Goal: Task Accomplishment & Management: Complete application form

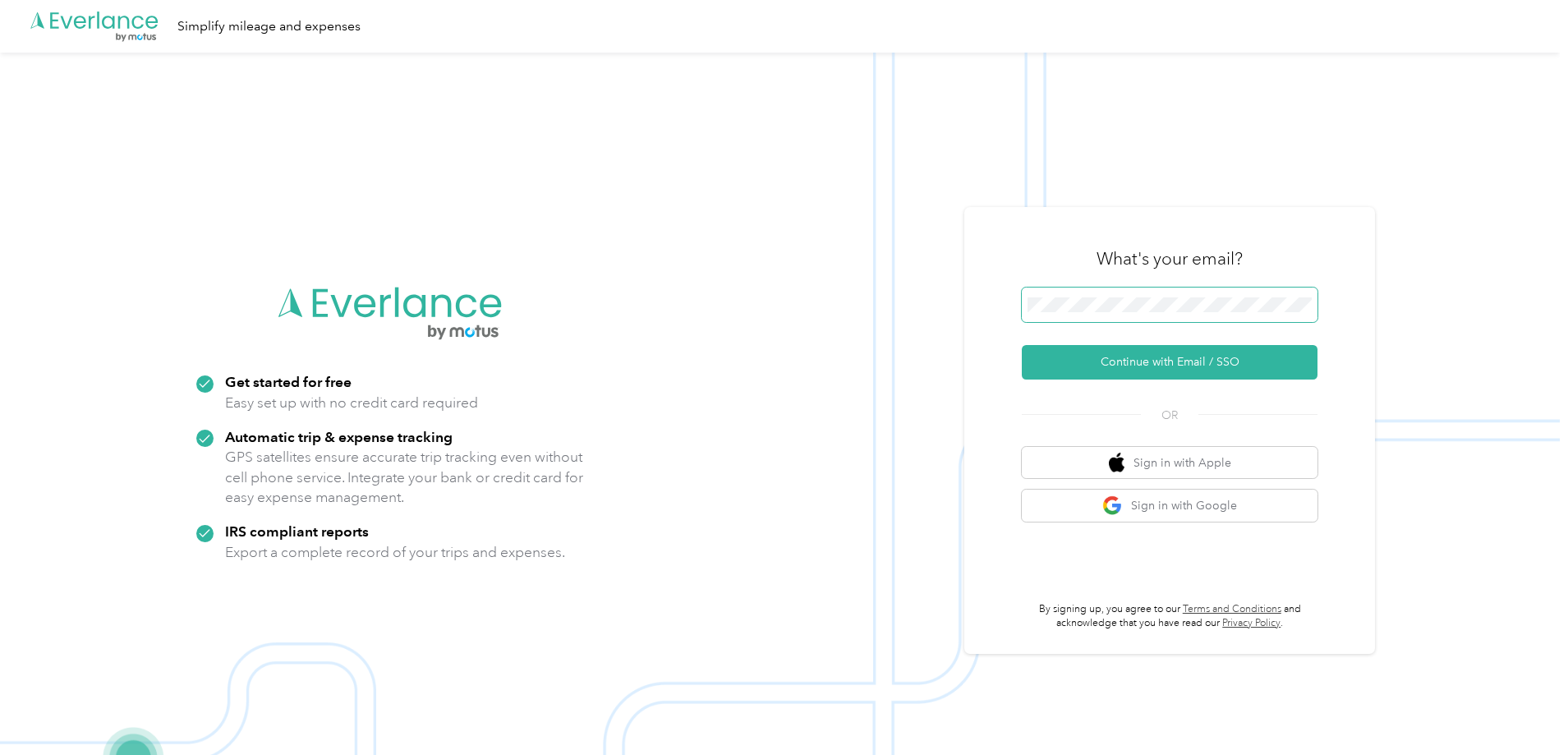
click at [1150, 296] on span at bounding box center [1170, 305] width 296 height 35
click at [1130, 368] on button "Continue with Email / SSO" at bounding box center [1170, 362] width 296 height 35
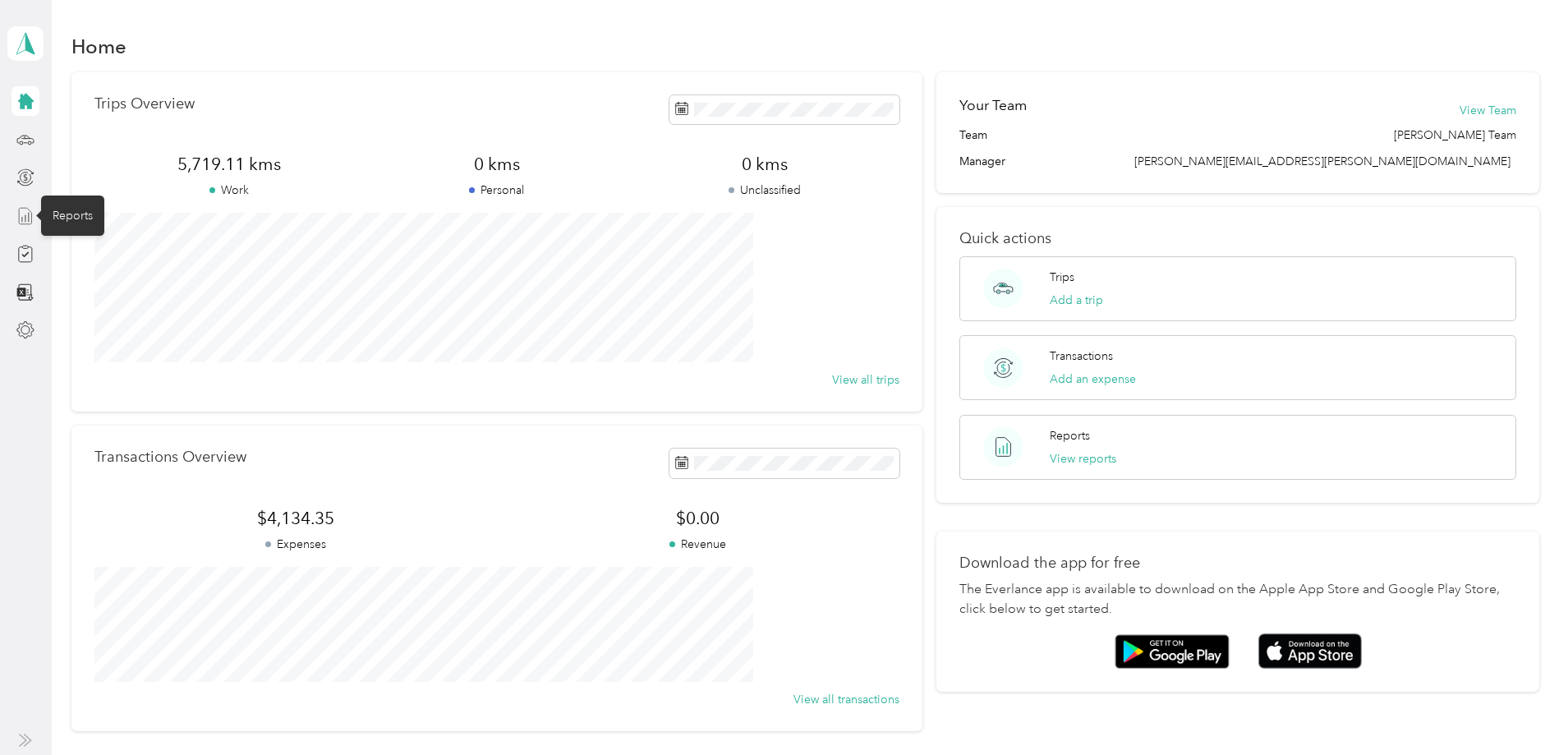
click at [28, 219] on icon at bounding box center [25, 216] width 18 height 18
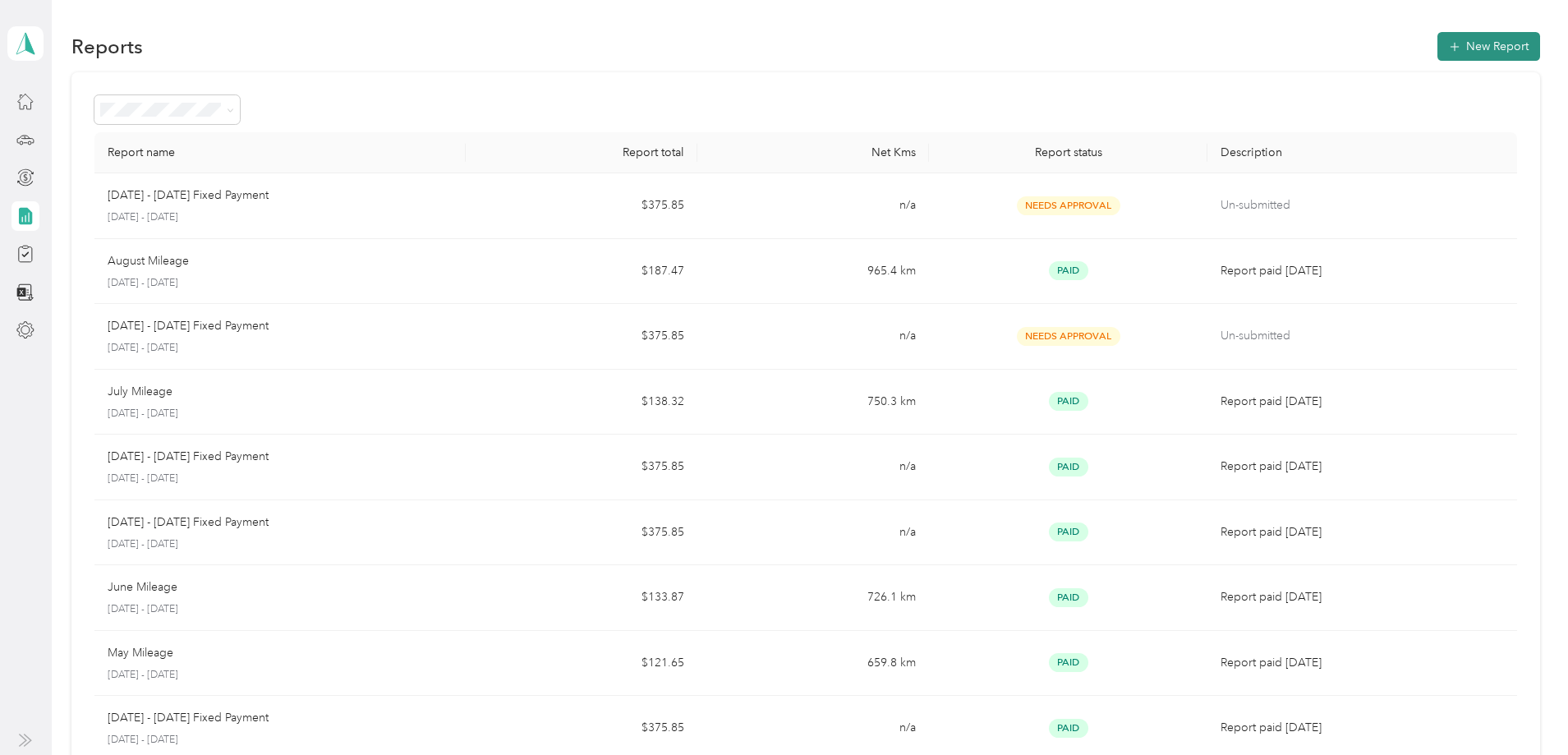
click at [1438, 47] on button "New Report" at bounding box center [1489, 47] width 103 height 29
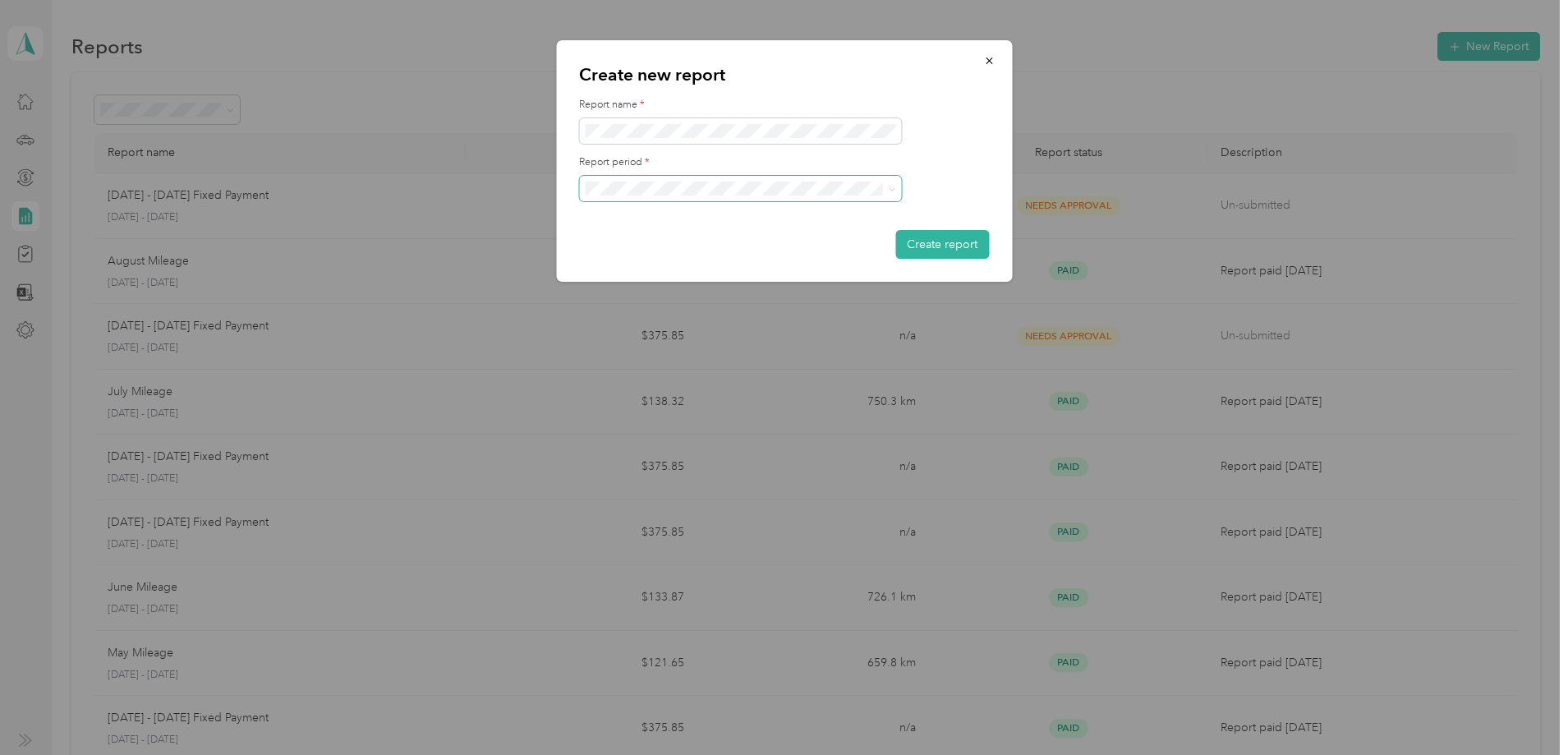
click at [608, 178] on span at bounding box center [741, 188] width 322 height 26
click at [647, 253] on ol "[DATE] - [DATE] [DATE] - [DATE] [DATE] - [DATE] [DATE] - [DATE] [DATE] - [DATE]…" at bounding box center [741, 283] width 322 height 173
click at [624, 235] on li "[DATE] - [DATE]" at bounding box center [741, 245] width 322 height 29
click at [941, 234] on button "Create report" at bounding box center [942, 245] width 94 height 29
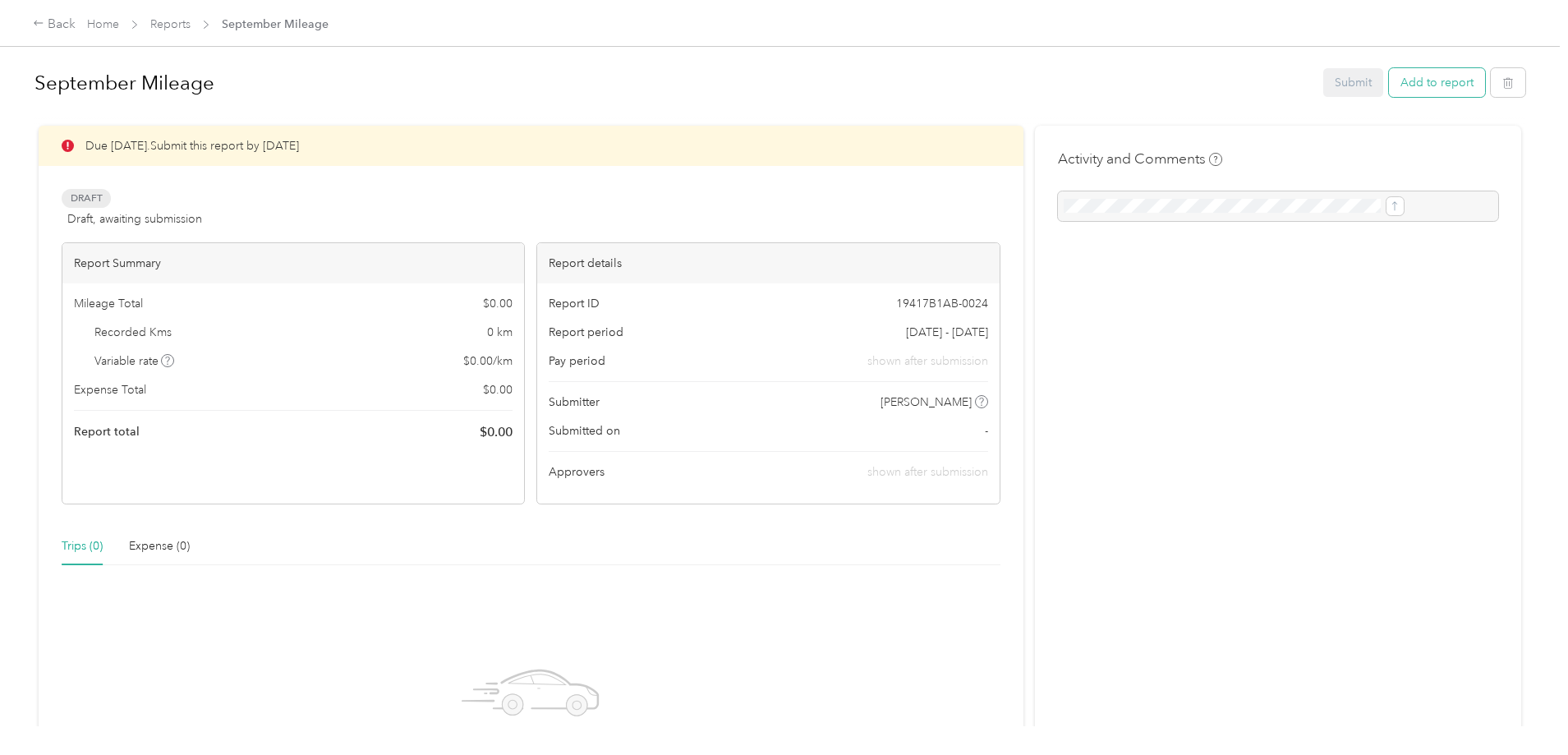
click at [1389, 83] on button "Add to report" at bounding box center [1436, 82] width 96 height 29
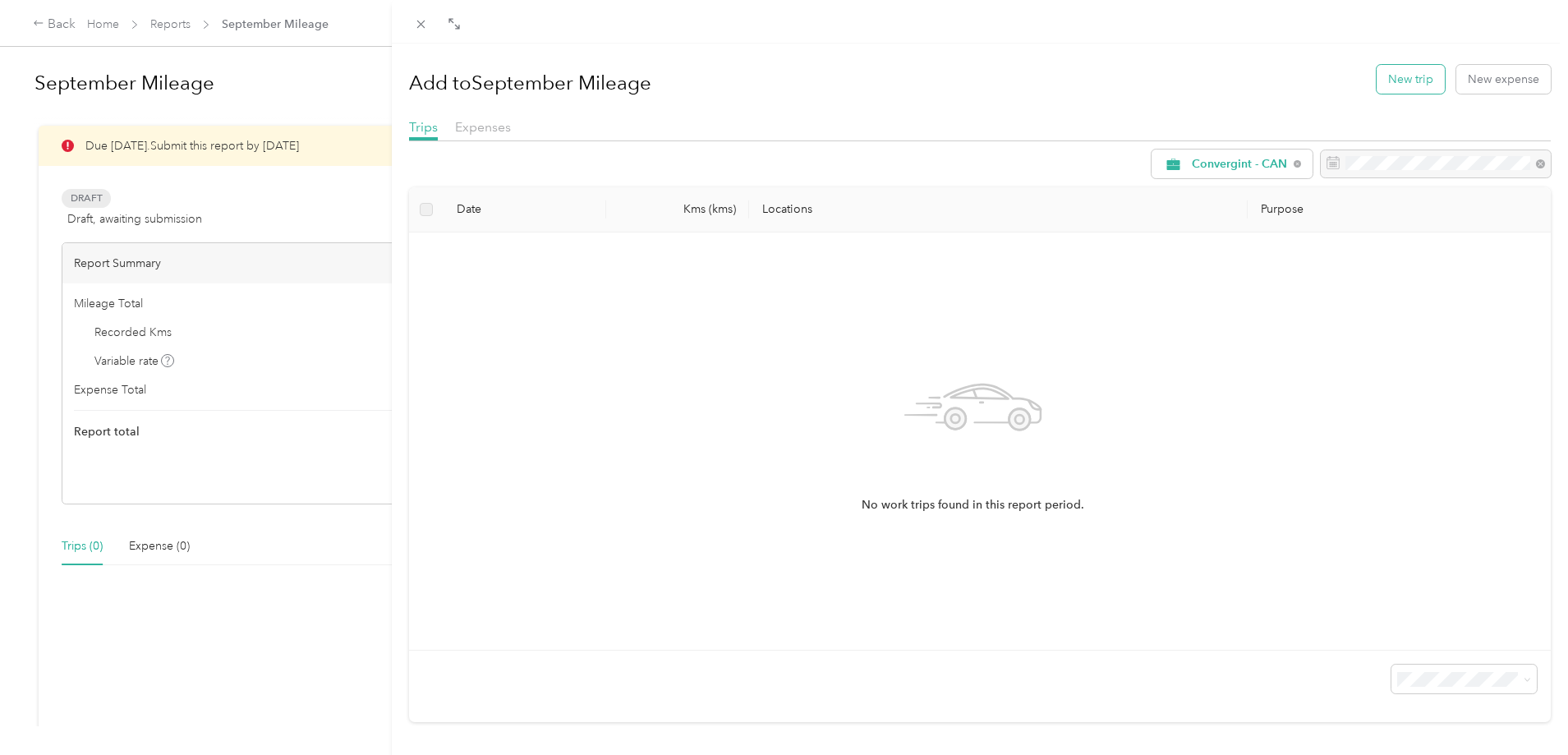
click at [1377, 69] on button "New trip" at bounding box center [1411, 79] width 68 height 29
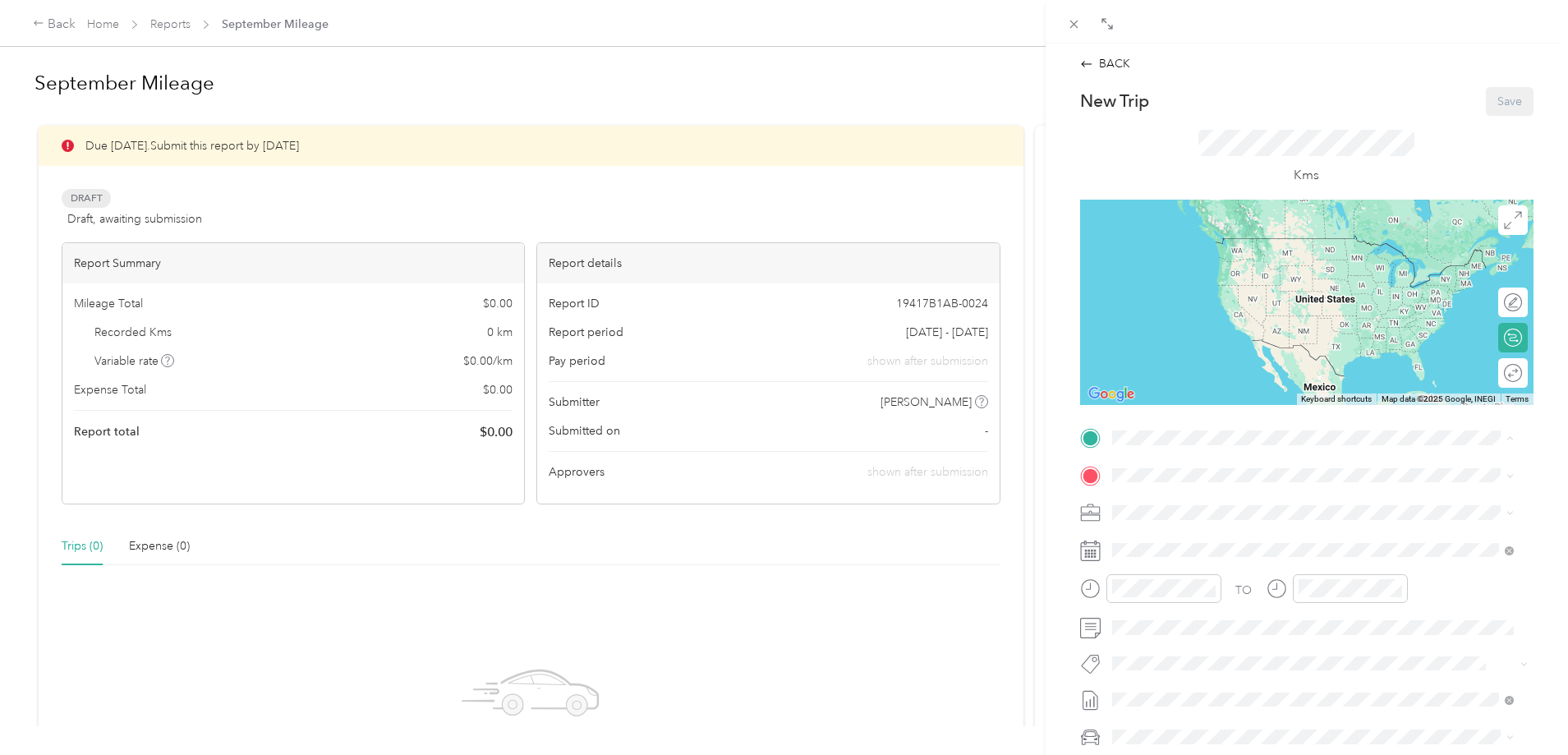
click at [1215, 517] on span "2024 [PERSON_NAME][STREET_ADDRESS]" at bounding box center [1255, 521] width 225 height 14
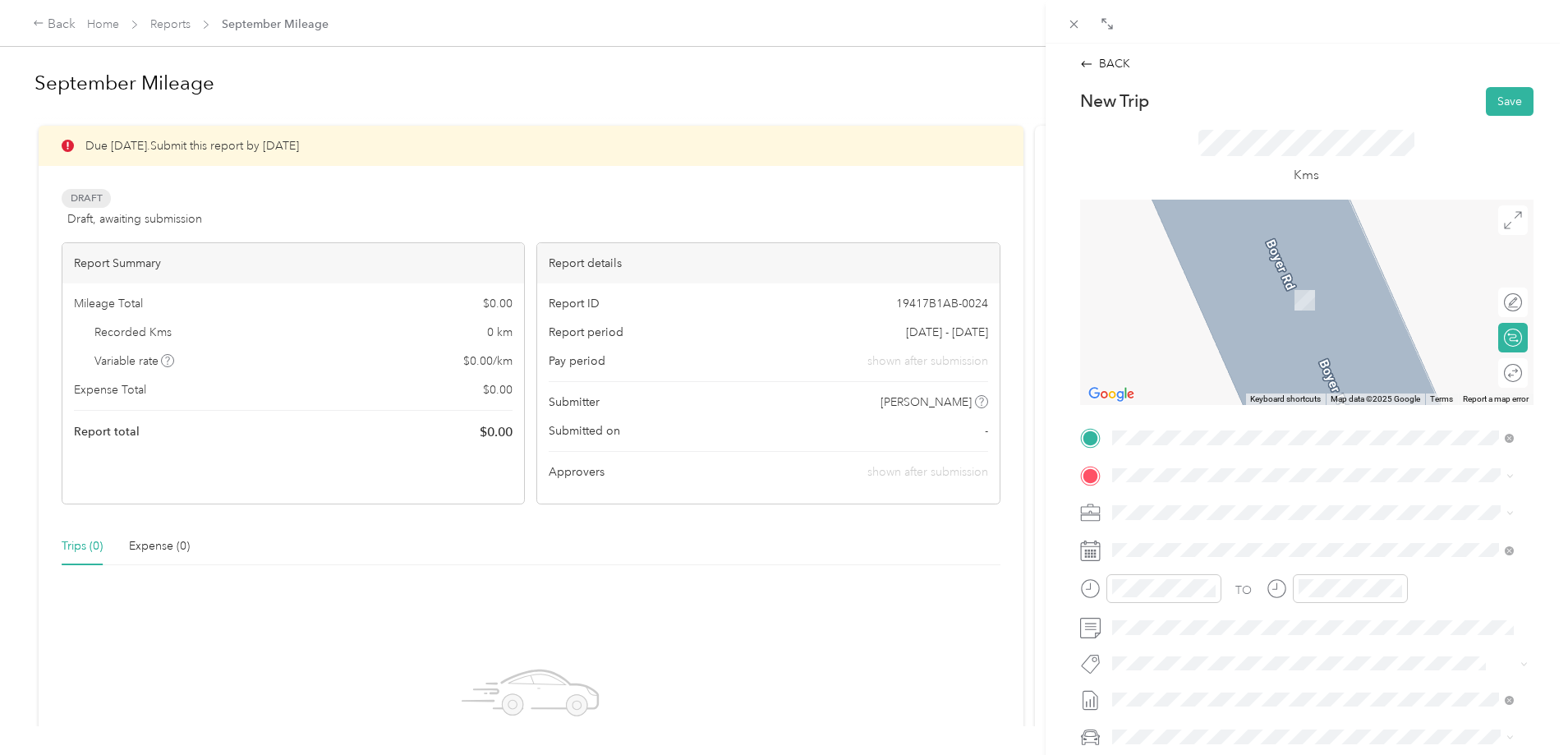
click at [1507, 373] on div "Round trip" at bounding box center [1512, 373] width 30 height 30
click at [1487, 365] on div "Round trip" at bounding box center [1459, 372] width 126 height 17
click at [1483, 376] on div "Round trip" at bounding box center [1459, 372] width 126 height 17
click at [1372, 373] on div "Round trip" at bounding box center [1450, 373] width 156 height 30
click at [1378, 369] on icon at bounding box center [1387, 373] width 18 height 18
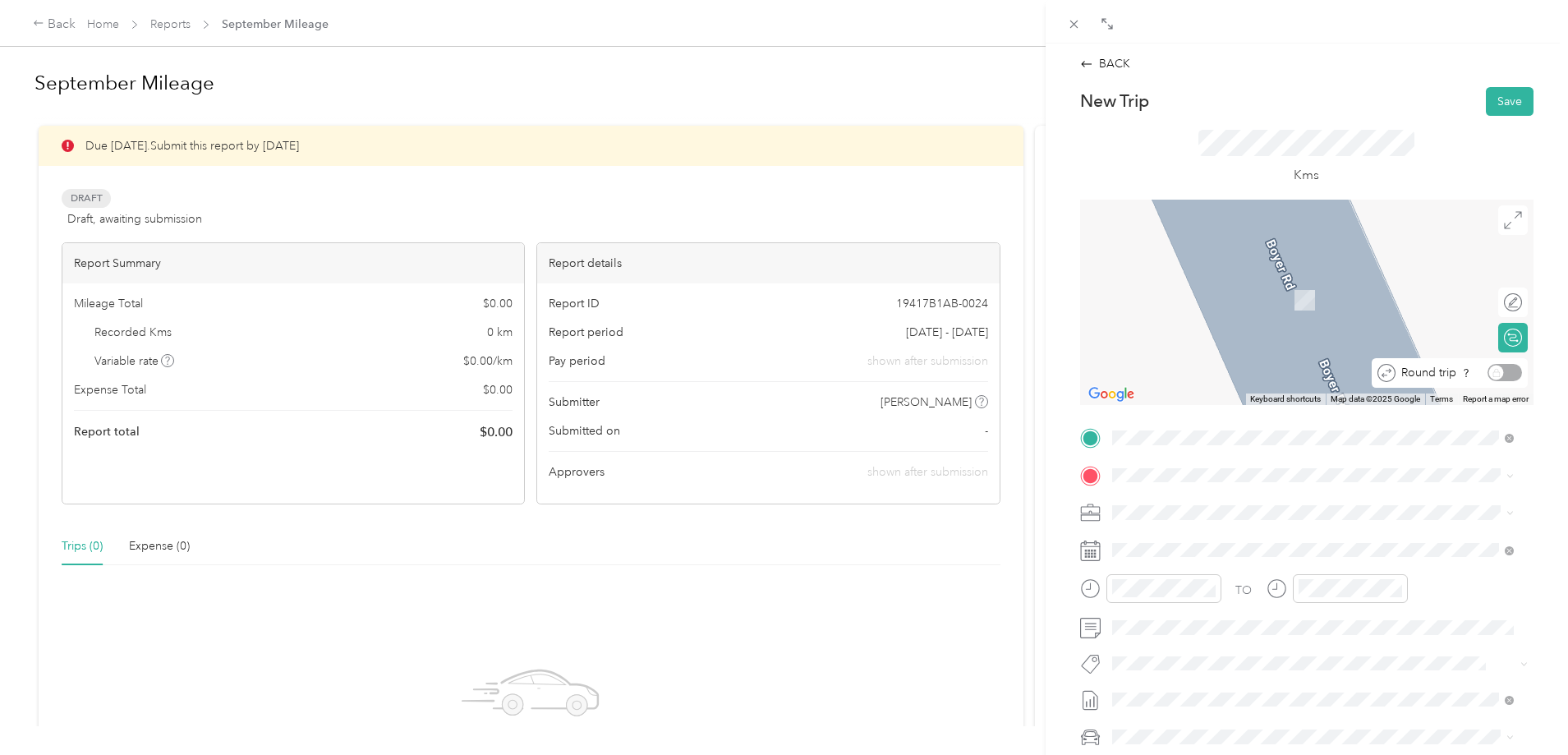
click at [1493, 375] on div "Round trip" at bounding box center [1459, 372] width 126 height 17
click at [1522, 370] on div "Round trip" at bounding box center [1522, 372] width 0 height 17
click at [1496, 373] on div "Round trip" at bounding box center [1459, 372] width 126 height 17
click at [1238, 543] on span "[STREET_ADDRESS]" at bounding box center [1195, 535] width 105 height 15
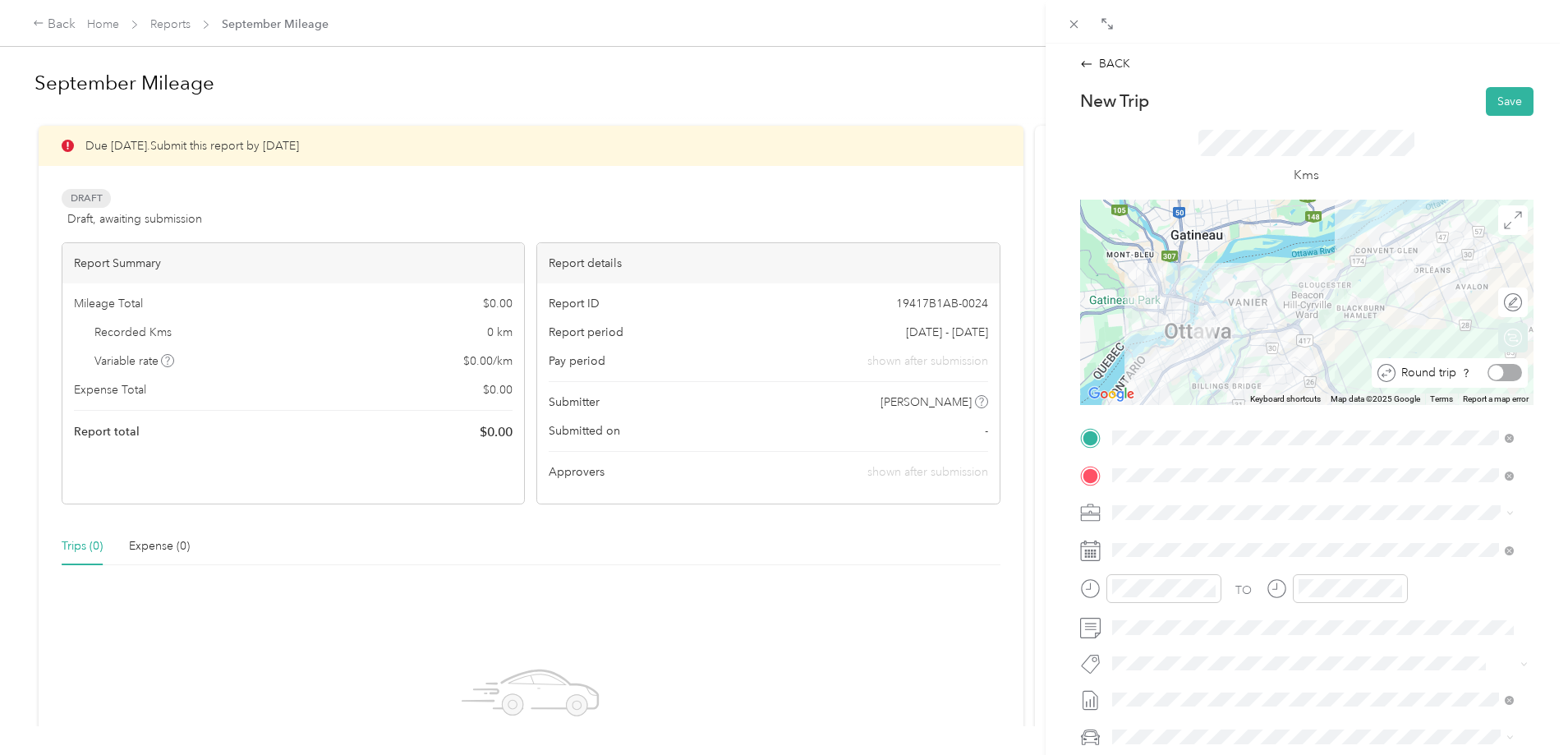
click at [1489, 367] on div at bounding box center [1496, 373] width 15 height 15
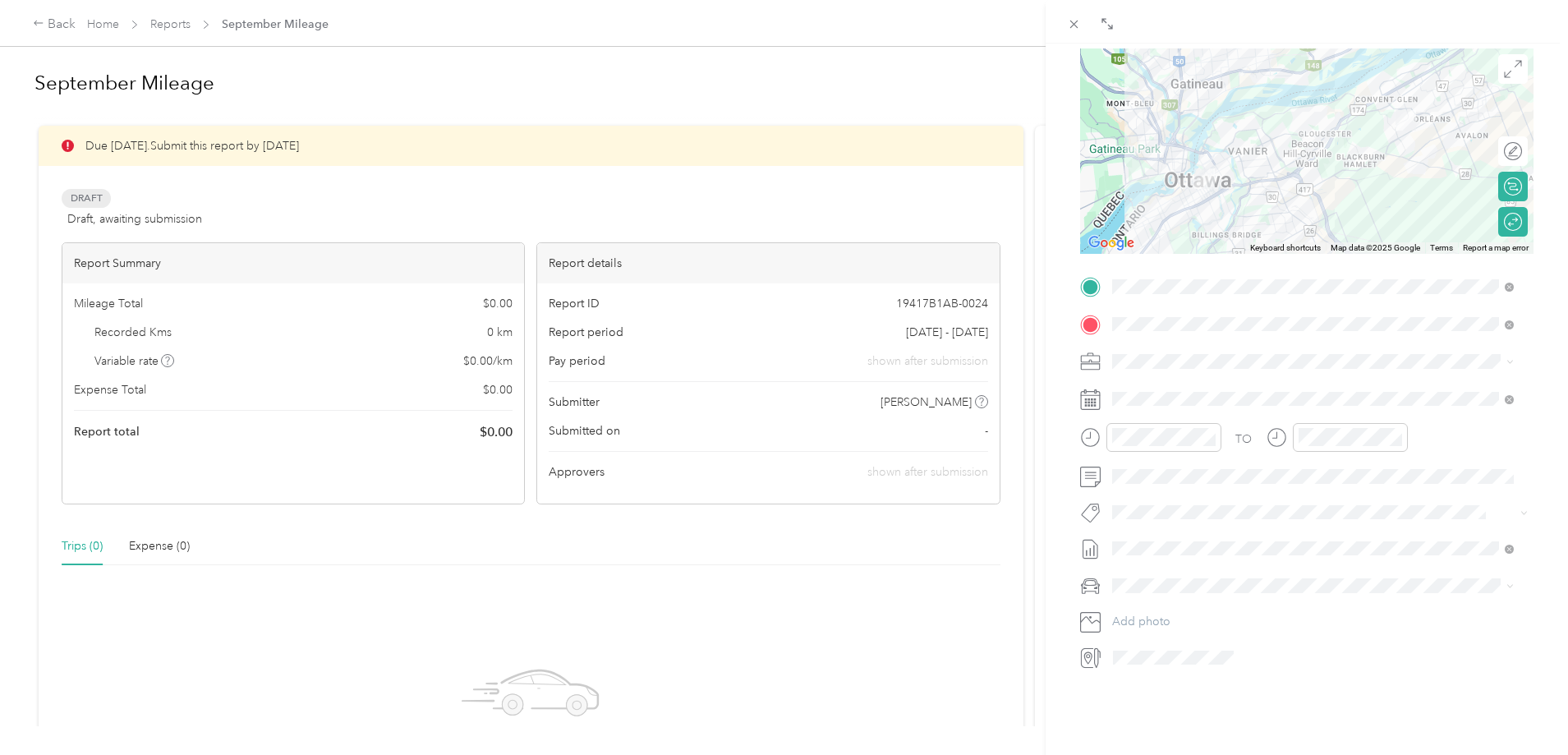
scroll to position [164, 0]
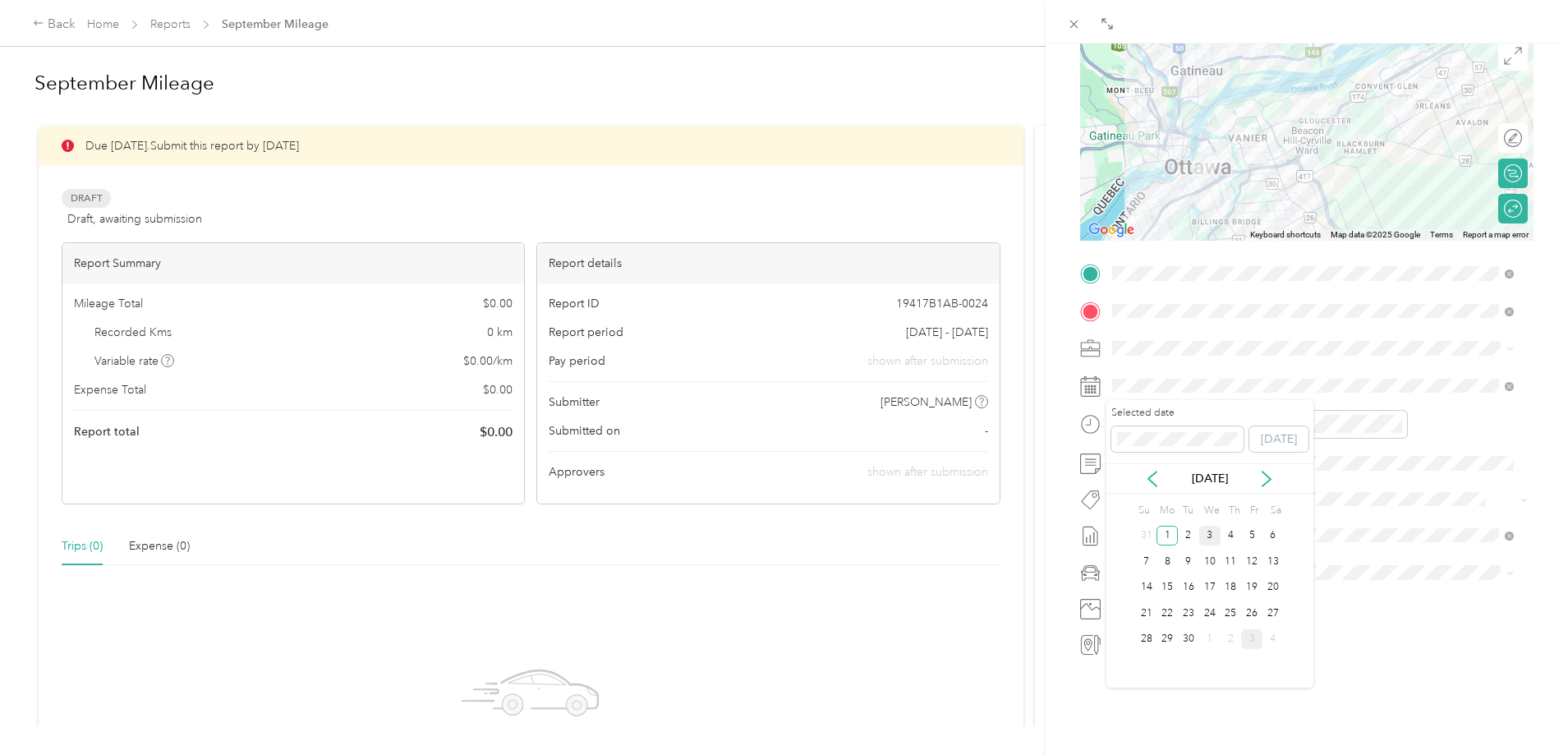
click at [1212, 534] on div "3" at bounding box center [1211, 536] width 21 height 21
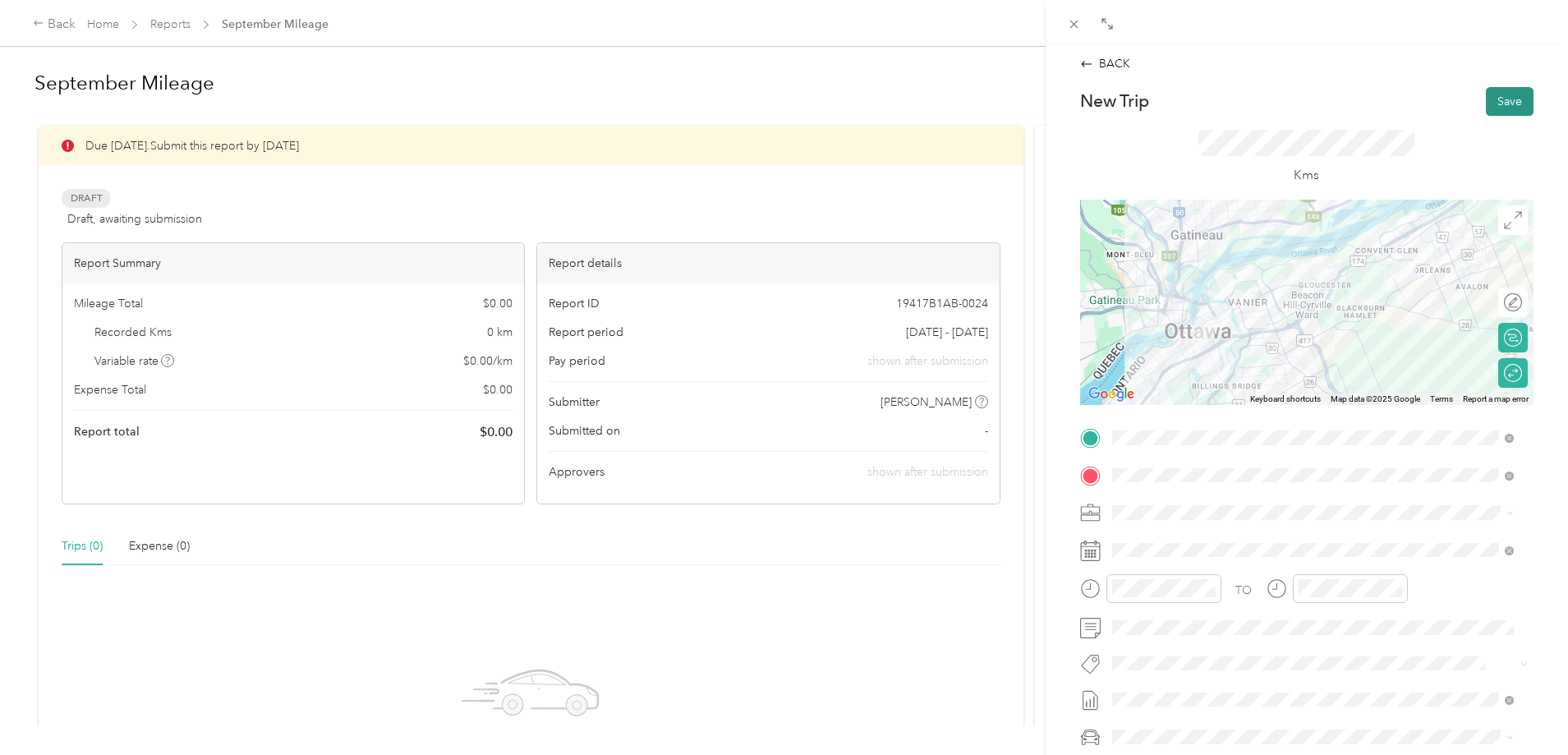
click at [1487, 104] on button "Save" at bounding box center [1510, 101] width 47 height 29
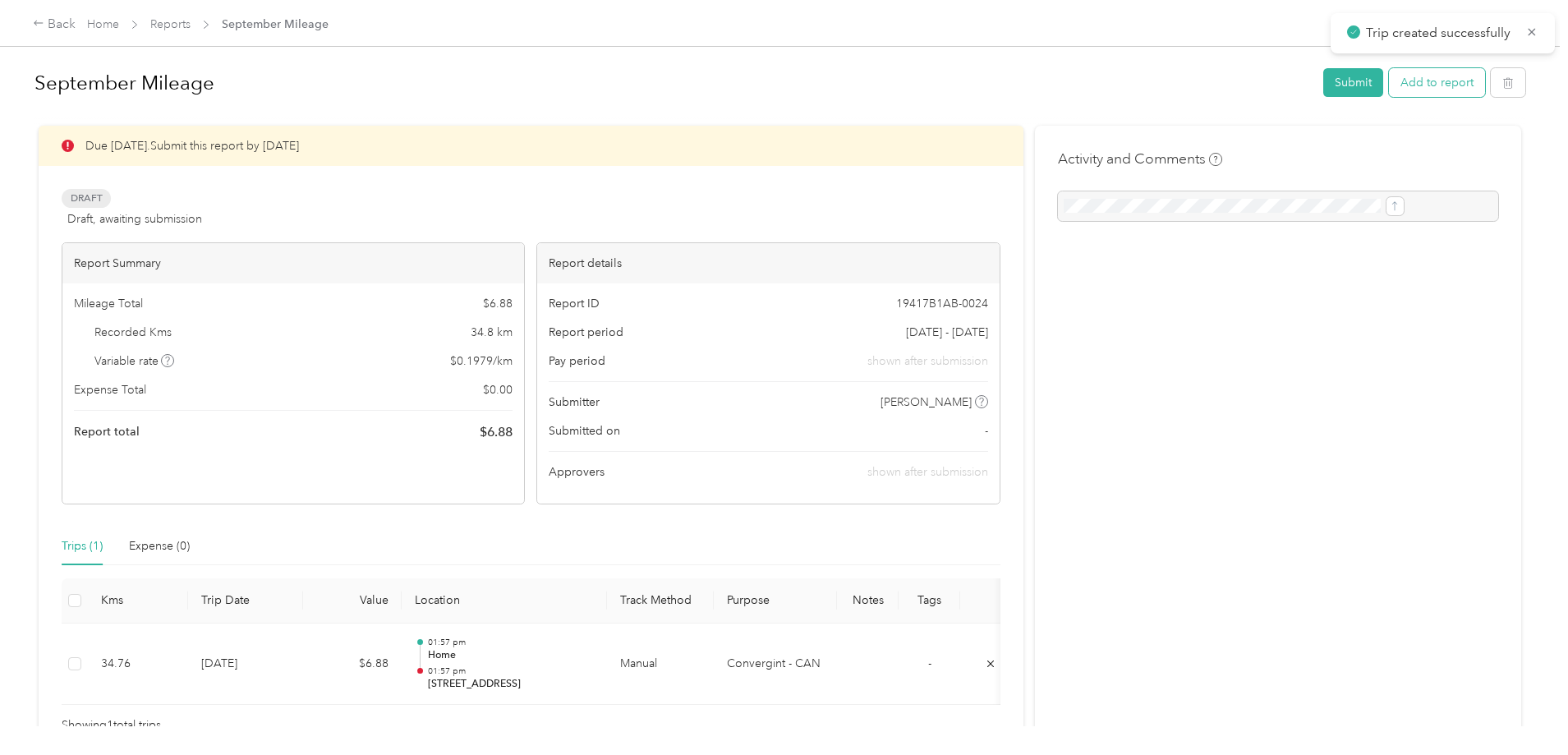
click at [1389, 85] on button "Add to report" at bounding box center [1436, 82] width 96 height 29
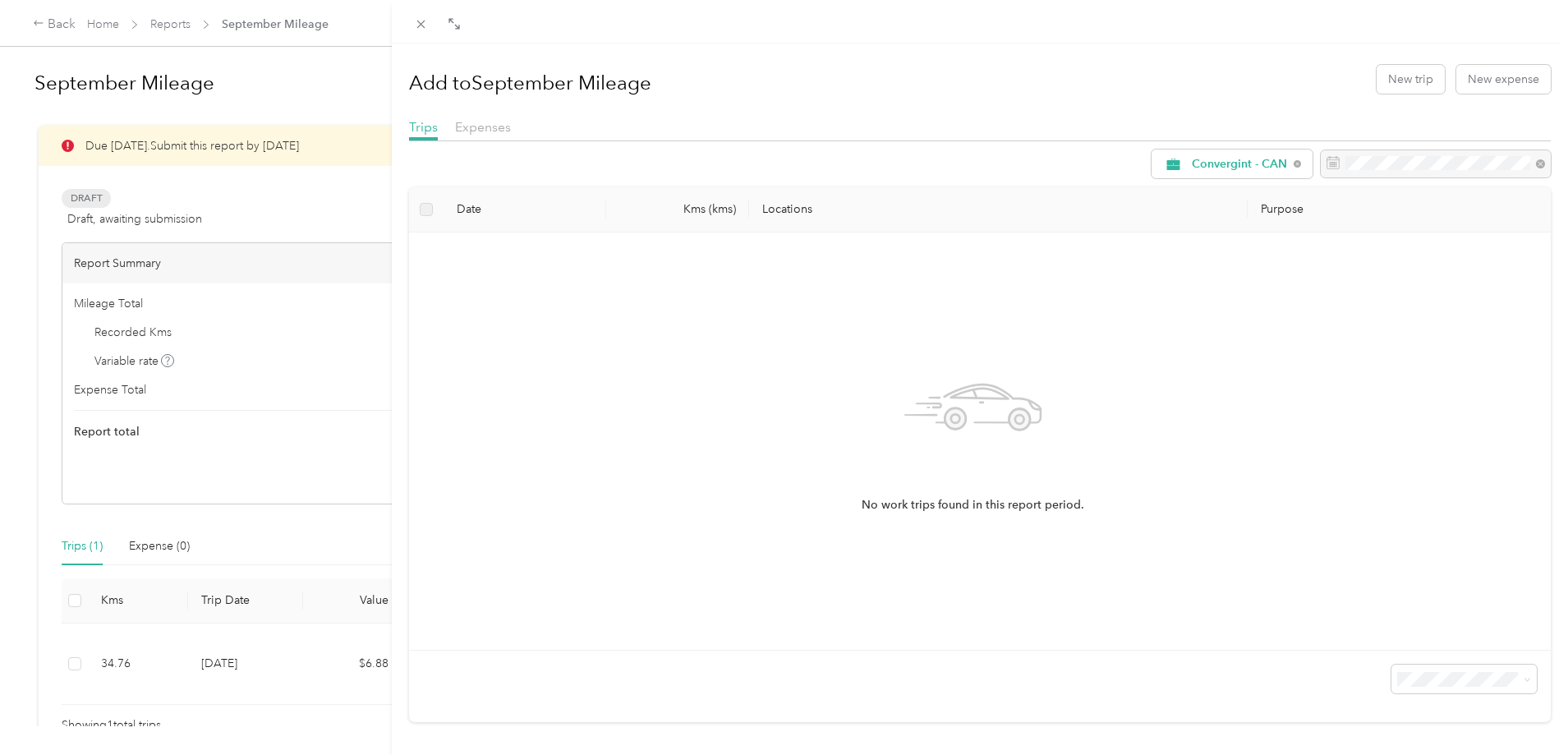
click at [1409, 95] on div "Add to September Mileage New trip New expense" at bounding box center [980, 78] width 1142 height 47
click at [1414, 84] on button "New trip" at bounding box center [1411, 79] width 68 height 29
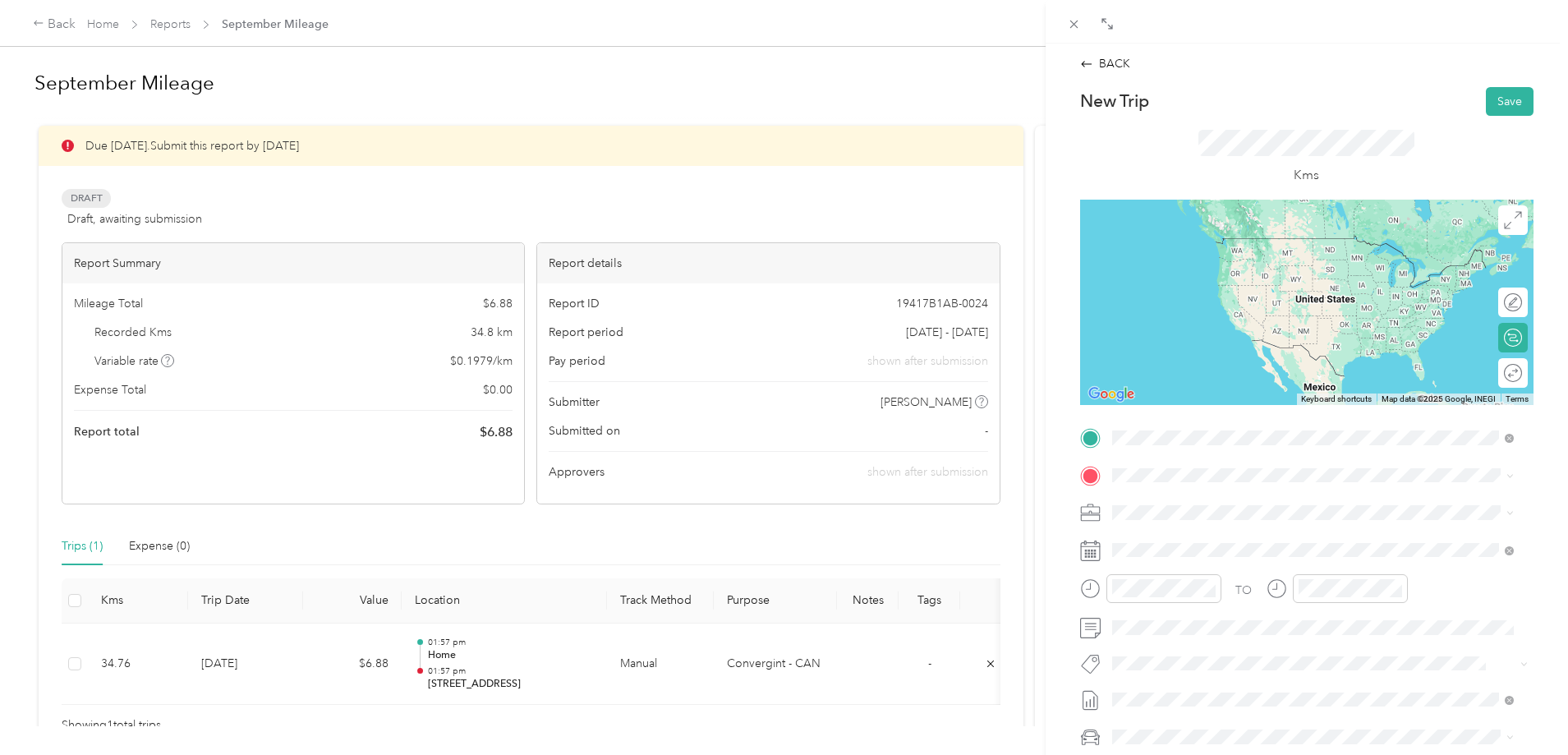
click at [1195, 497] on div "Home" at bounding box center [1255, 502] width 225 height 15
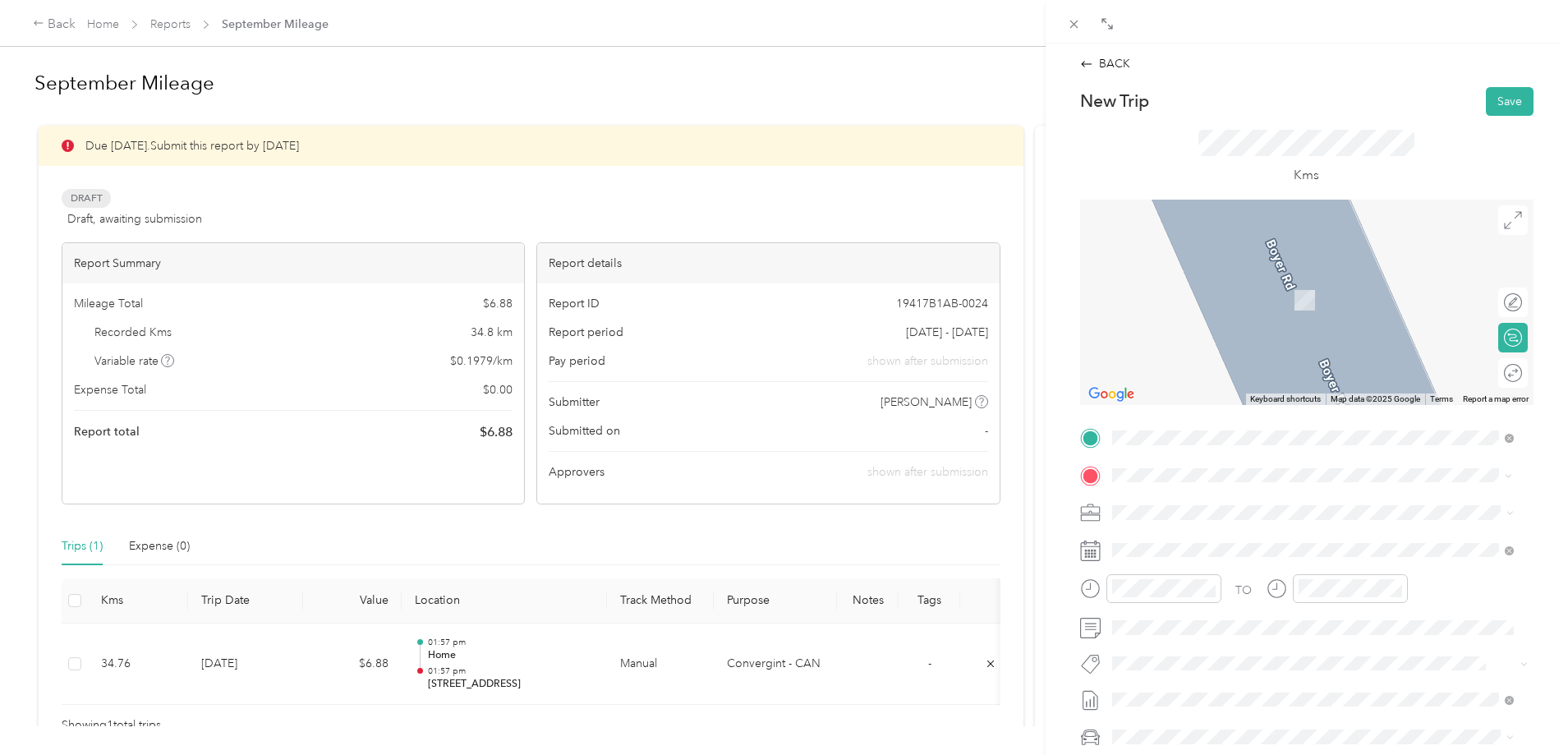
click at [1239, 528] on span "[STREET_ADDRESS]" at bounding box center [1195, 535] width 105 height 15
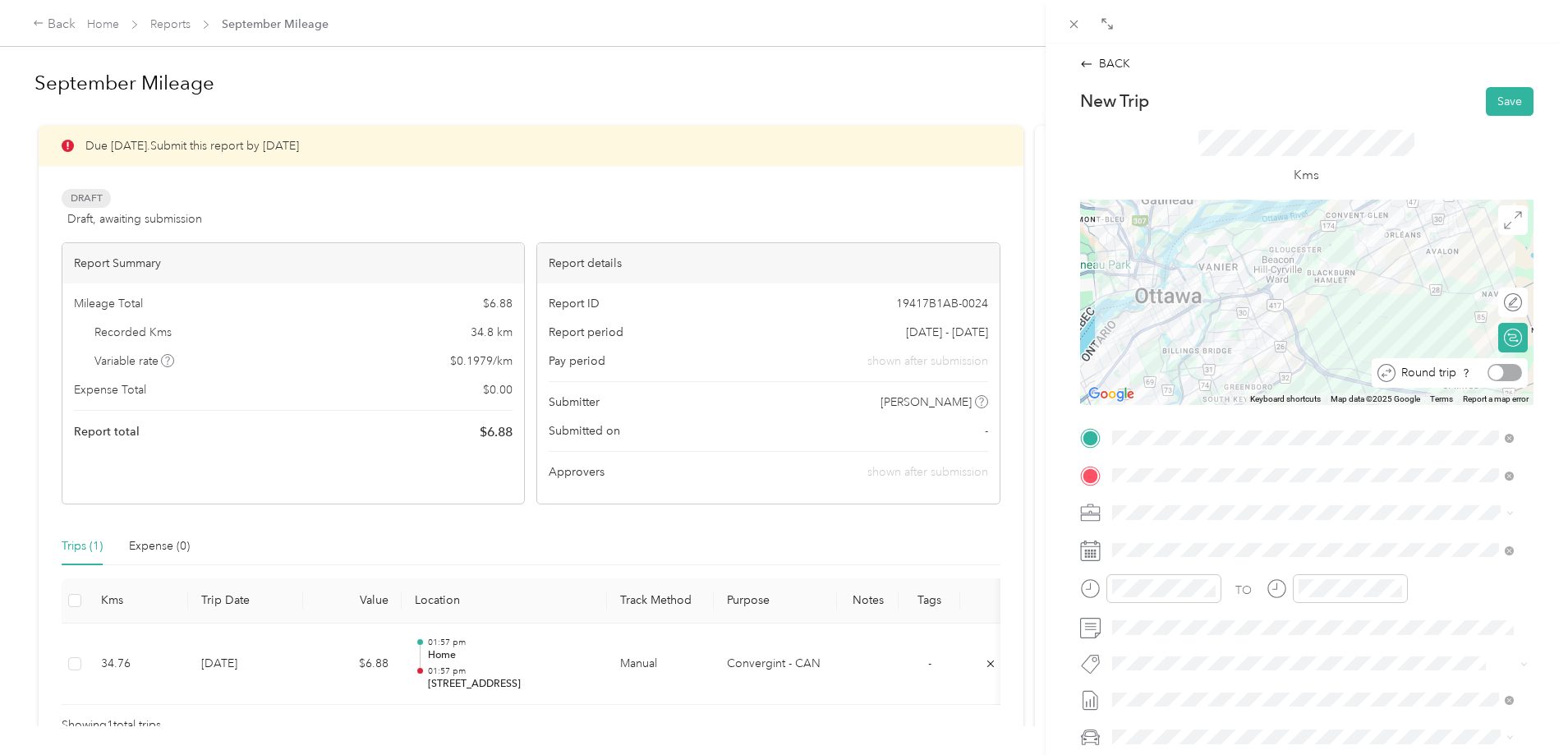
click at [1495, 369] on div at bounding box center [1505, 372] width 35 height 17
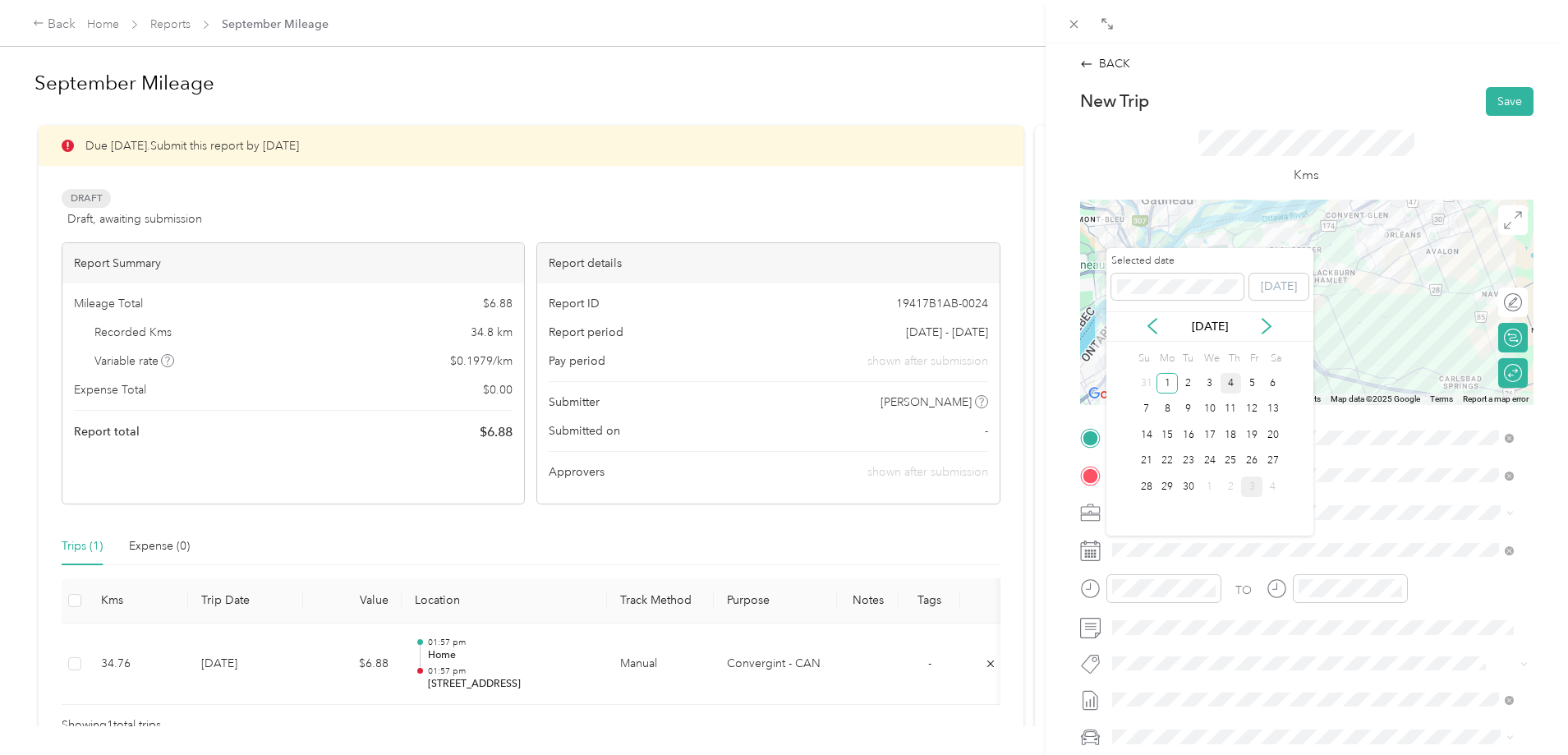
click at [1227, 386] on div "4" at bounding box center [1231, 383] width 21 height 21
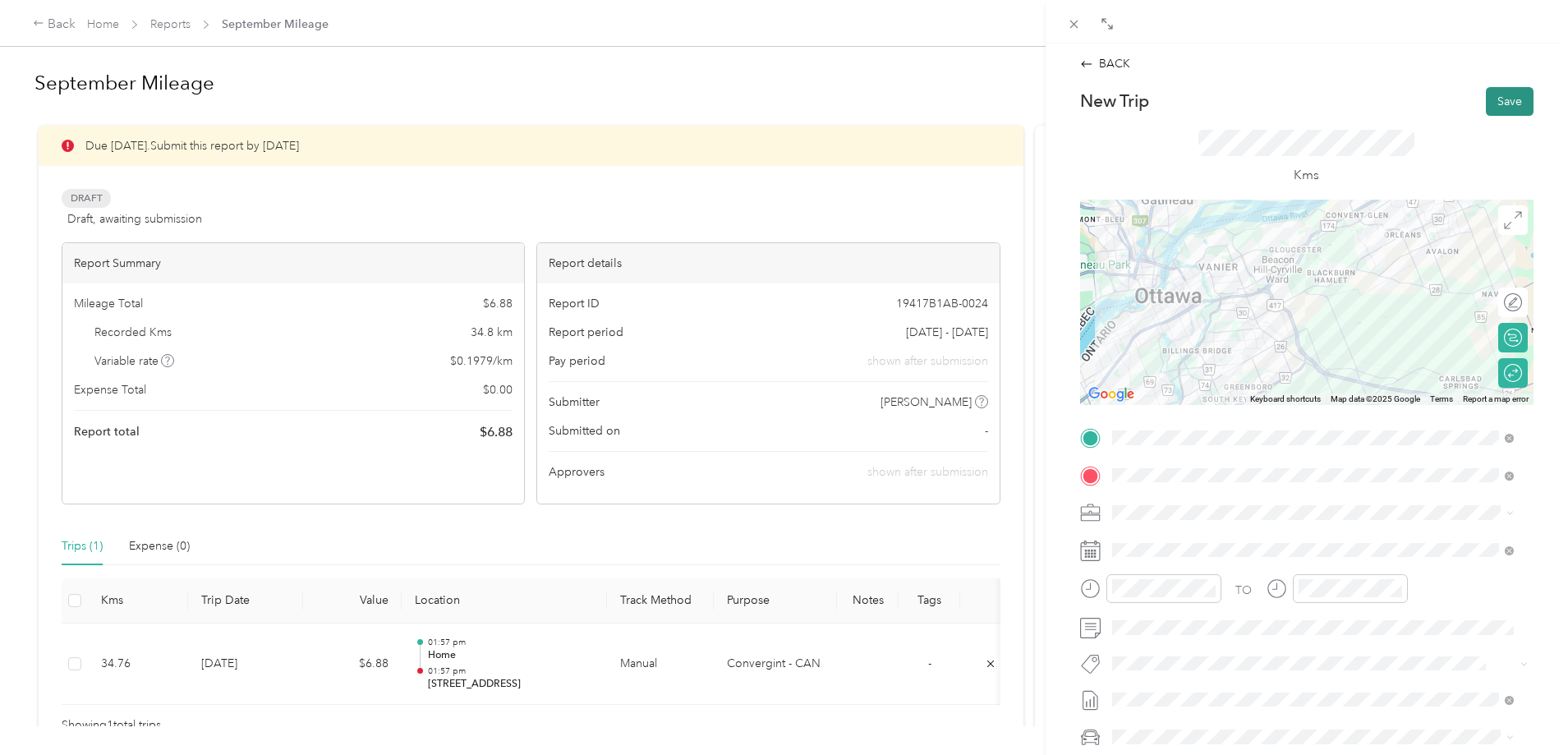
click at [1495, 105] on button "Save" at bounding box center [1510, 101] width 47 height 29
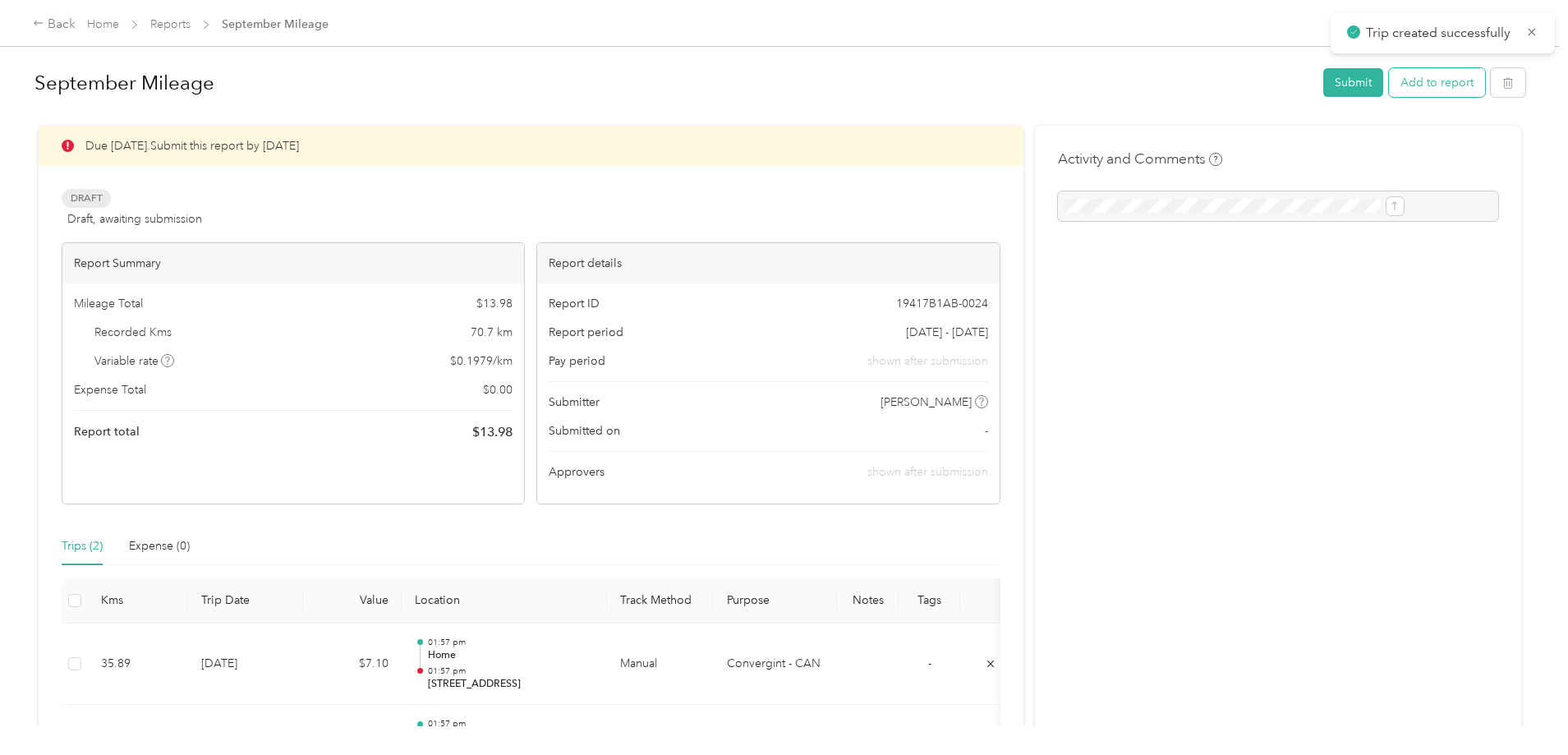
click at [1389, 73] on button "Add to report" at bounding box center [1436, 82] width 96 height 29
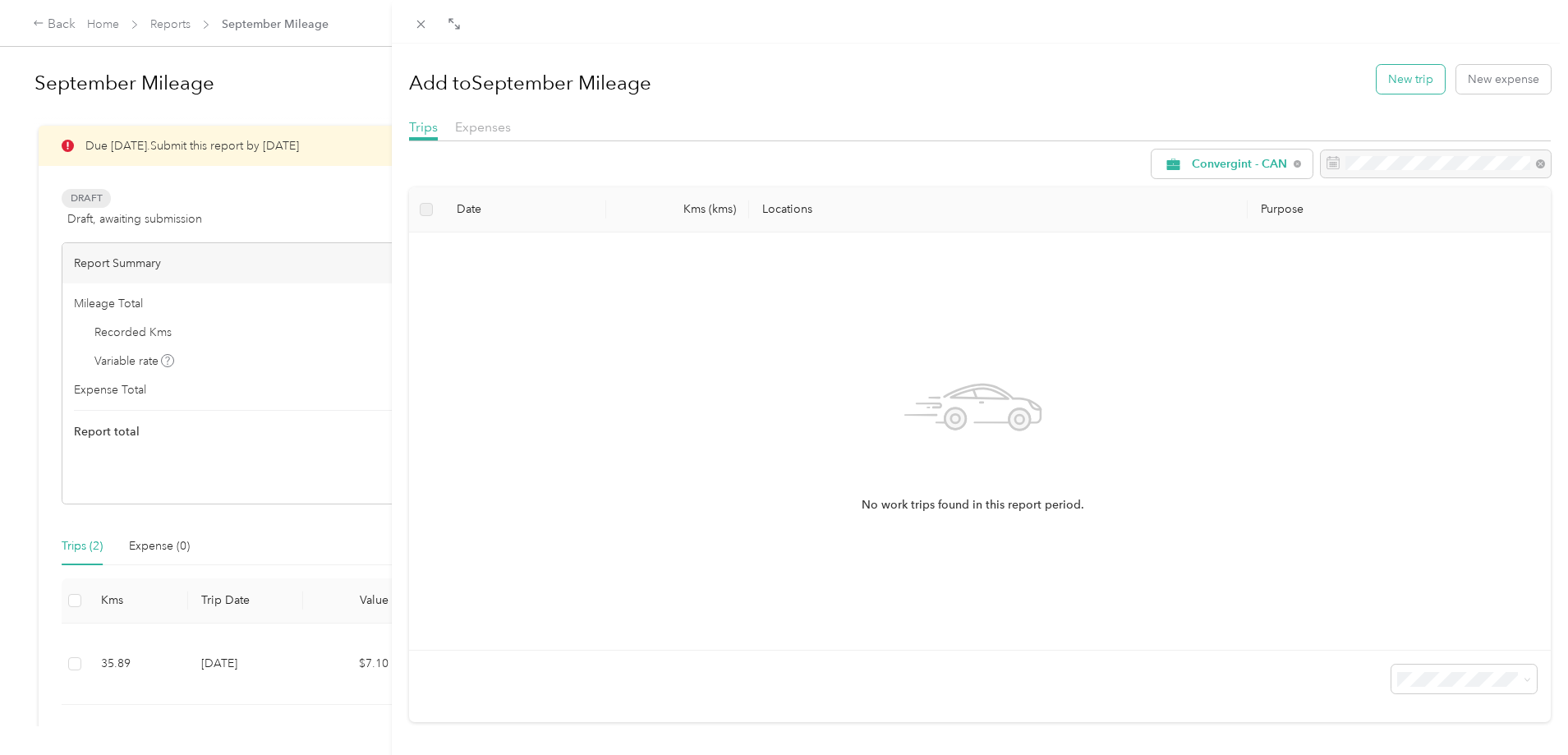
click at [1382, 74] on button "New trip" at bounding box center [1411, 79] width 68 height 29
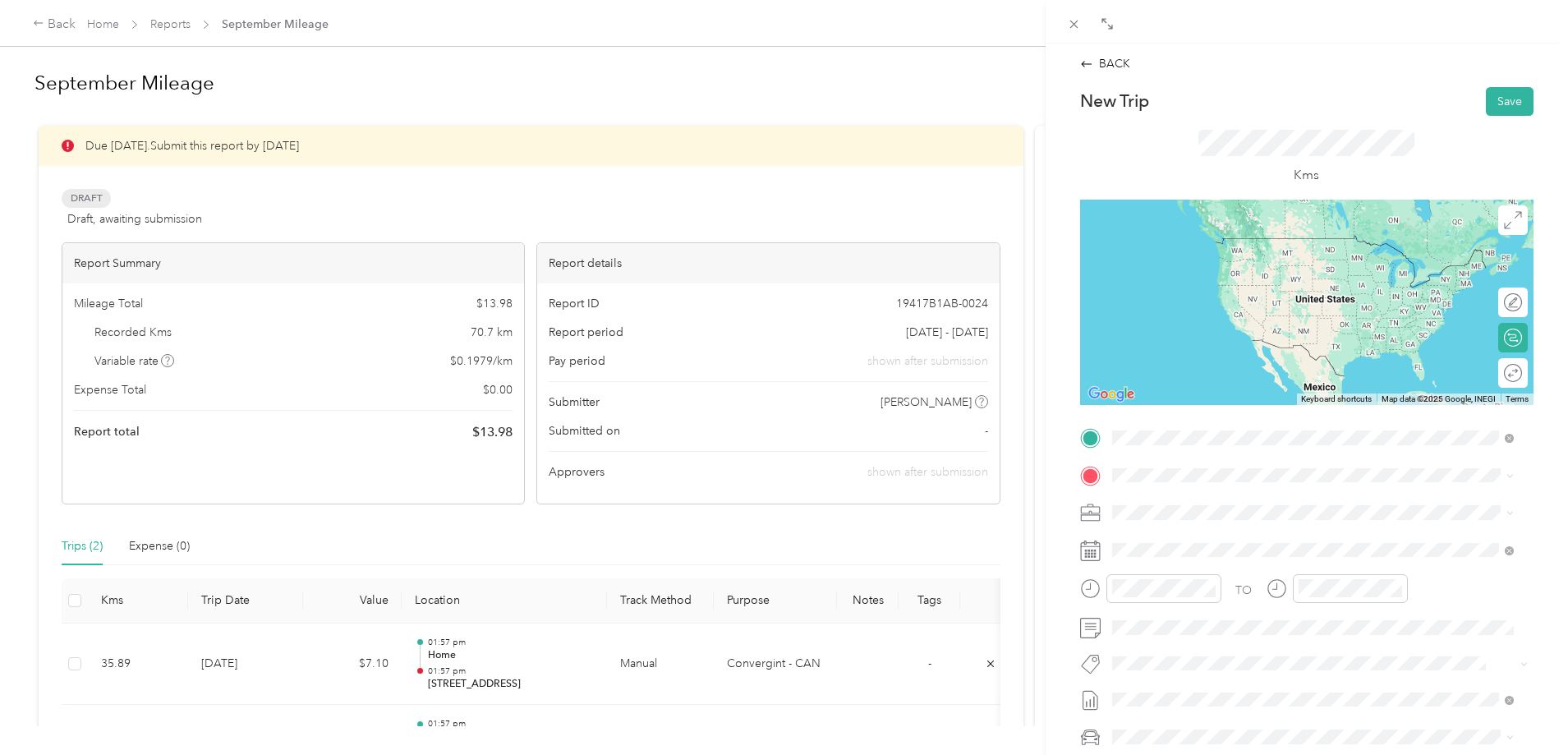
click at [1223, 510] on div "Home [STREET_ADDRESS][PERSON_NAME]" at bounding box center [1255, 512] width 225 height 35
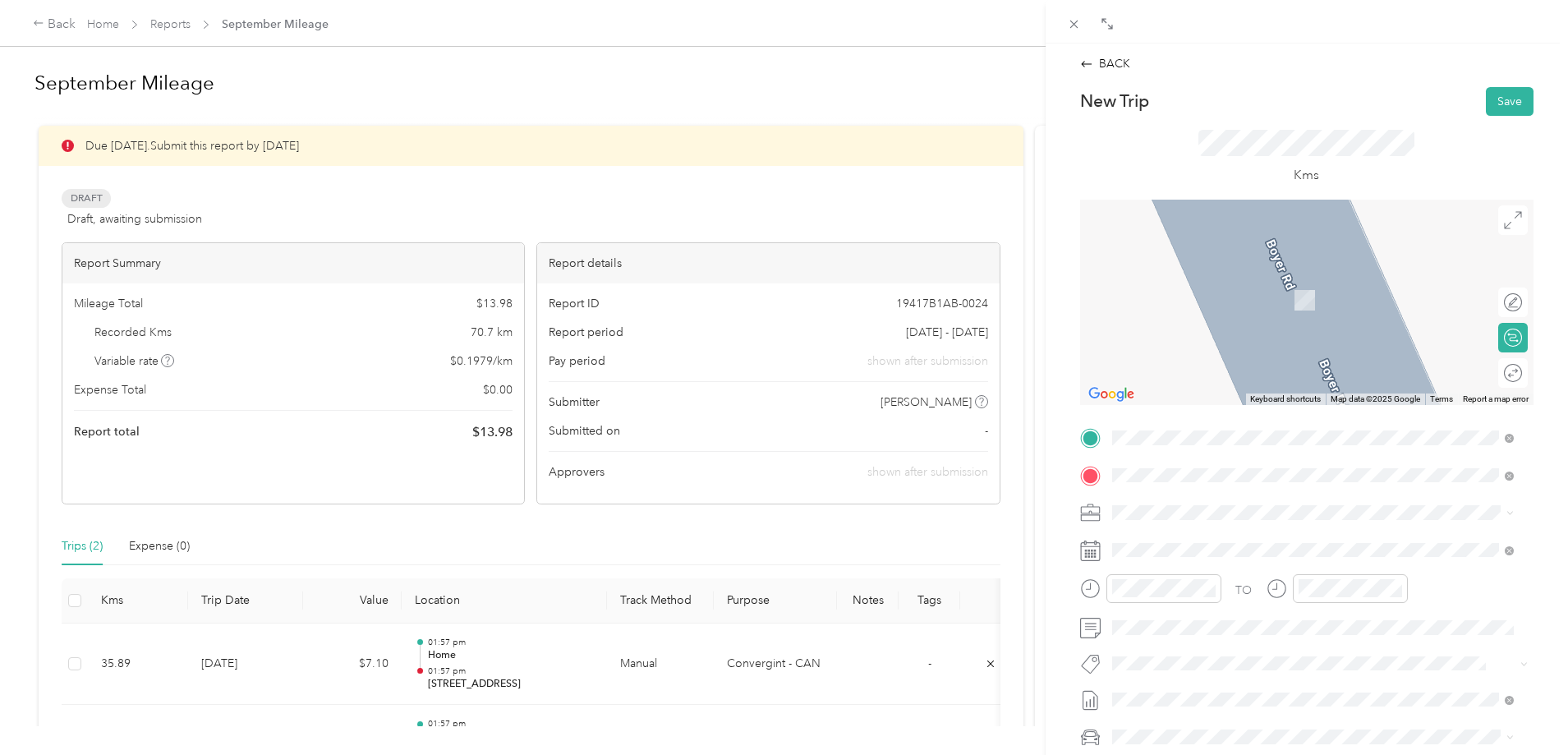
click at [1183, 535] on strong "NRCAN BCC" at bounding box center [1177, 540] width 69 height 15
click at [1498, 378] on div "Round trip" at bounding box center [1512, 373] width 30 height 30
click at [1490, 382] on div "Round trip" at bounding box center [1450, 373] width 156 height 30
click at [1498, 373] on div at bounding box center [1505, 372] width 35 height 17
click at [1247, 626] on span "[STREET_ADDRESS]" at bounding box center [1195, 620] width 105 height 15
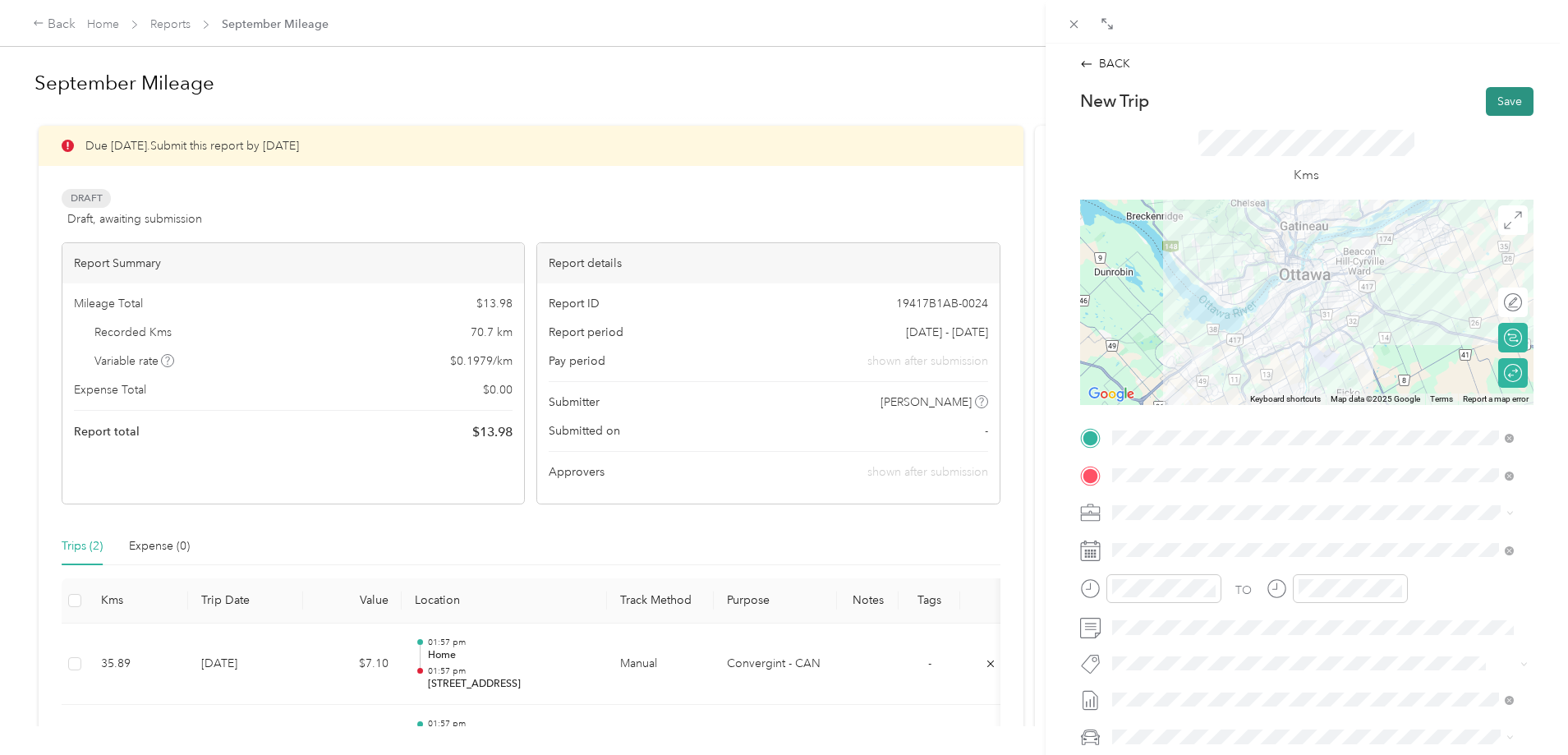
click at [1489, 113] on button "Save" at bounding box center [1510, 101] width 47 height 29
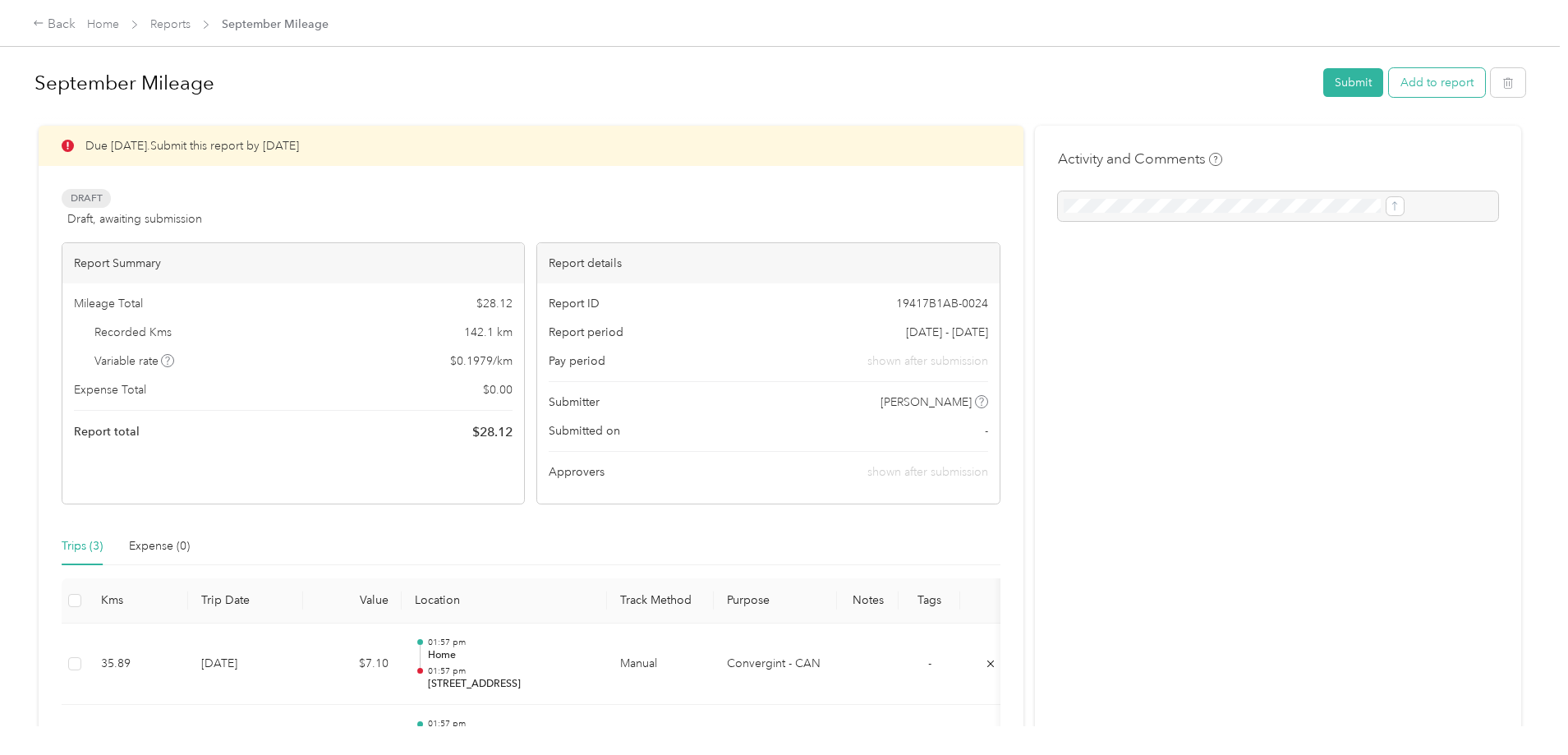
click at [1389, 90] on button "Add to report" at bounding box center [1436, 82] width 96 height 29
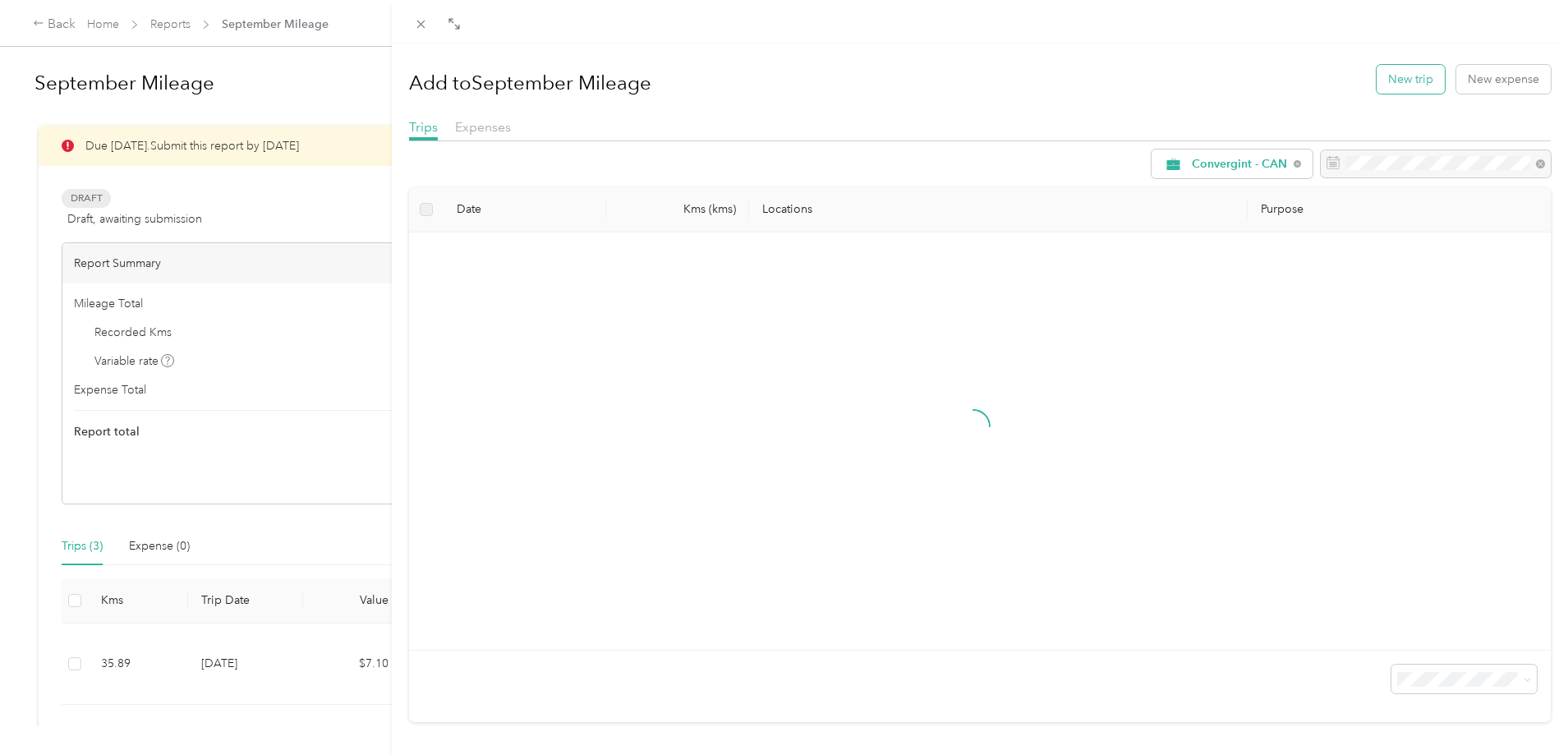
click at [1391, 82] on button "New trip" at bounding box center [1411, 79] width 68 height 29
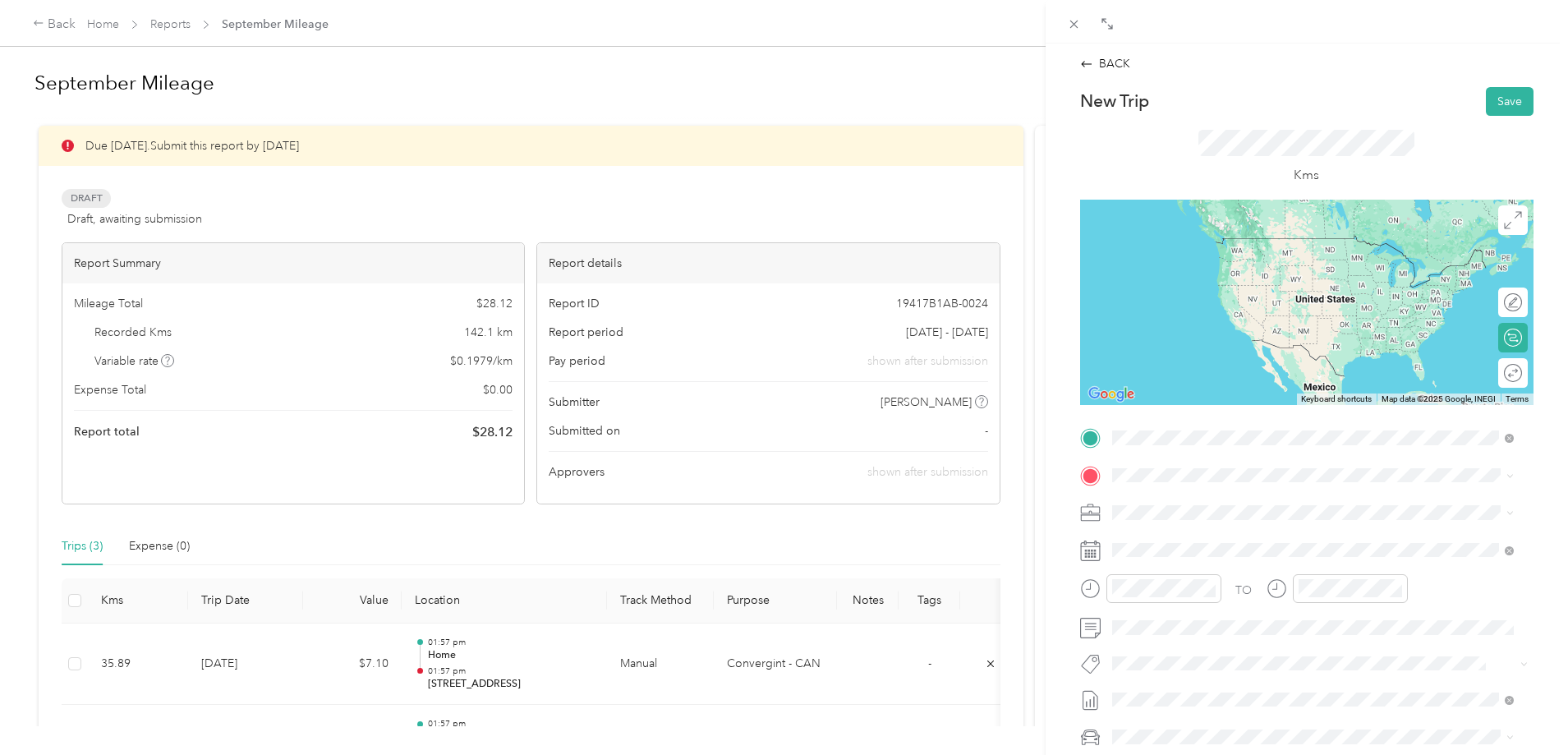
click at [1199, 505] on div "Home" at bounding box center [1255, 502] width 225 height 15
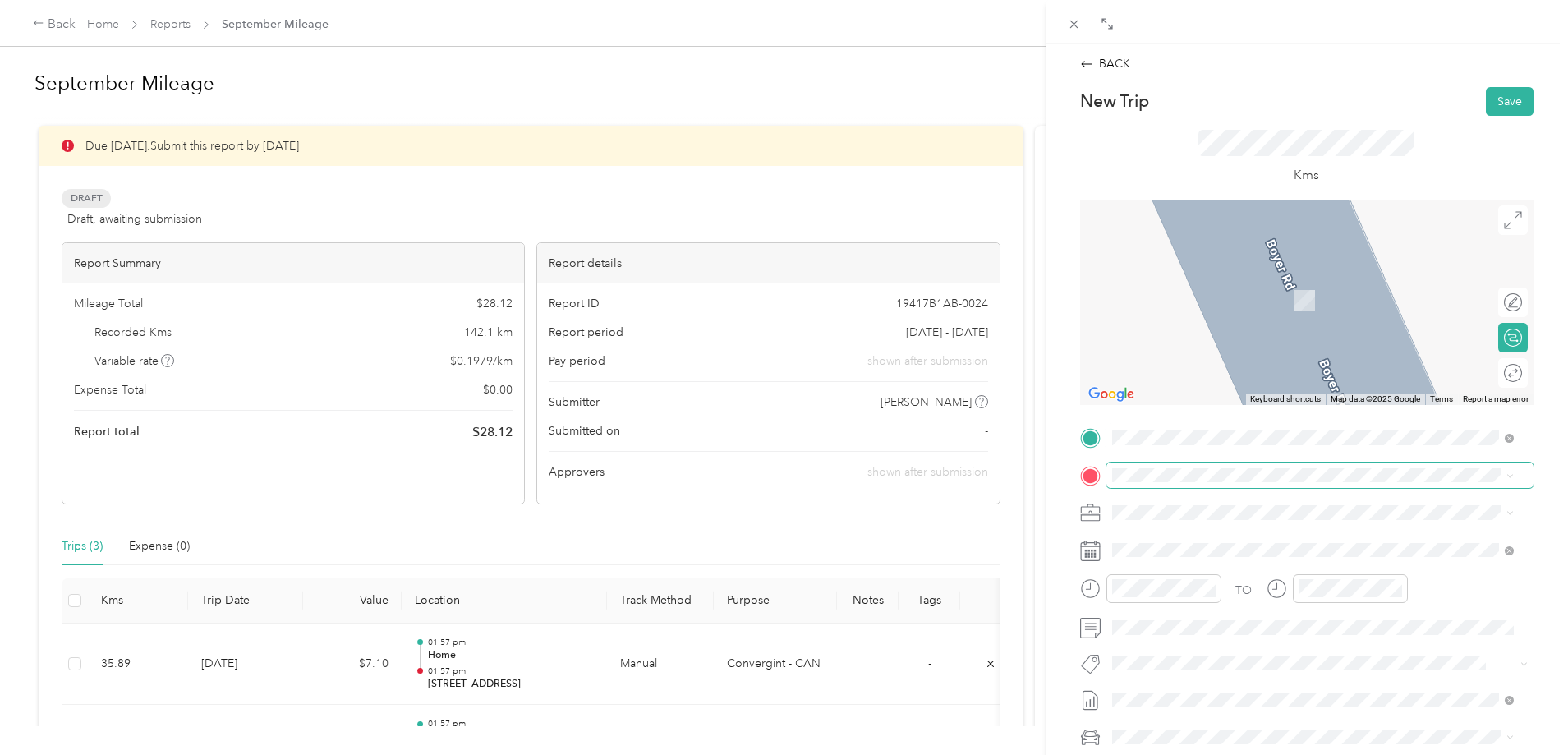
click at [1147, 485] on span at bounding box center [1320, 476] width 427 height 26
click at [1235, 536] on span "[STREET_ADDRESS]" at bounding box center [1195, 535] width 105 height 15
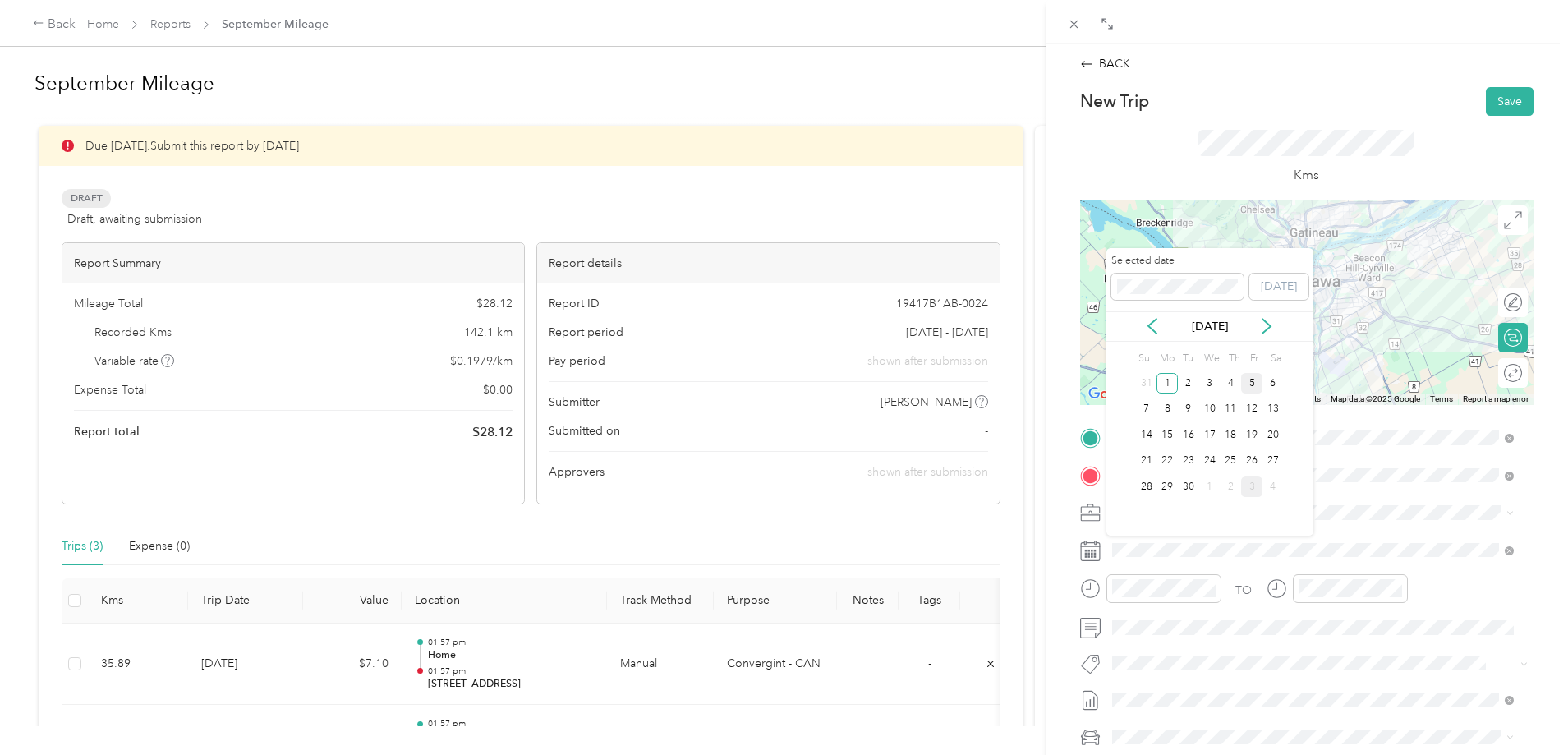
click at [1249, 388] on div "5" at bounding box center [1252, 383] width 21 height 21
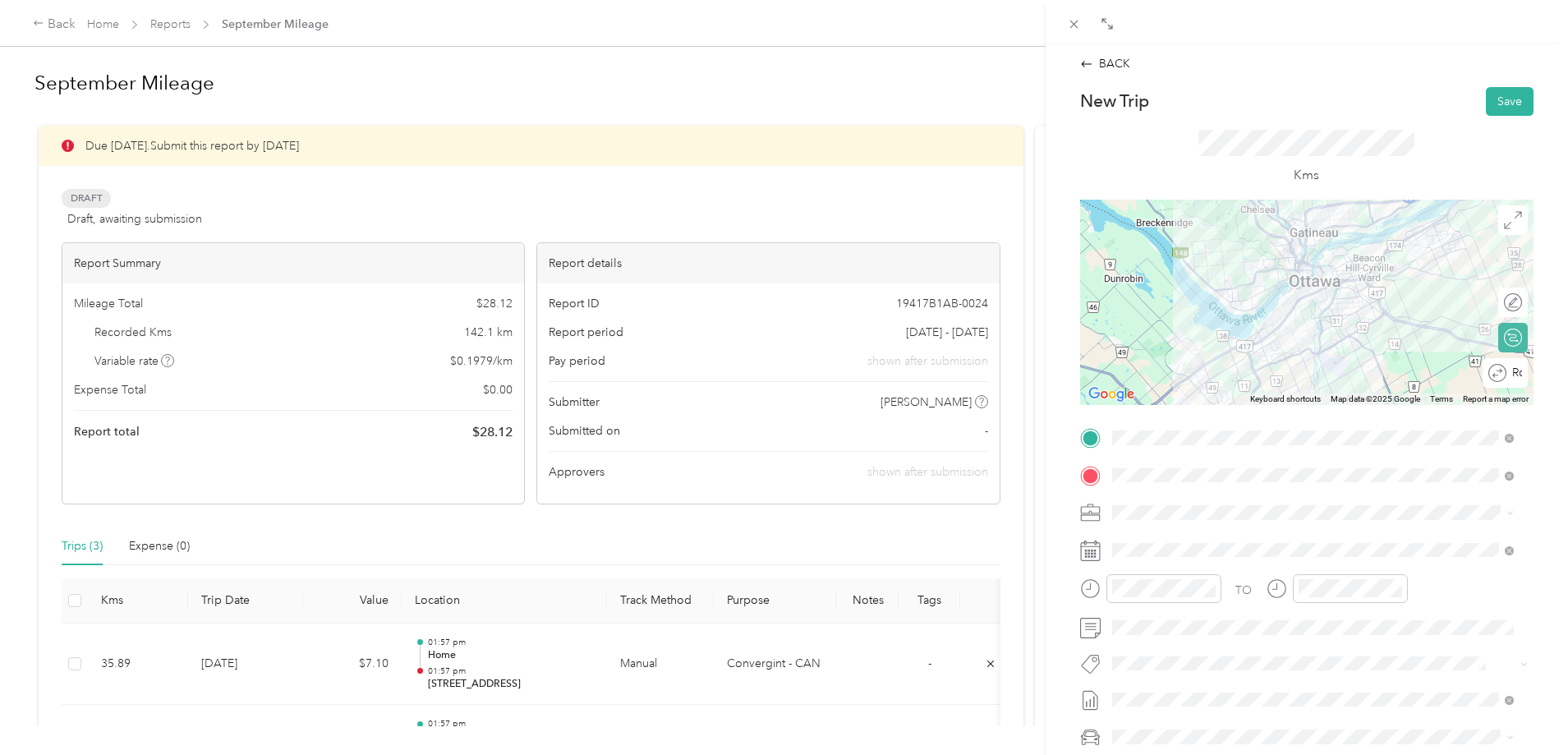
click at [1508, 367] on div "Round trip" at bounding box center [1505, 373] width 45 height 30
click at [1489, 375] on div at bounding box center [1505, 372] width 35 height 17
click at [1511, 90] on button "Save" at bounding box center [1510, 101] width 47 height 29
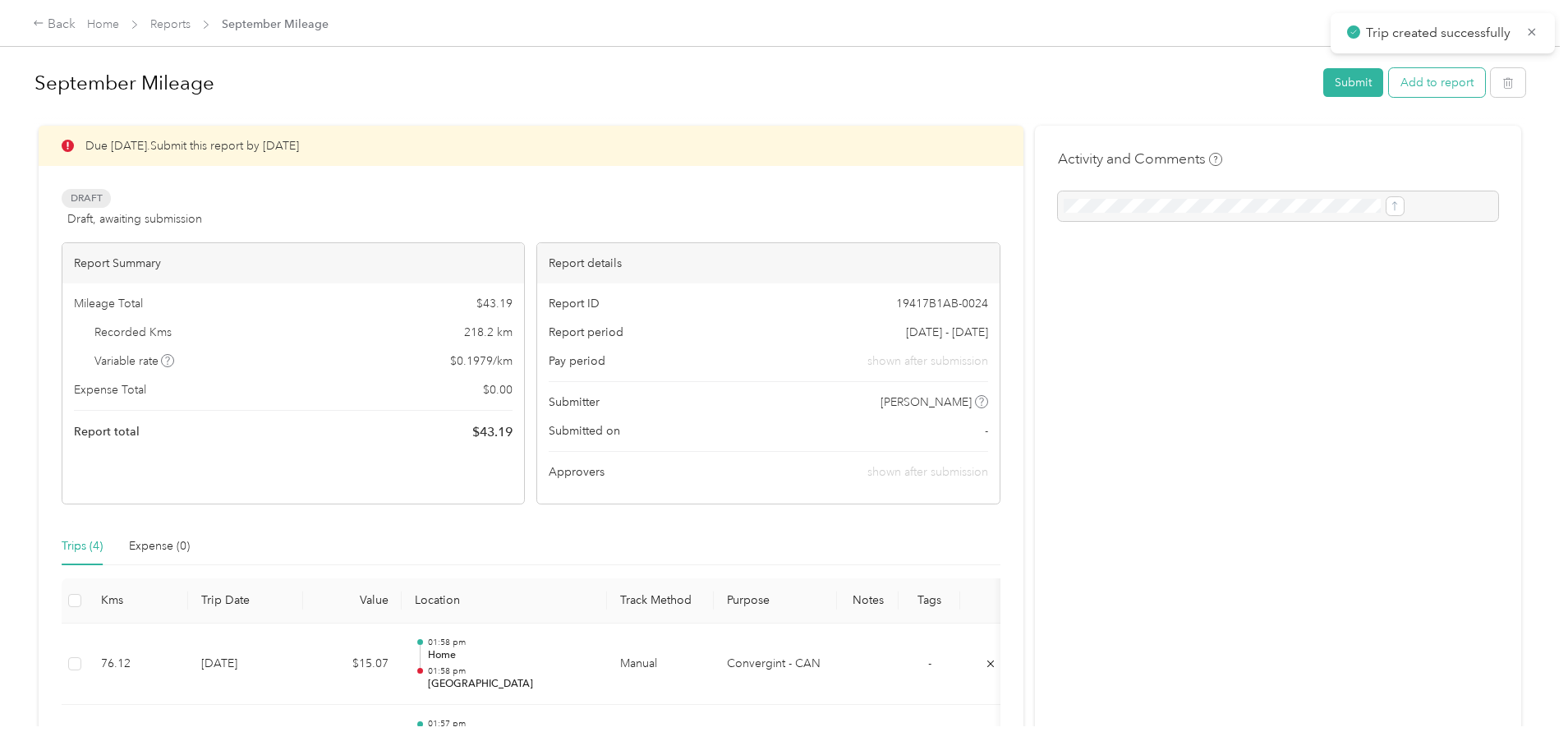
click at [1389, 70] on button "Add to report" at bounding box center [1436, 82] width 96 height 29
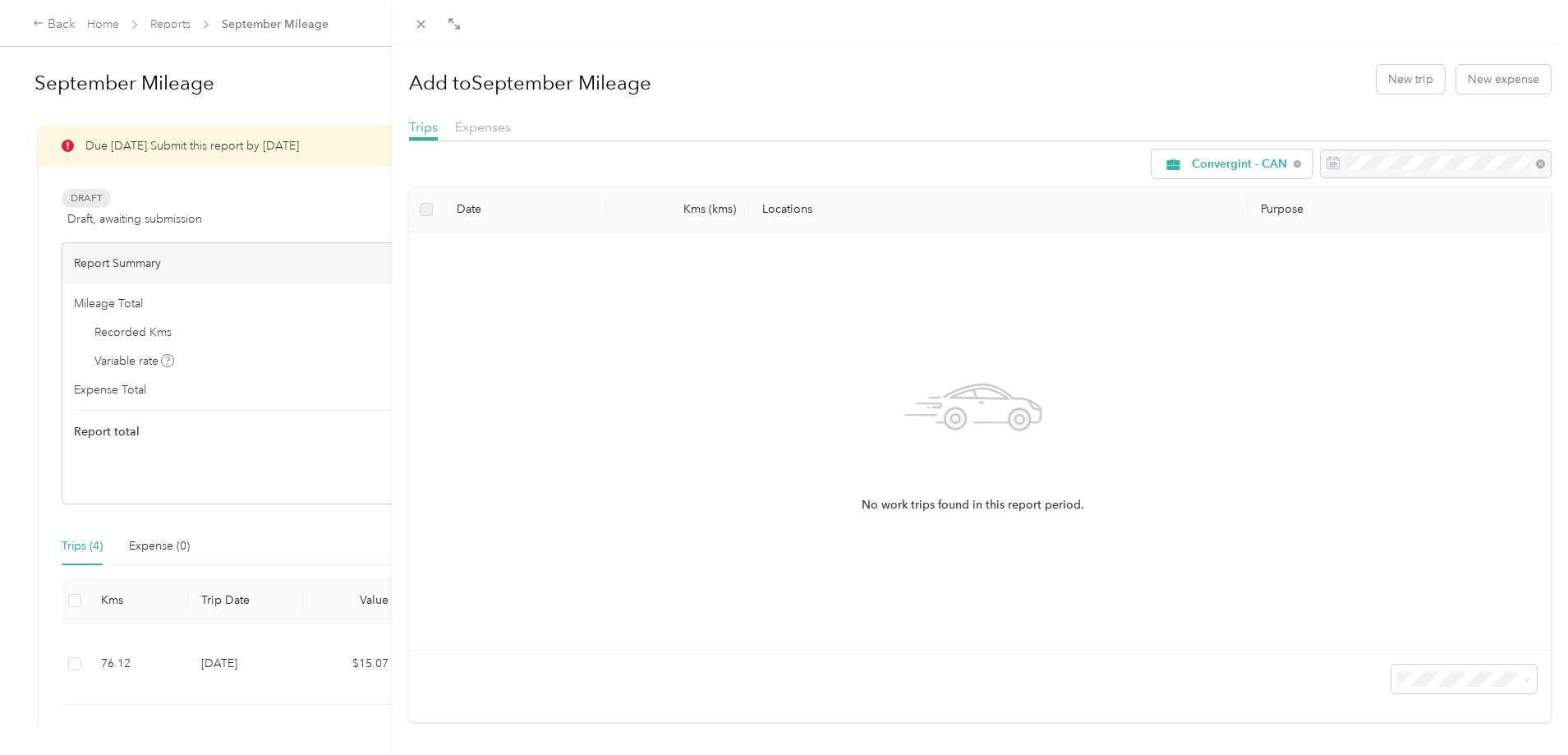
click at [1389, 95] on div "Add to September Mileage New trip New expense" at bounding box center [980, 78] width 1142 height 47
click at [1395, 84] on button "New trip" at bounding box center [1411, 79] width 68 height 29
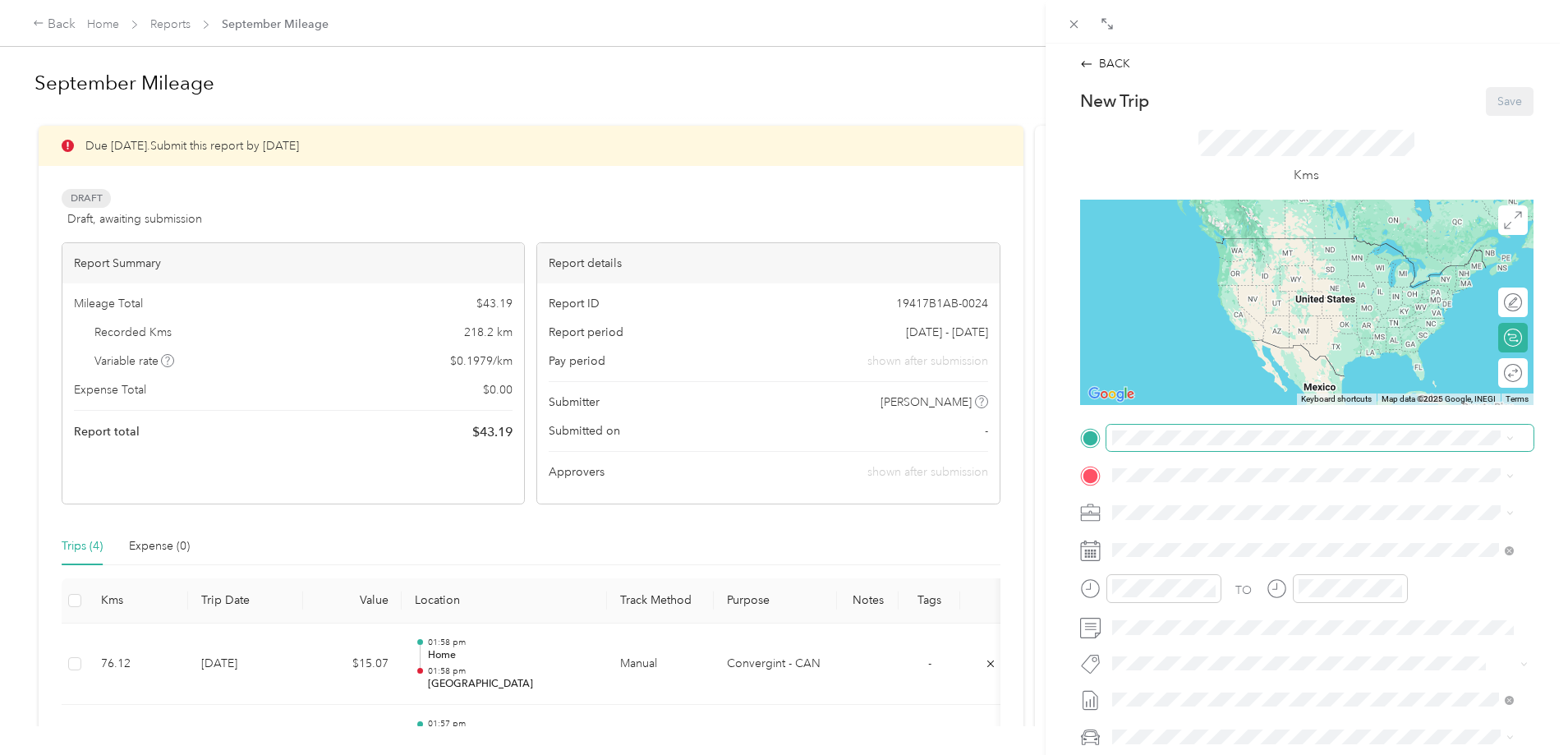
click at [1150, 448] on span at bounding box center [1320, 437] width 427 height 26
click at [1170, 508] on strong "Home" at bounding box center [1159, 502] width 32 height 15
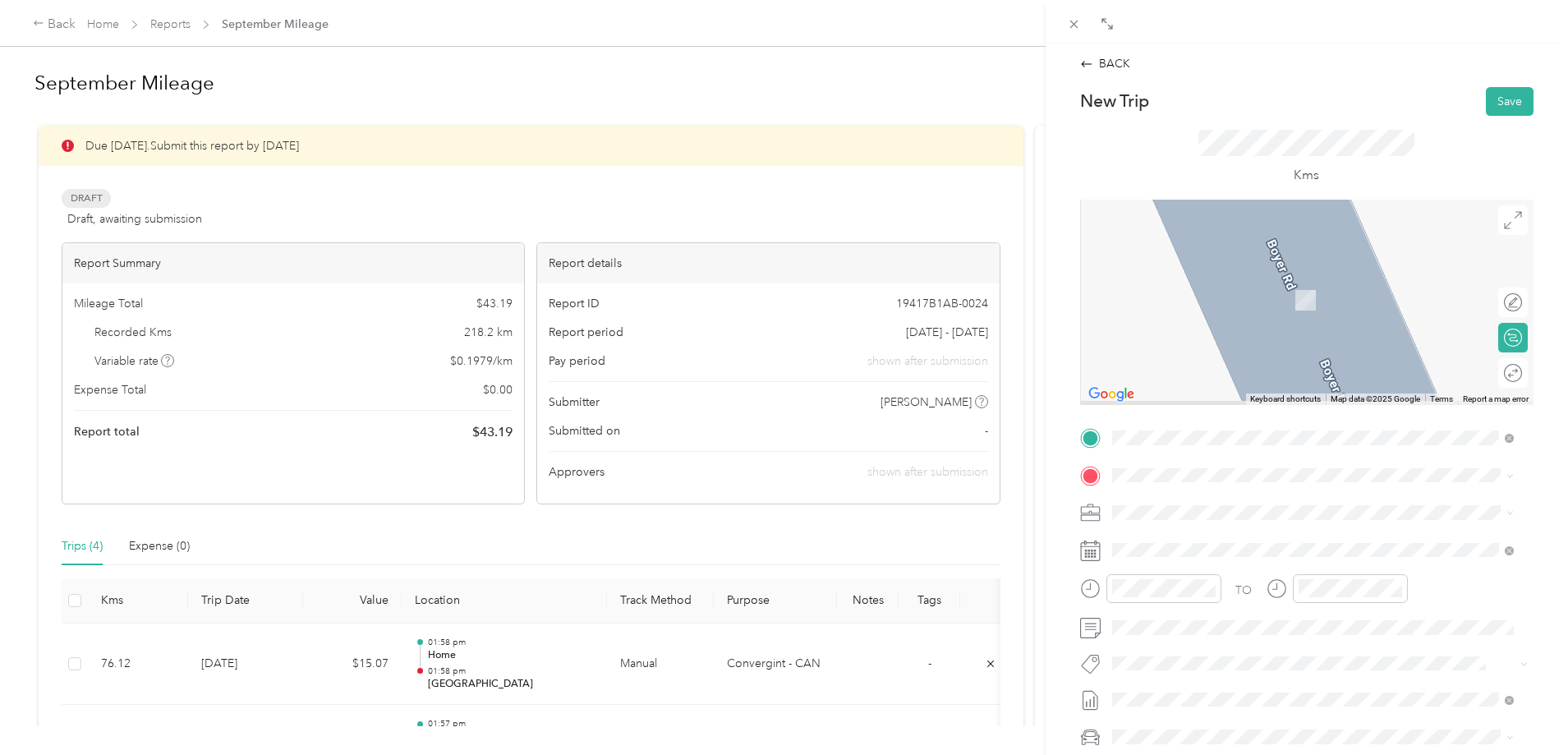
click at [1135, 459] on div "TO Add photo" at bounding box center [1307, 622] width 453 height 397
click at [1212, 533] on span "[STREET_ADDRESS][PERSON_NAME][PERSON_NAME]" at bounding box center [1286, 535] width 287 height 15
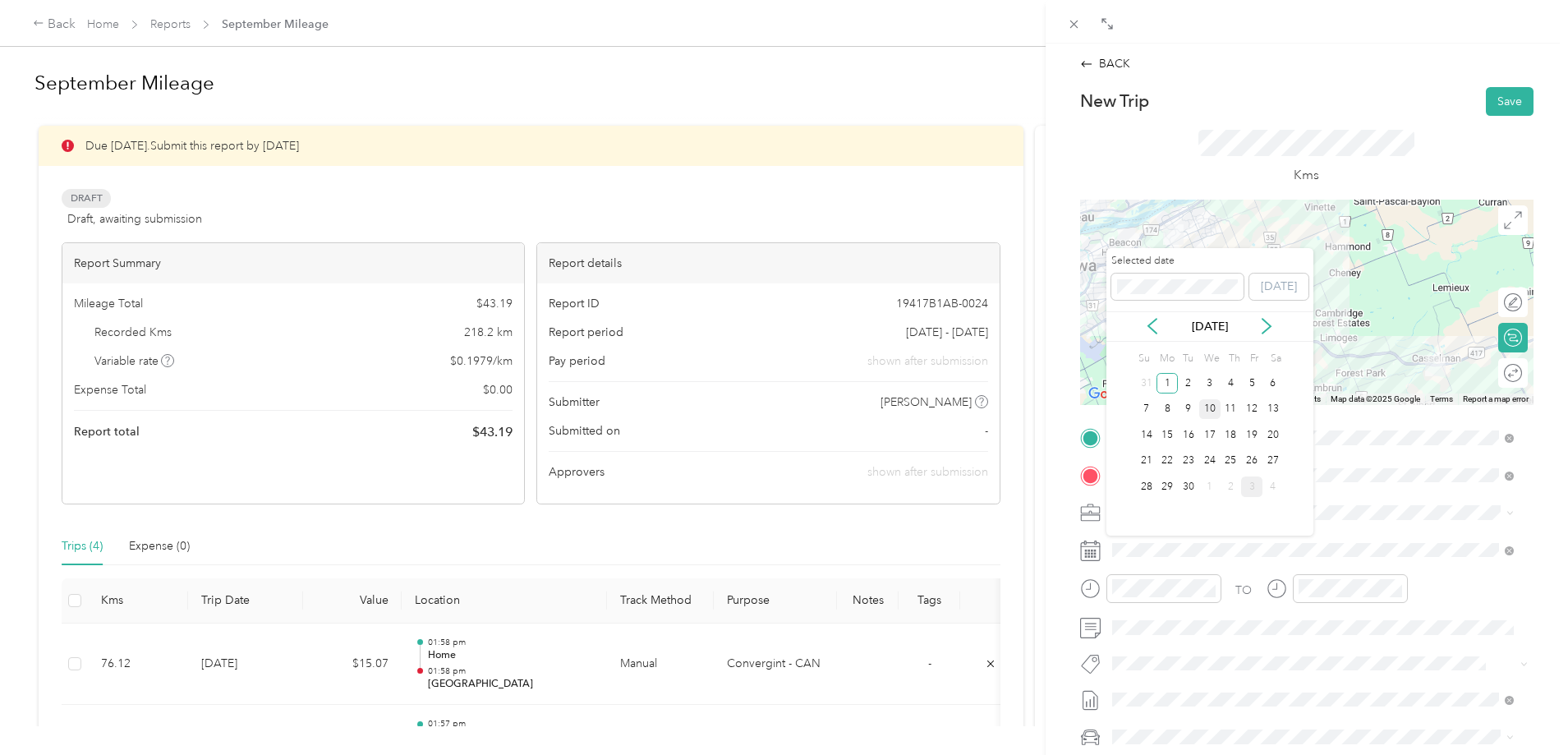
click at [1216, 407] on div "10" at bounding box center [1211, 409] width 21 height 21
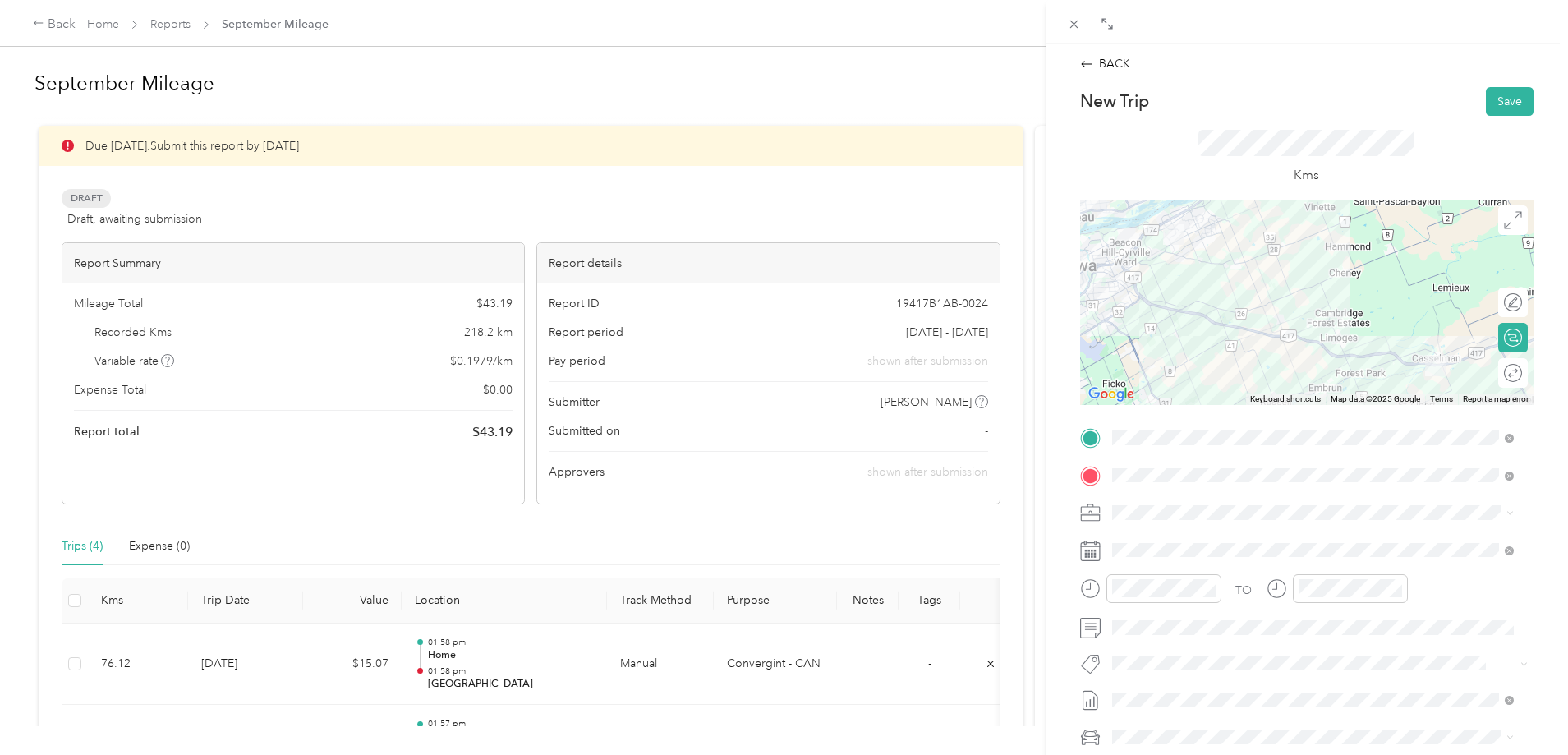
click at [1504, 373] on icon at bounding box center [1513, 373] width 18 height 18
click at [1496, 373] on div at bounding box center [1505, 372] width 35 height 17
click at [1500, 90] on button "Save" at bounding box center [1510, 101] width 47 height 29
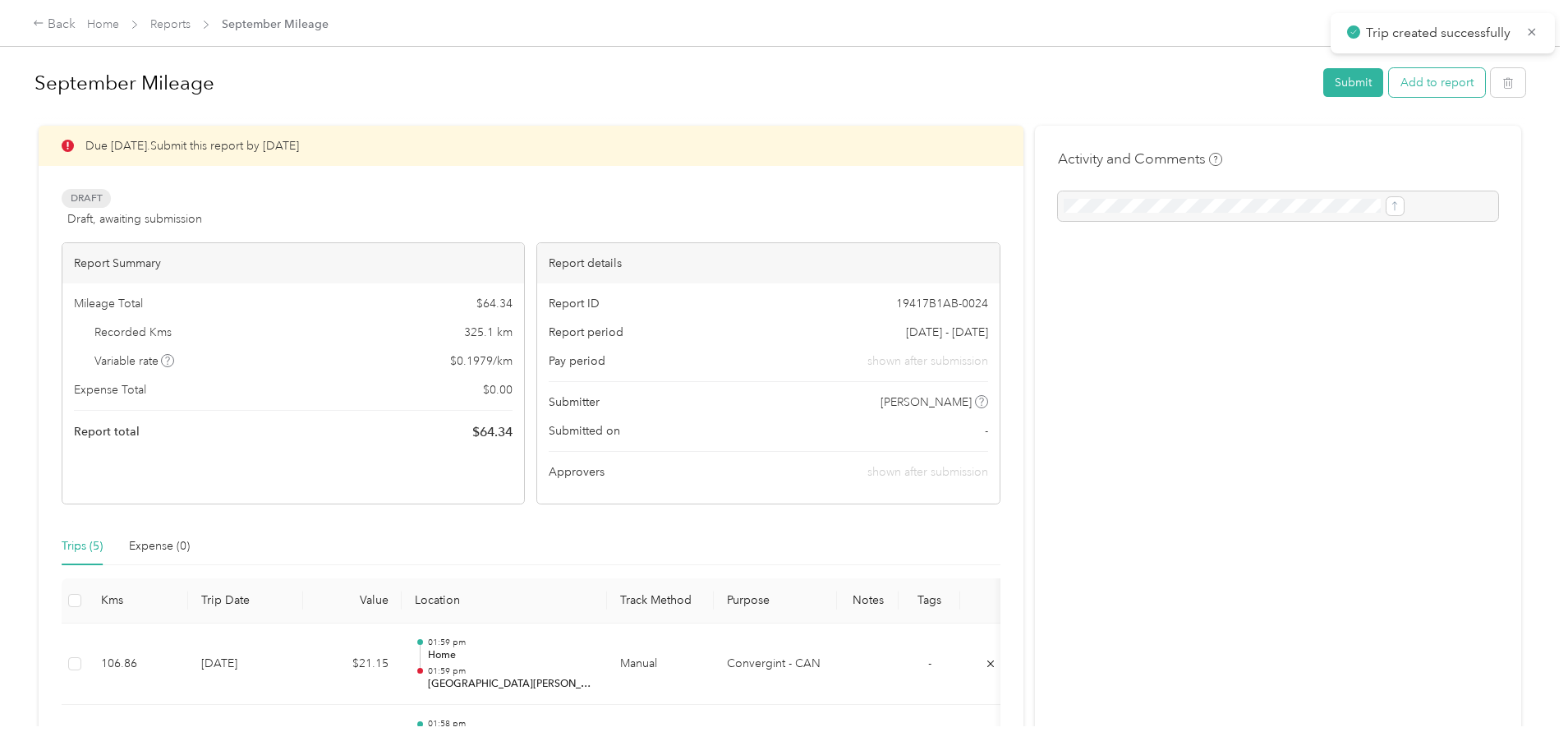
click at [1389, 77] on button "Add to report" at bounding box center [1436, 82] width 96 height 29
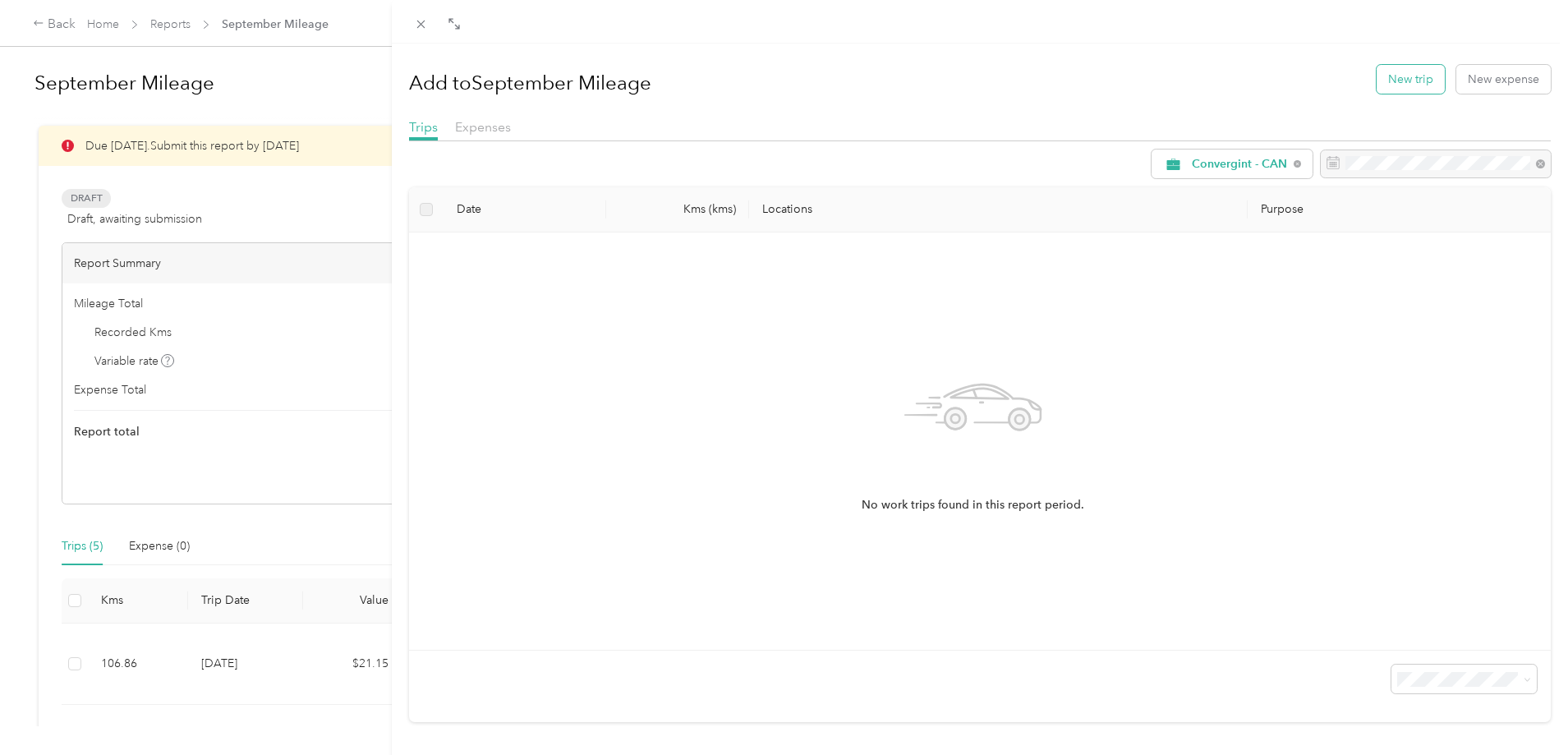
click at [1391, 82] on button "New trip" at bounding box center [1411, 79] width 68 height 29
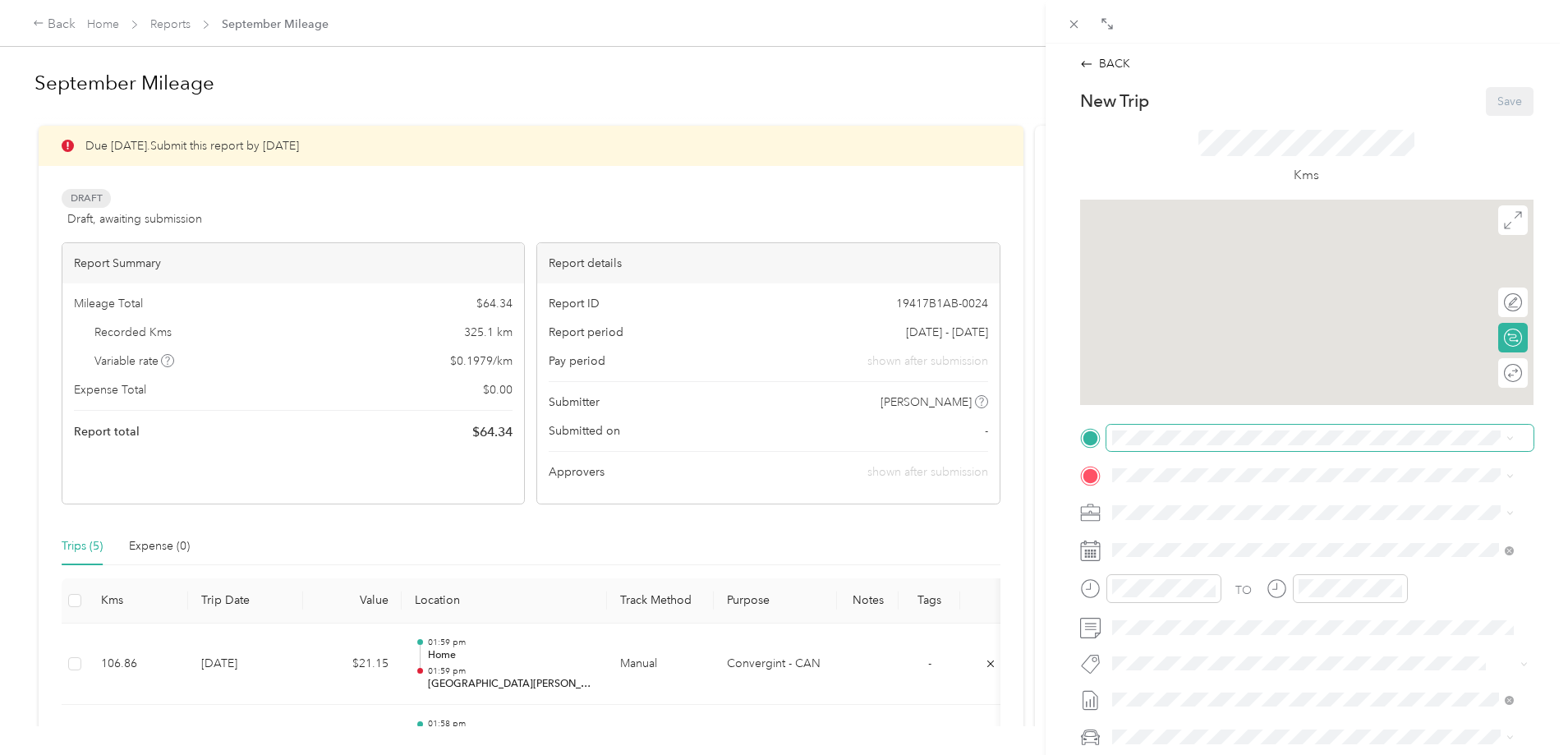
click at [1152, 447] on span at bounding box center [1320, 437] width 427 height 26
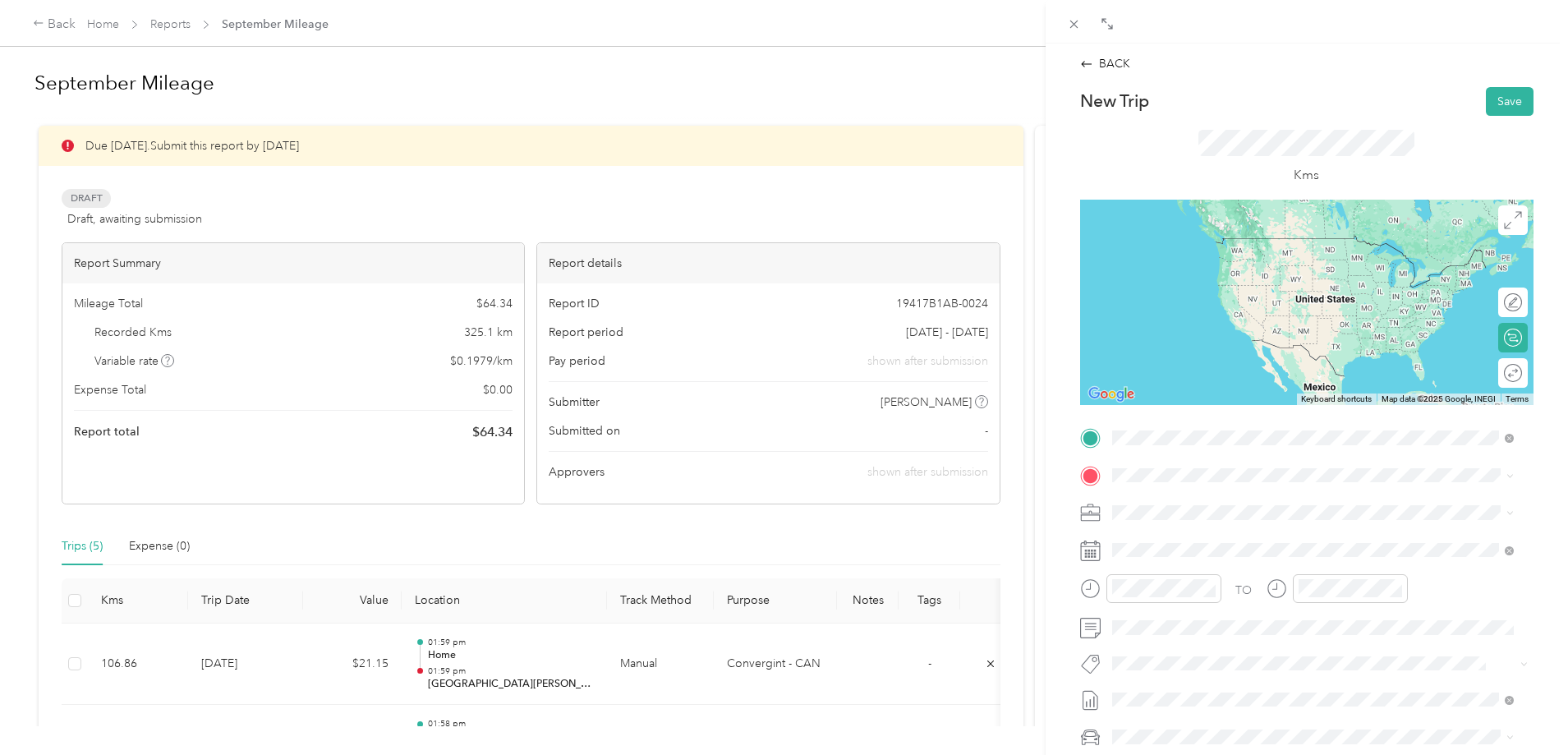
click at [1164, 499] on strong "Home" at bounding box center [1159, 502] width 32 height 15
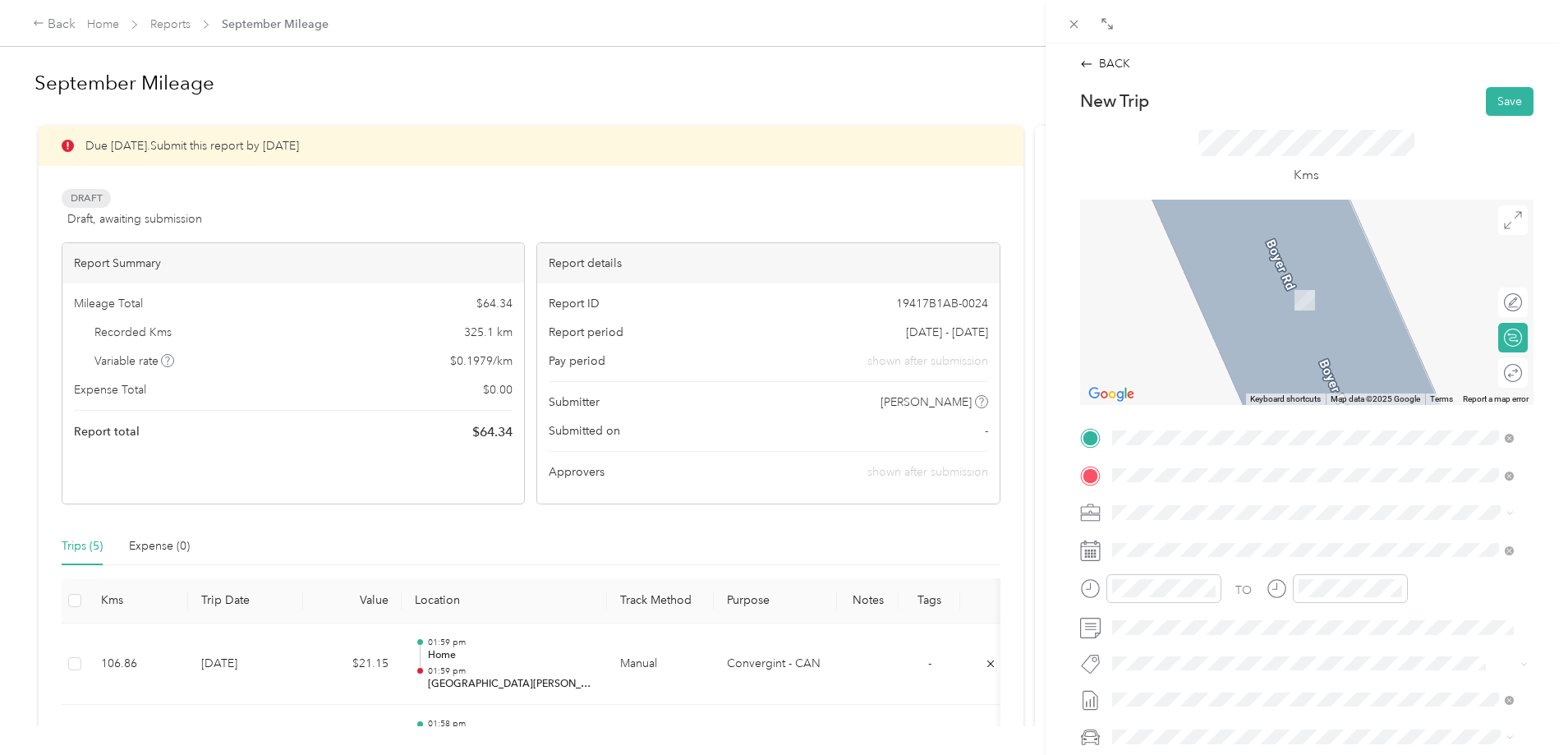
click at [1187, 523] on li "[STREET_ADDRESS]" at bounding box center [1313, 536] width 413 height 34
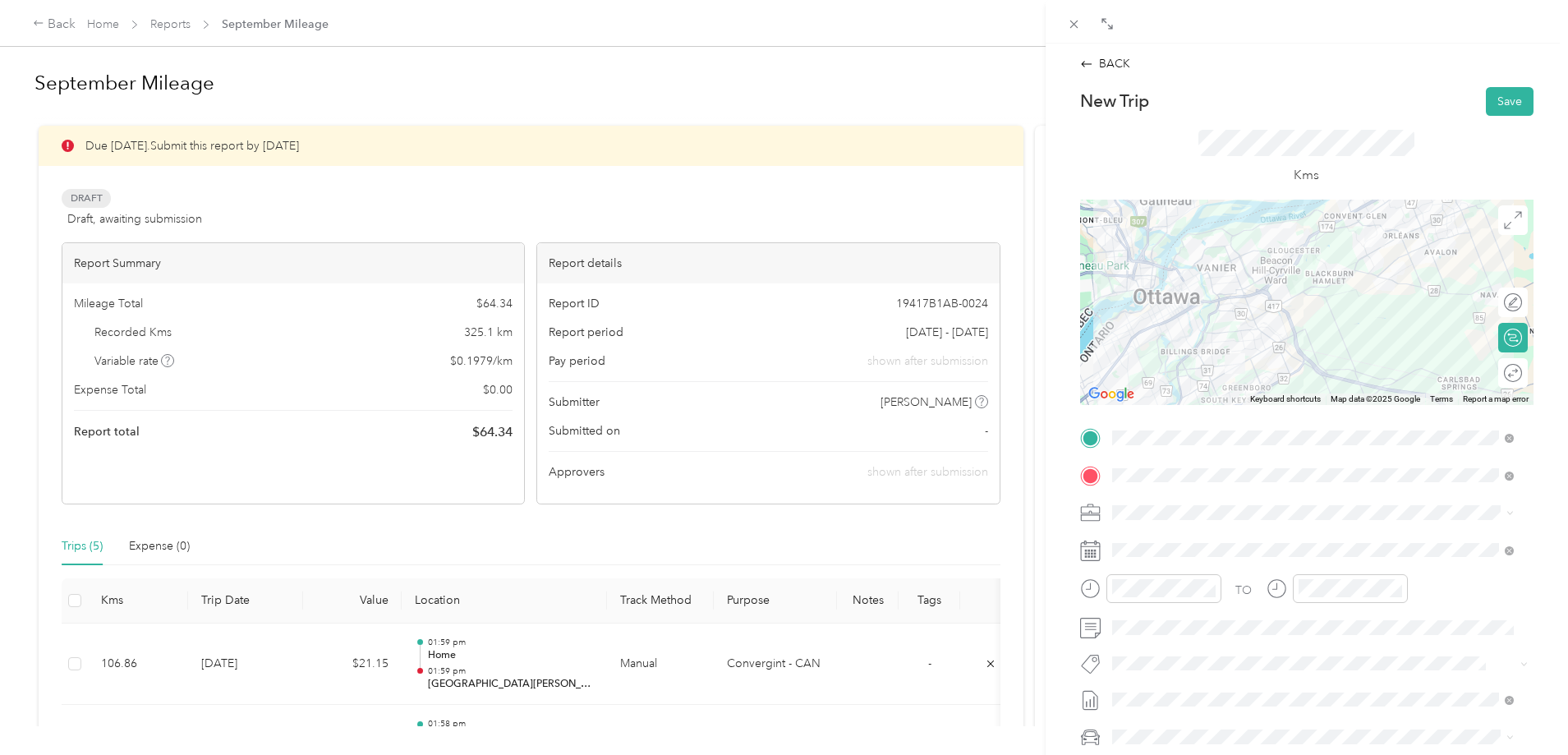
click at [1216, 557] on span at bounding box center [1320, 550] width 427 height 26
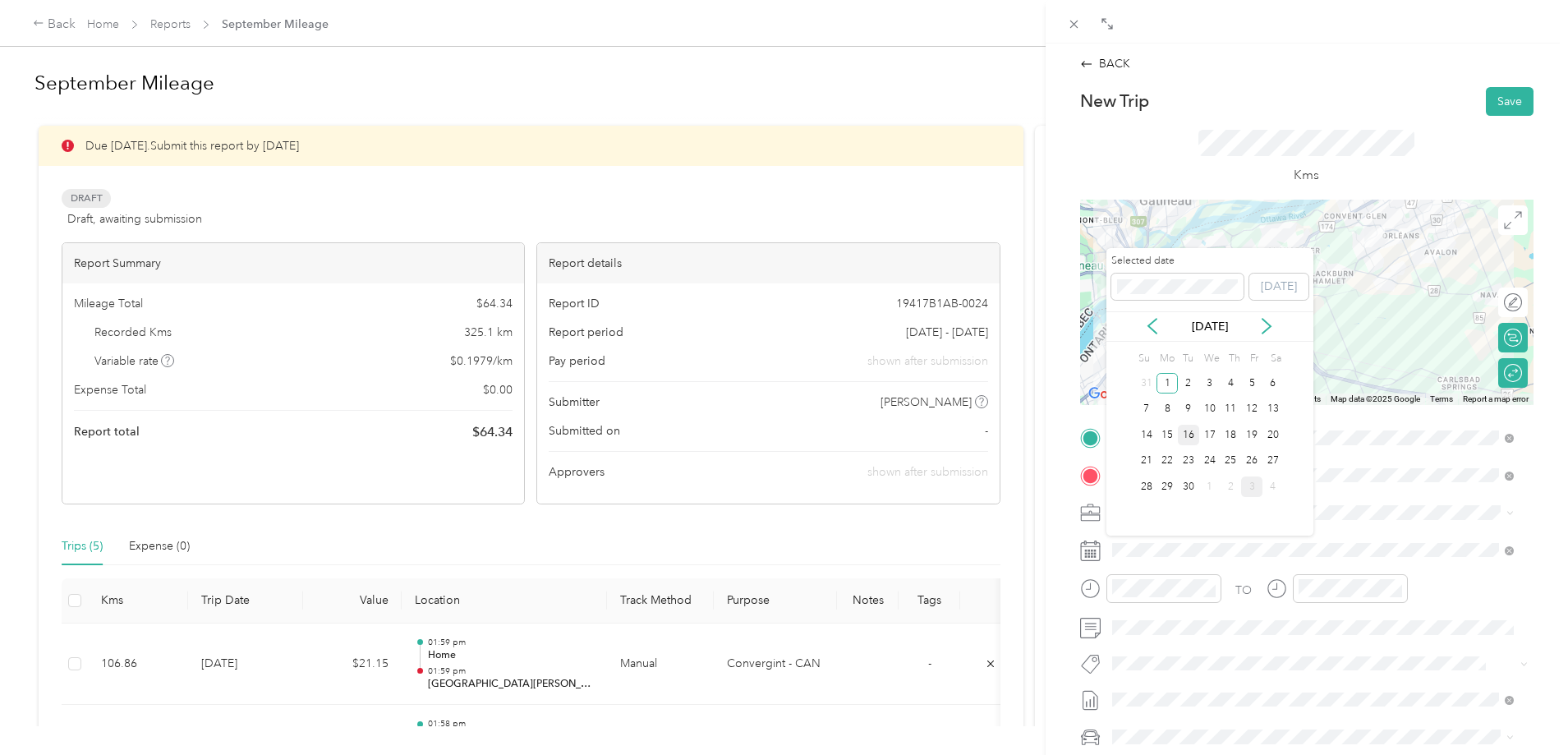
click at [1189, 434] on div "16" at bounding box center [1189, 434] width 21 height 21
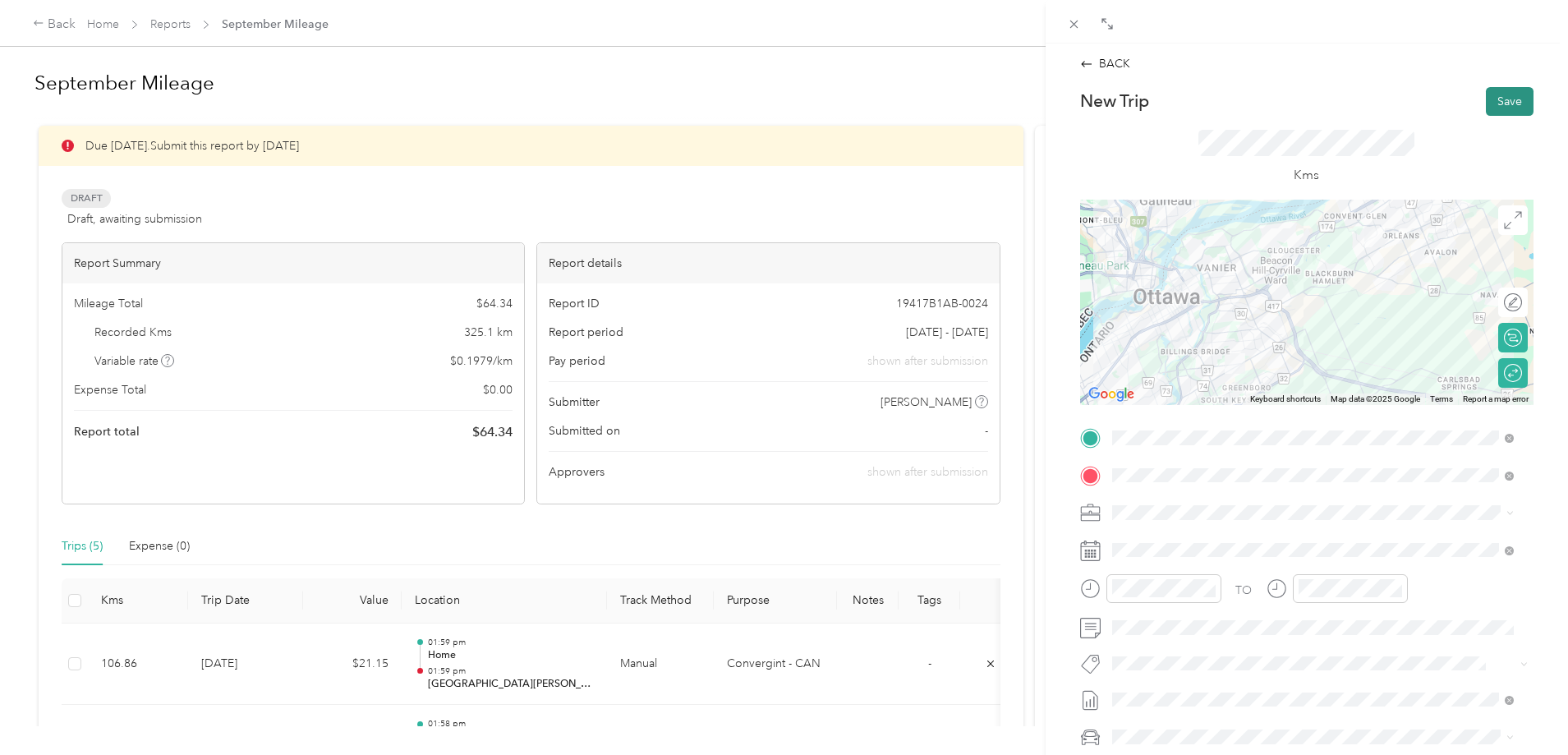
click at [1488, 95] on button "Save" at bounding box center [1510, 101] width 47 height 29
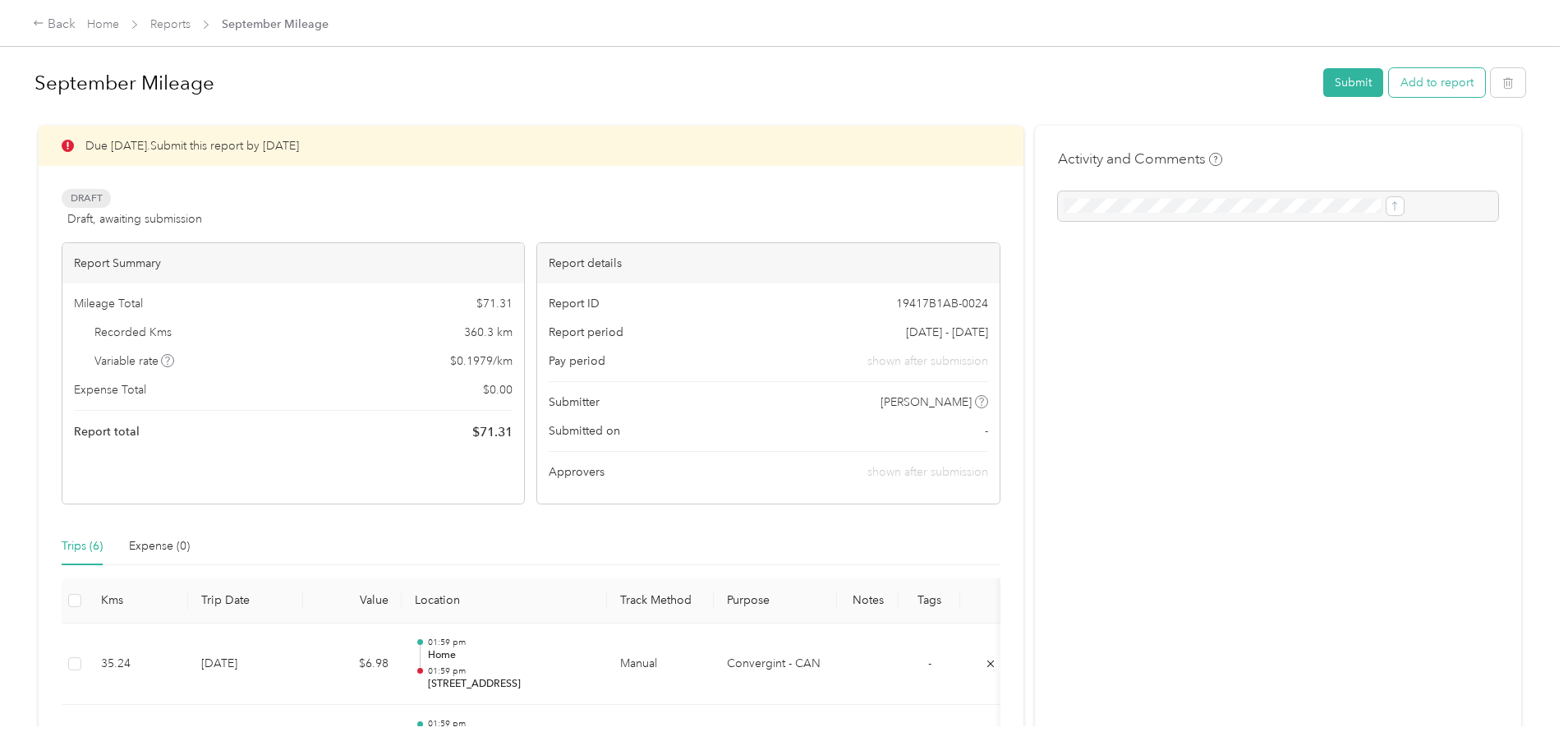
click at [1389, 73] on button "Add to report" at bounding box center [1436, 82] width 96 height 29
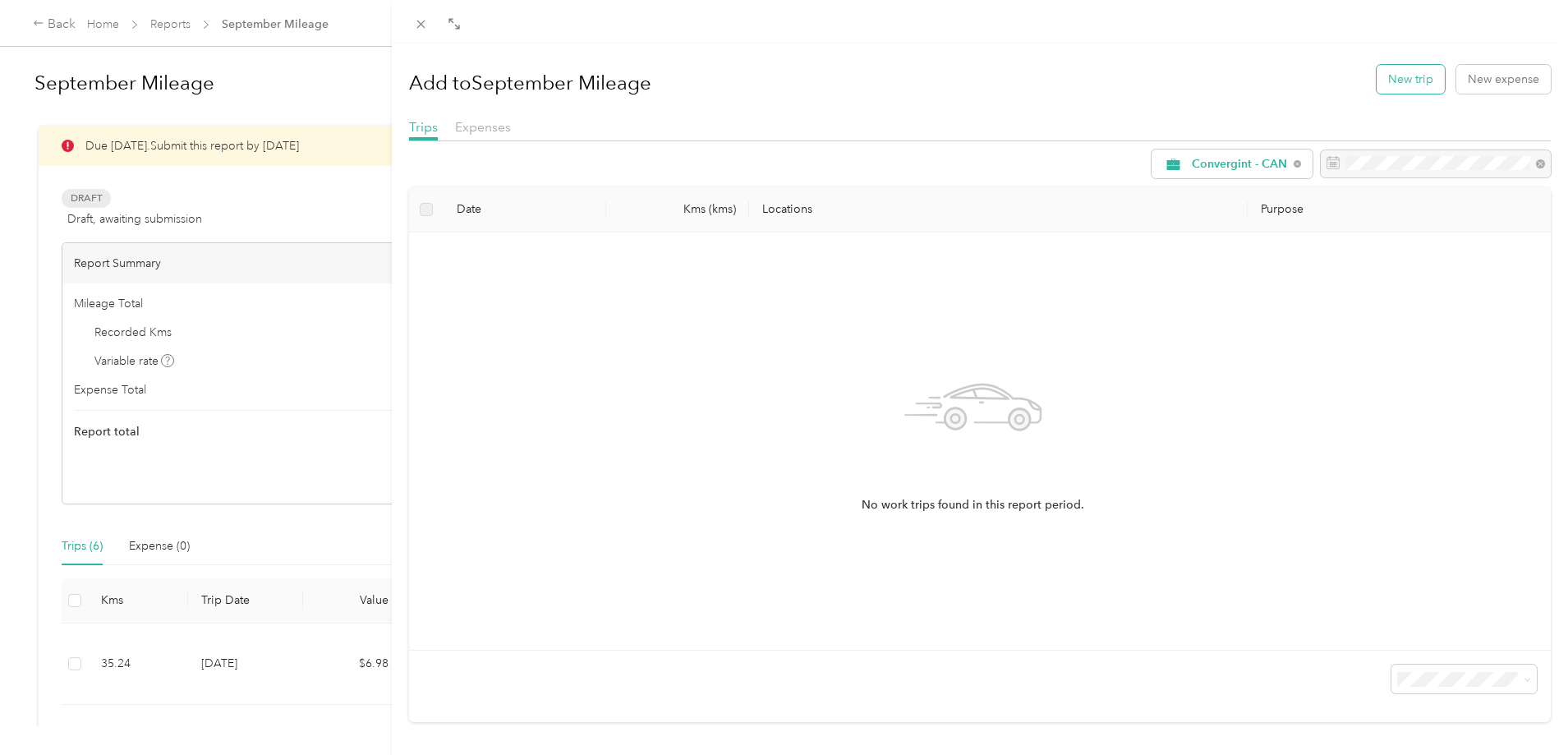
click at [1386, 87] on button "New trip" at bounding box center [1411, 79] width 68 height 29
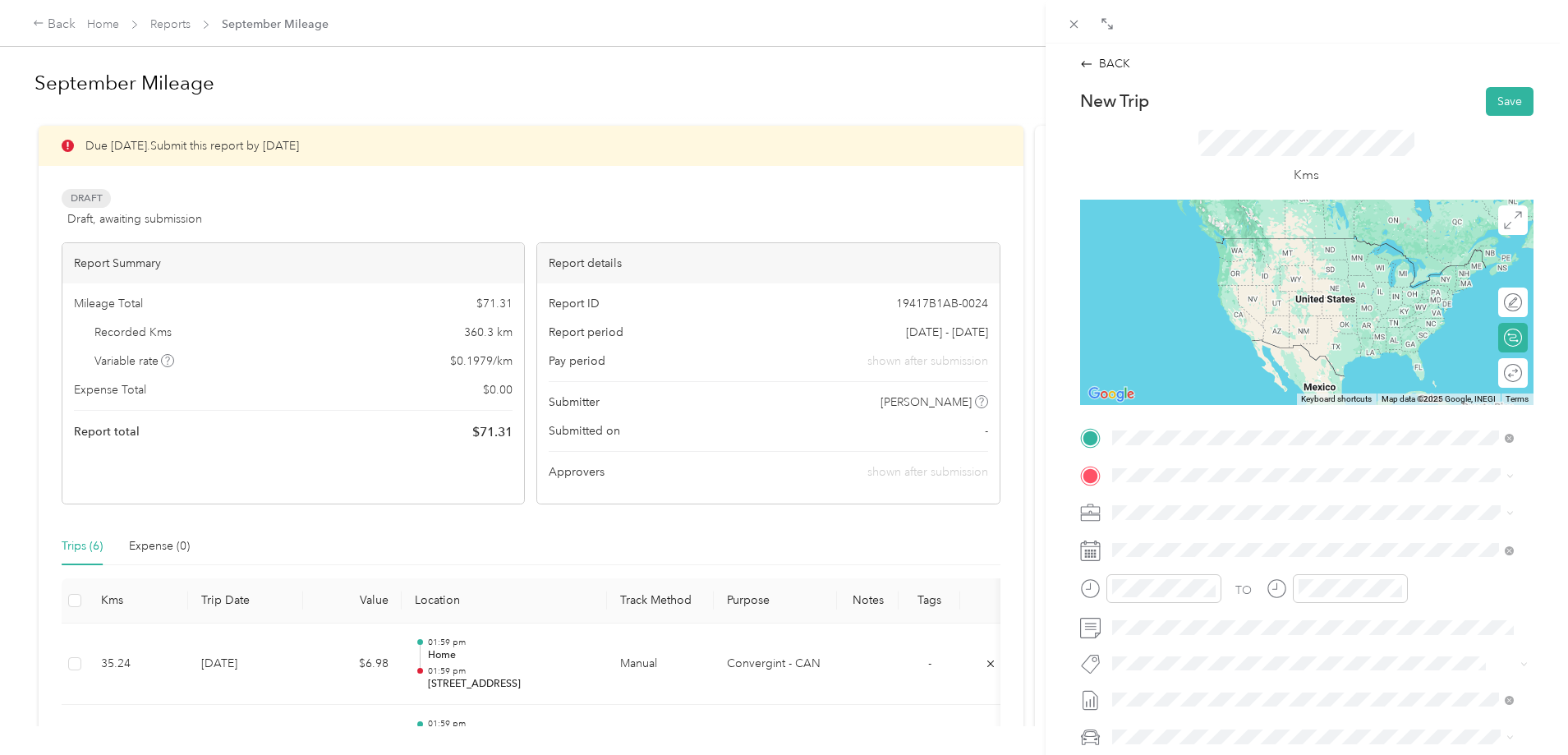
click at [1214, 523] on span "2024 [PERSON_NAME][STREET_ADDRESS]" at bounding box center [1255, 521] width 225 height 14
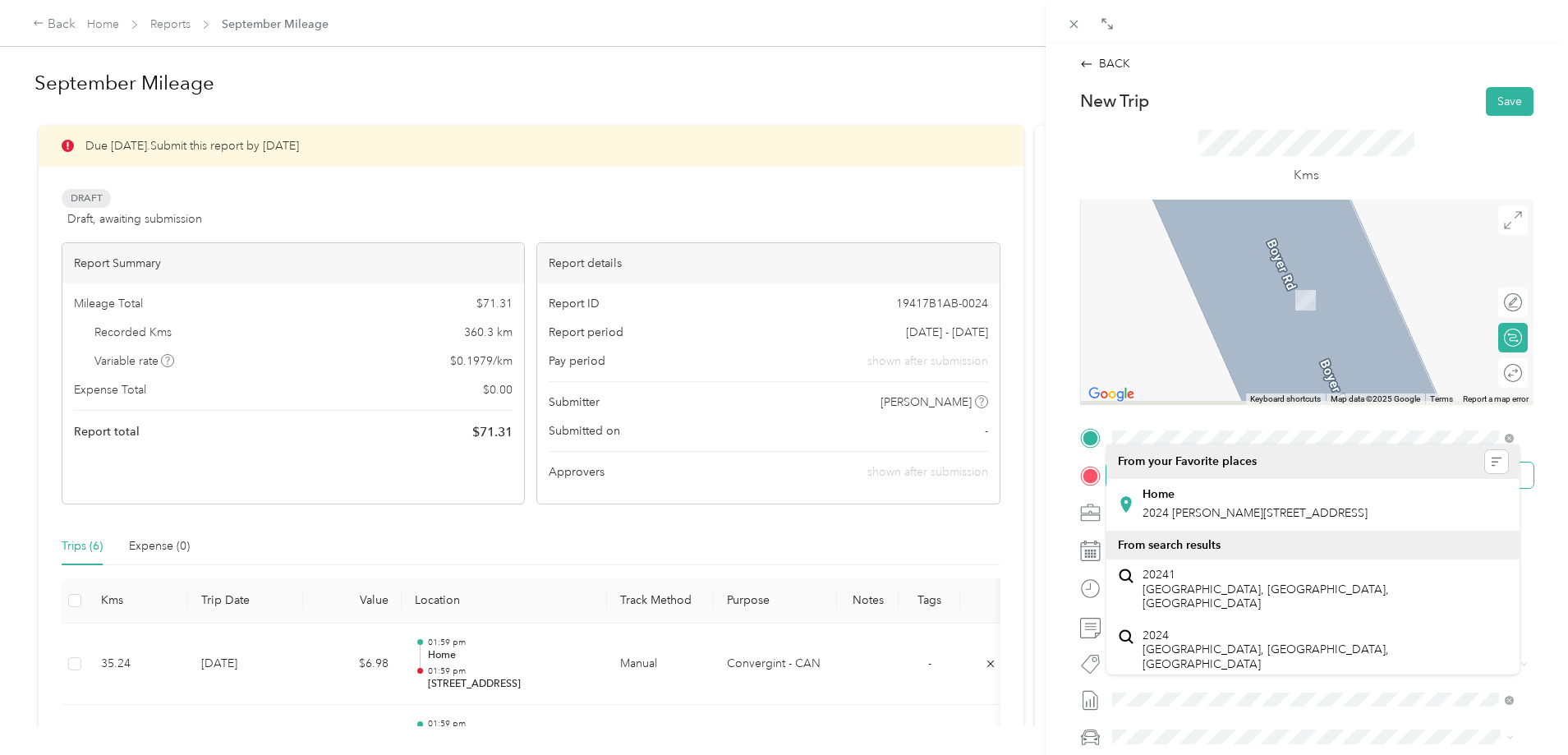
click at [1139, 465] on span at bounding box center [1320, 476] width 427 height 26
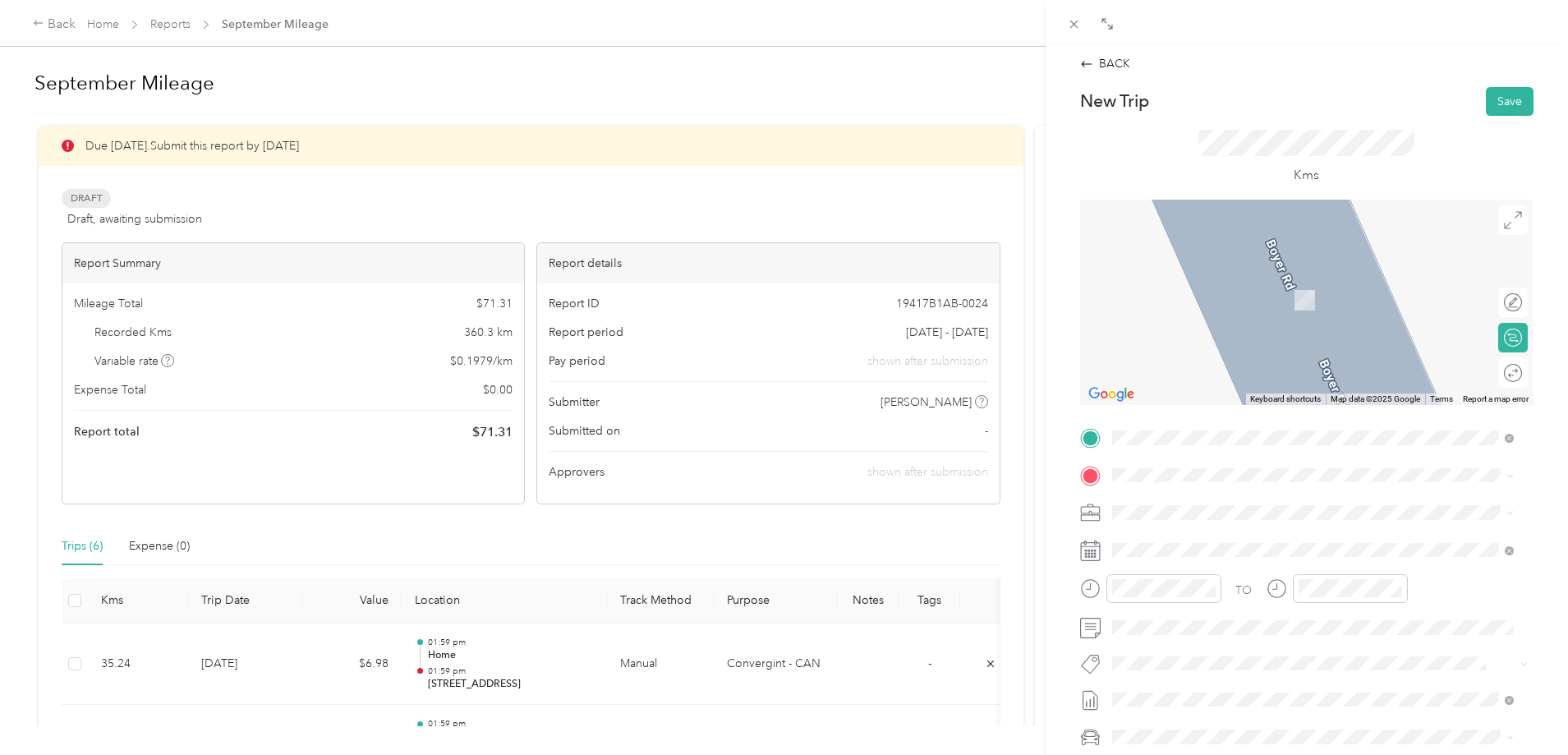
click at [1224, 532] on span "[STREET_ADDRESS]" at bounding box center [1195, 532] width 105 height 15
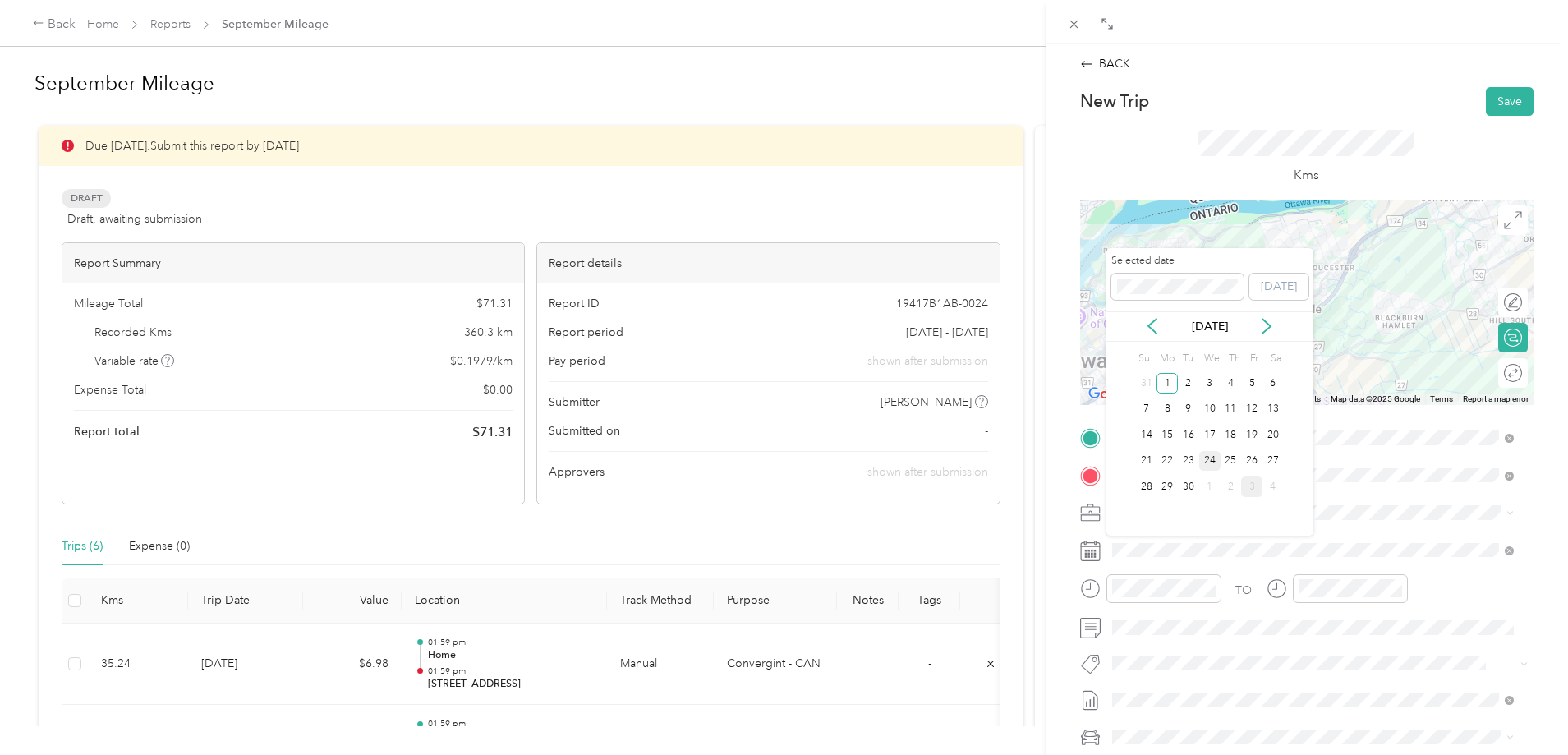
click at [1215, 453] on div "24" at bounding box center [1211, 461] width 21 height 21
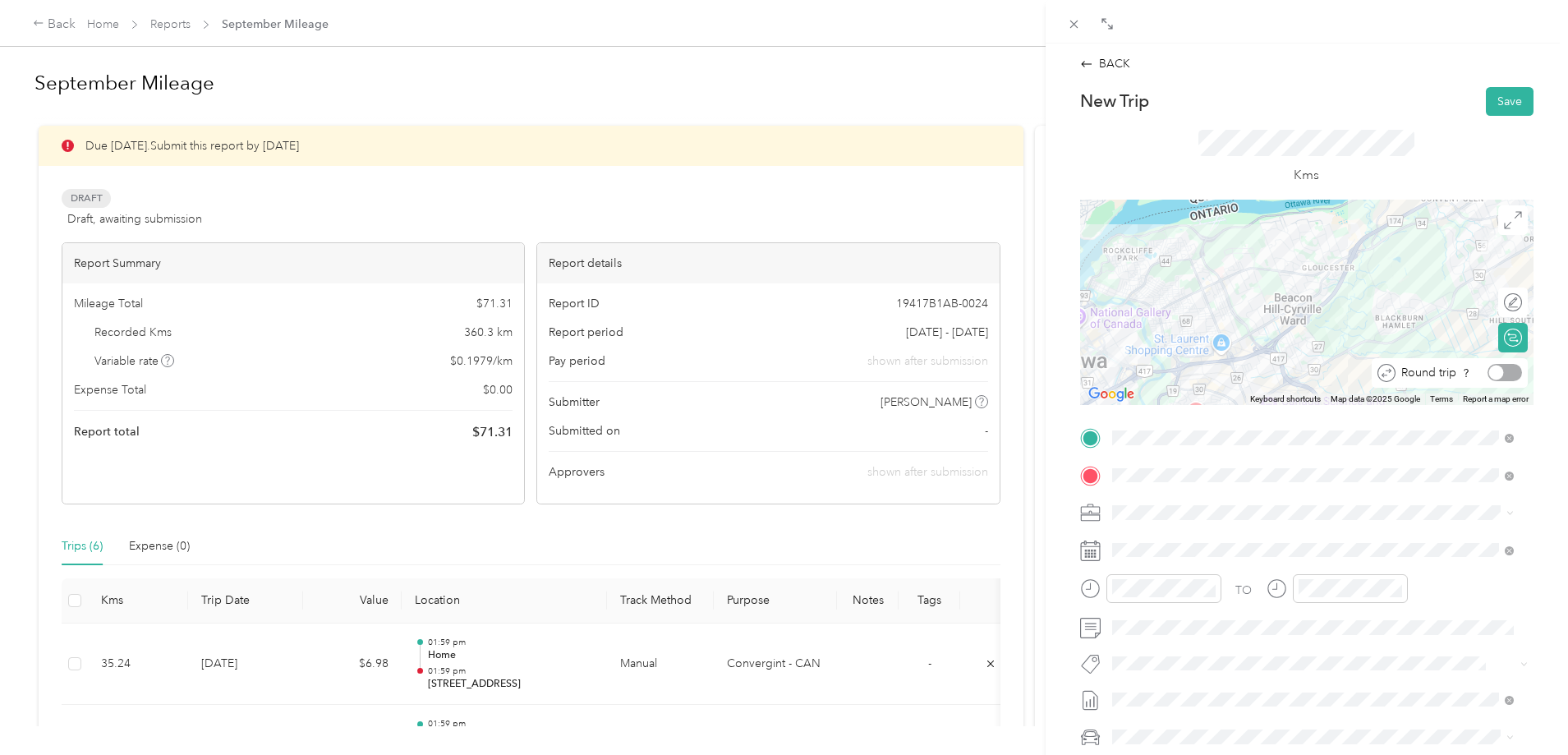
click at [1499, 377] on div at bounding box center [1505, 372] width 35 height 17
click at [1501, 99] on button "Save" at bounding box center [1510, 101] width 47 height 29
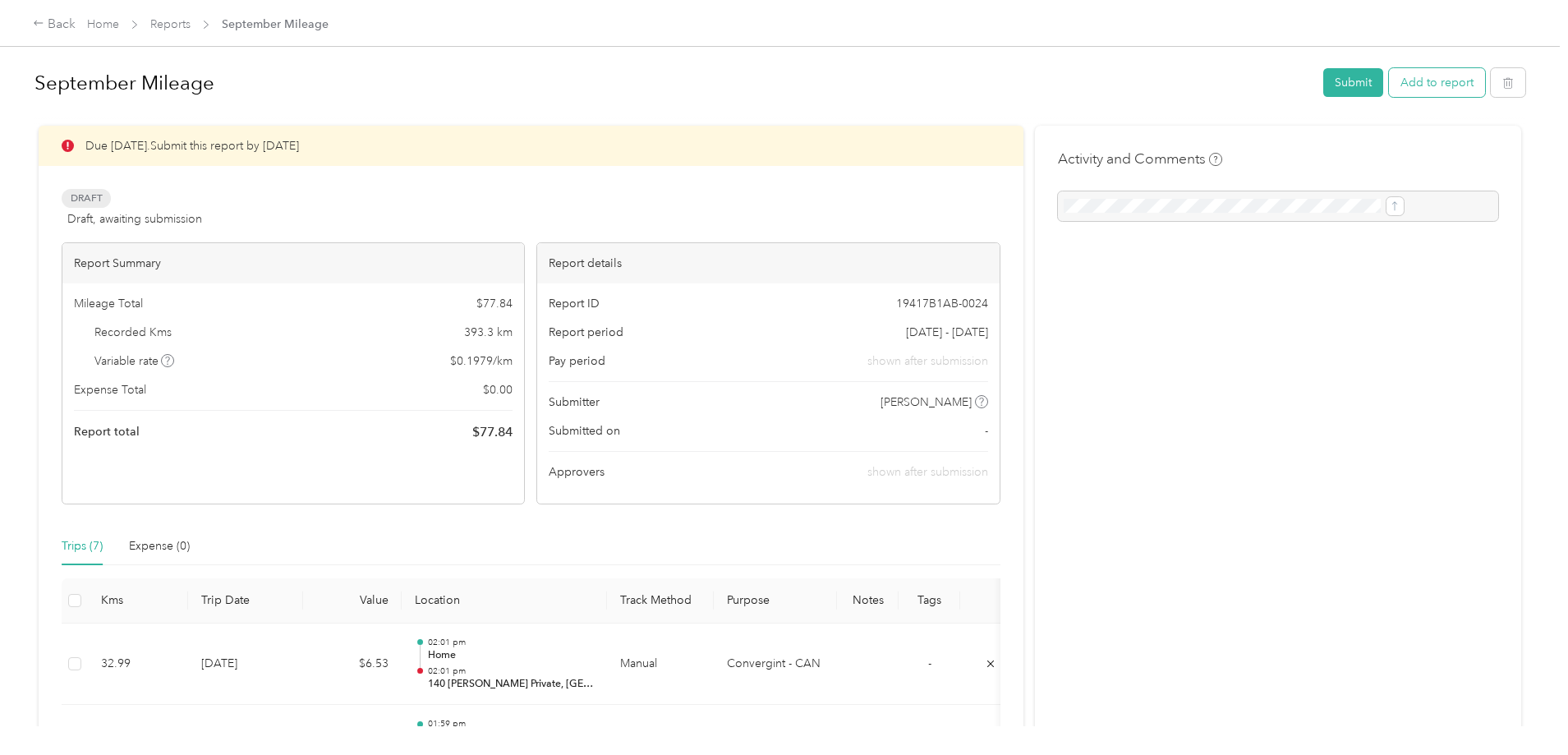
click at [1389, 78] on button "Add to report" at bounding box center [1436, 82] width 96 height 29
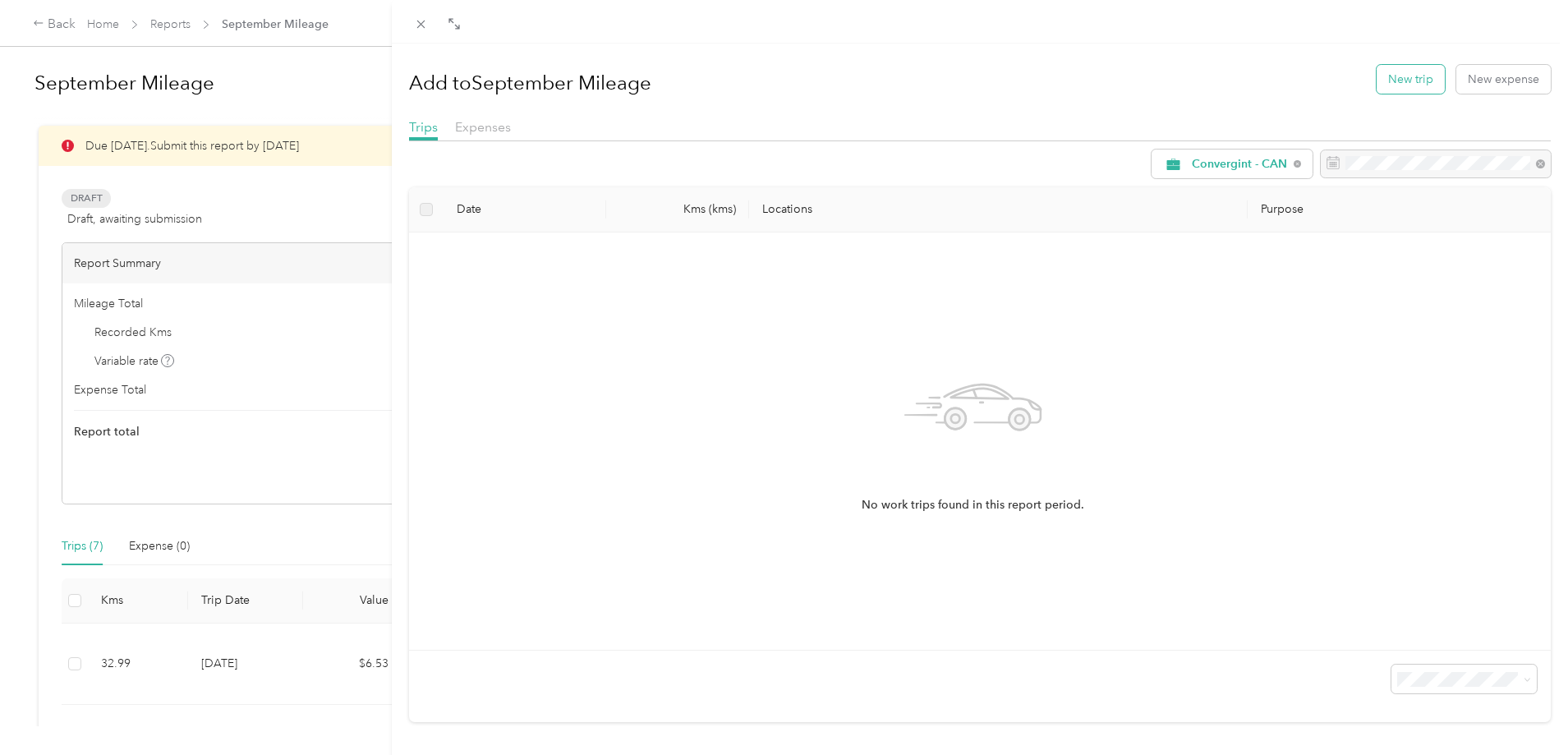
click at [1379, 88] on button "New trip" at bounding box center [1411, 79] width 68 height 29
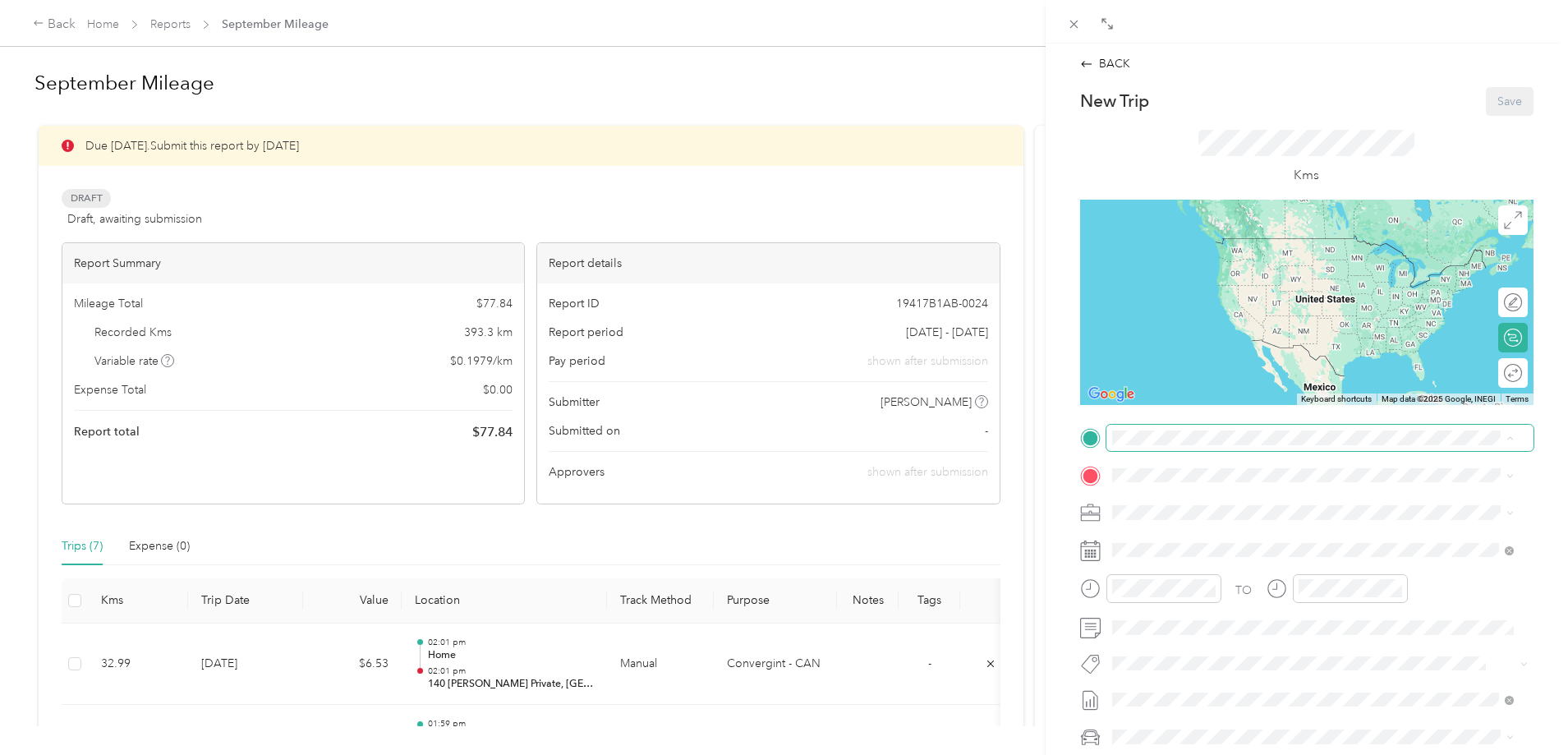
click at [1180, 754] on div "Drag to resize Click to close BACK New Trip Save This trip cannot be edited bec…" at bounding box center [780, 755] width 1560 height 0
click at [1213, 506] on div "Home" at bounding box center [1255, 502] width 225 height 15
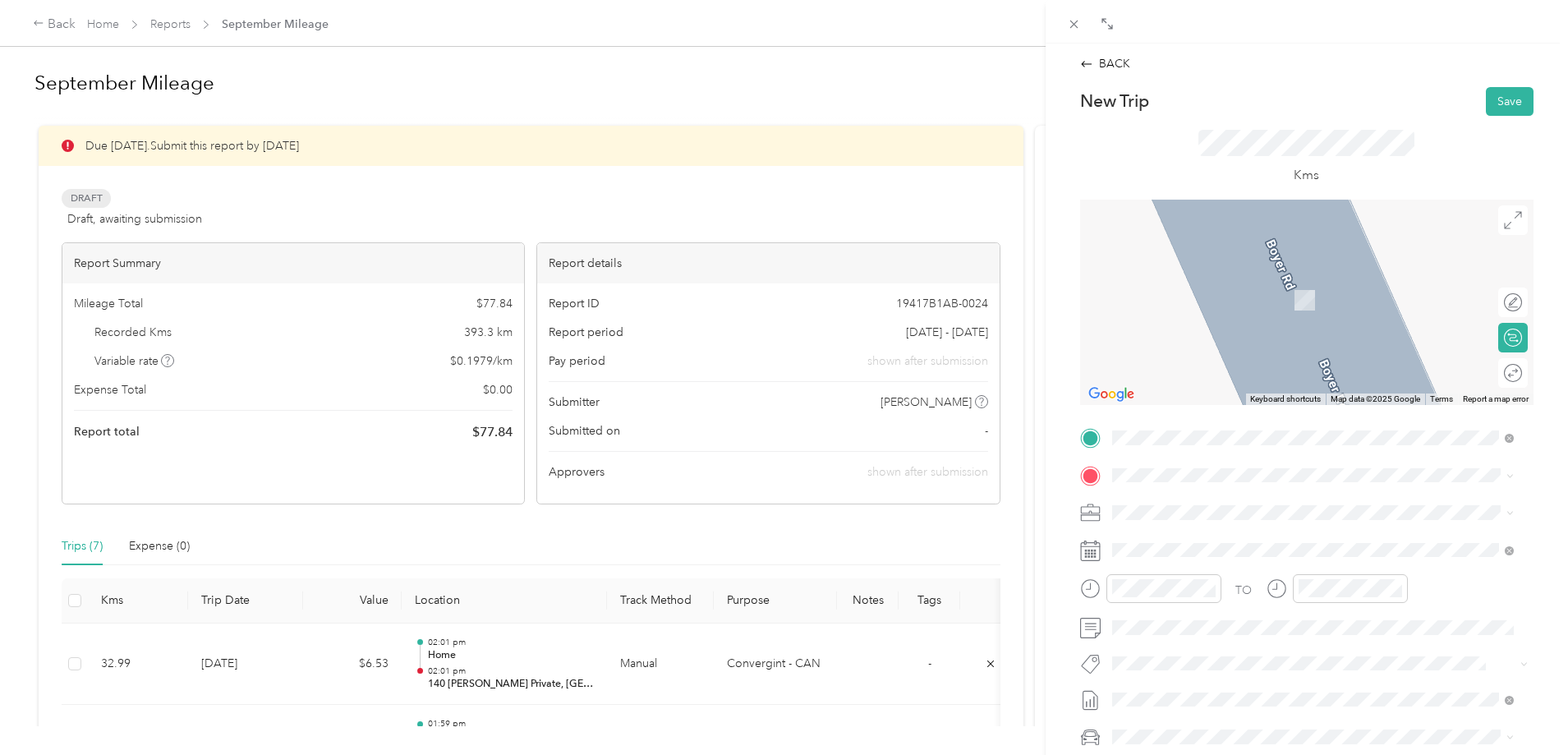
click at [1244, 532] on span "[STREET_ADDRESS][PERSON_NAME]" at bounding box center [1240, 534] width 195 height 15
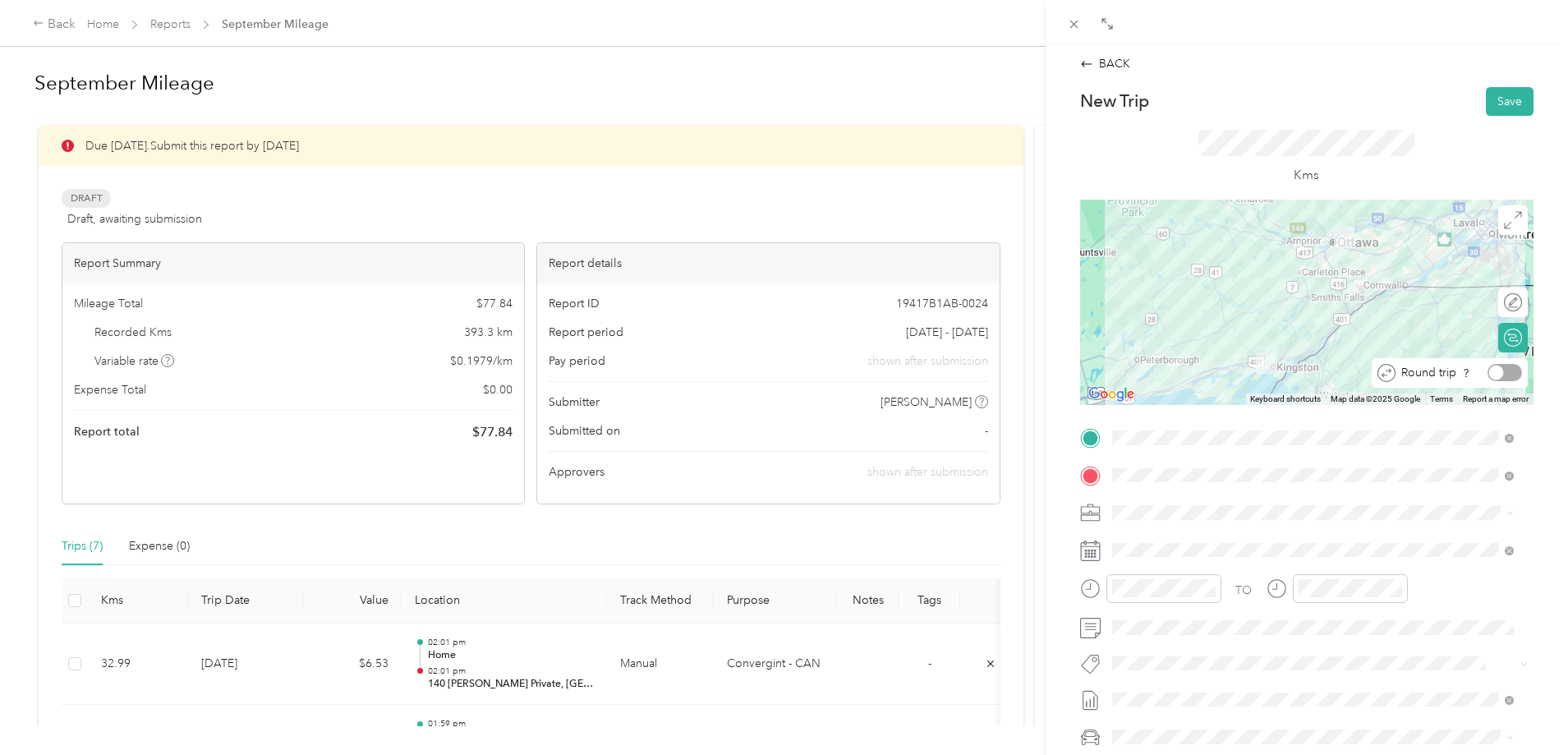
click at [1495, 371] on div at bounding box center [1505, 372] width 35 height 17
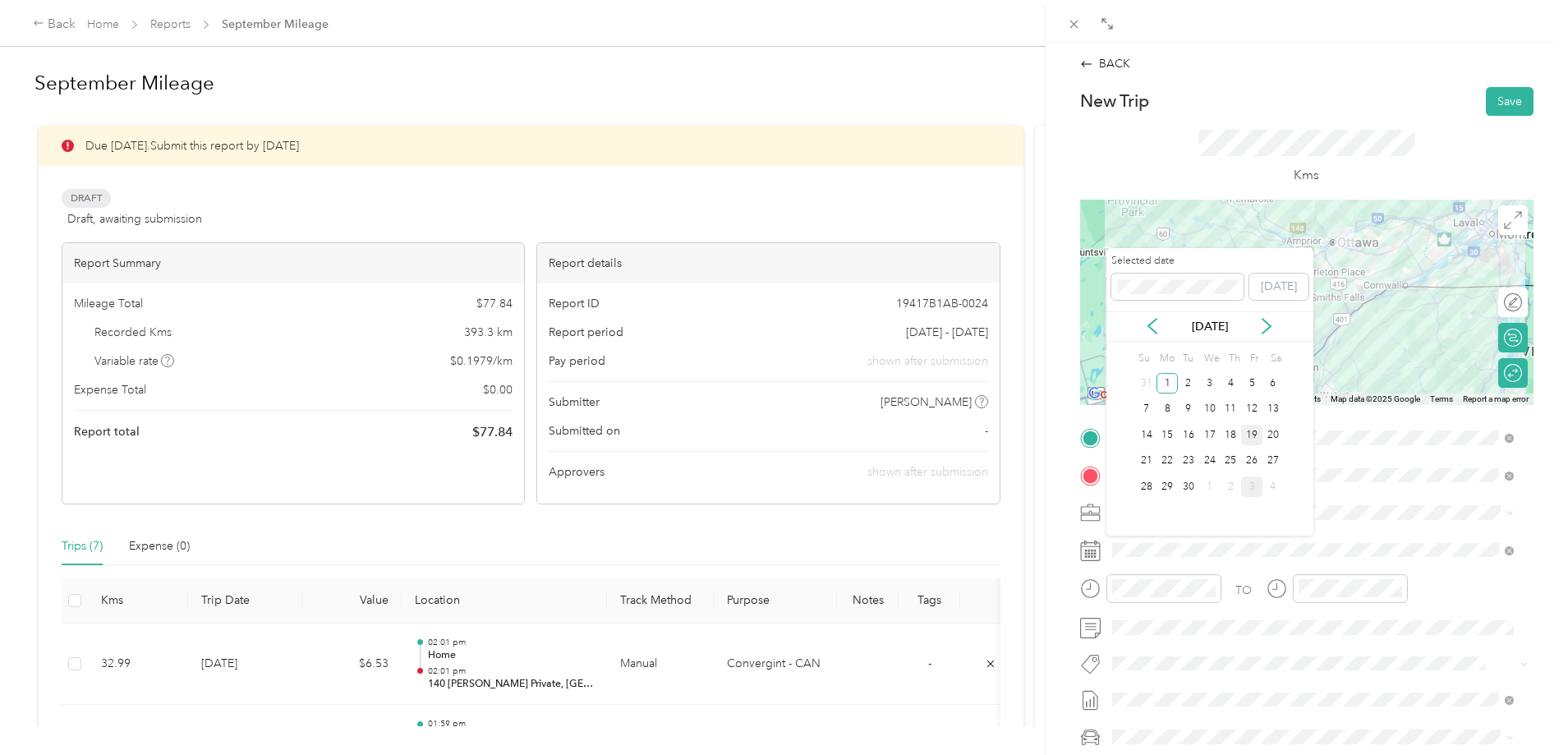
click at [1253, 433] on div "19" at bounding box center [1252, 434] width 21 height 21
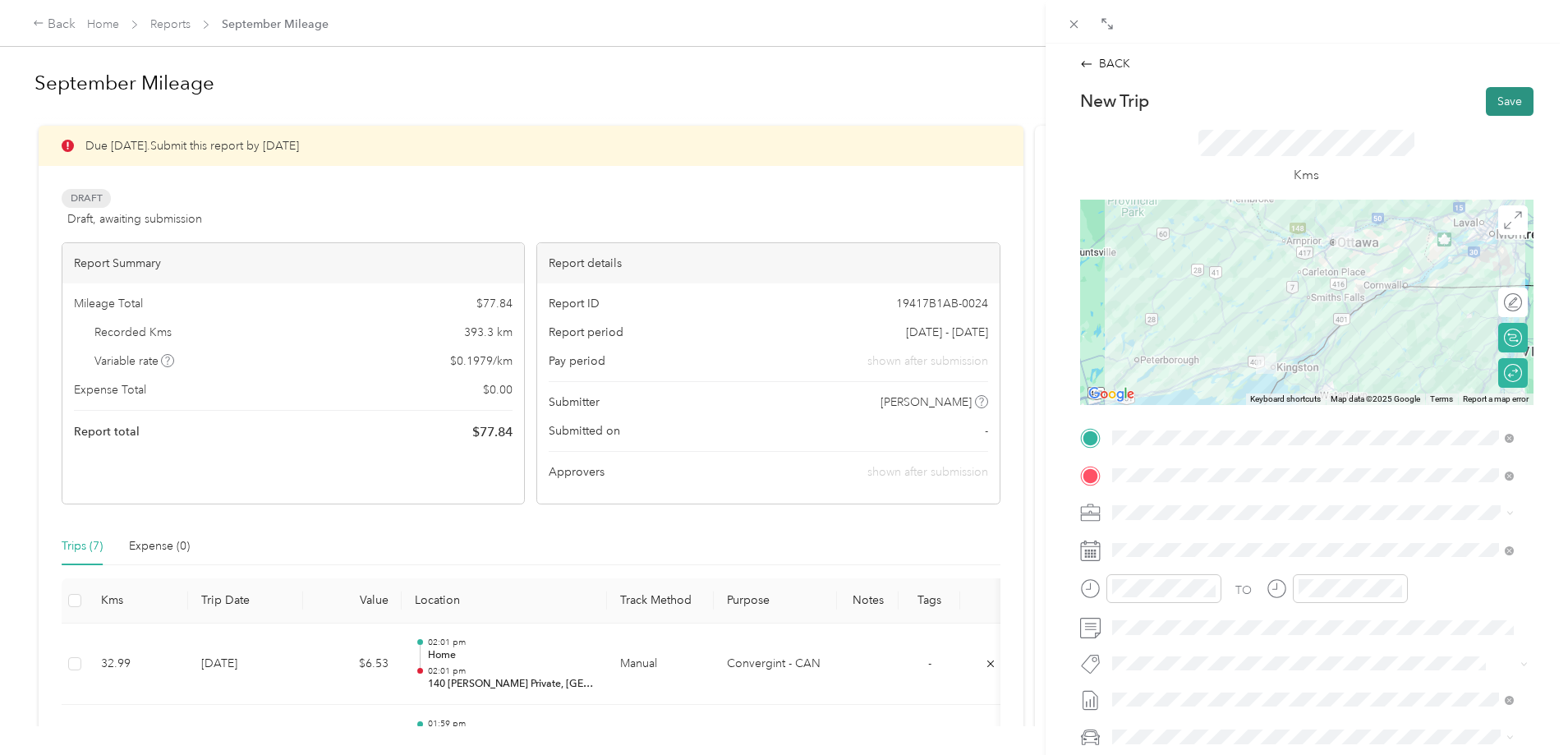
click at [1504, 104] on button "Save" at bounding box center [1510, 101] width 47 height 29
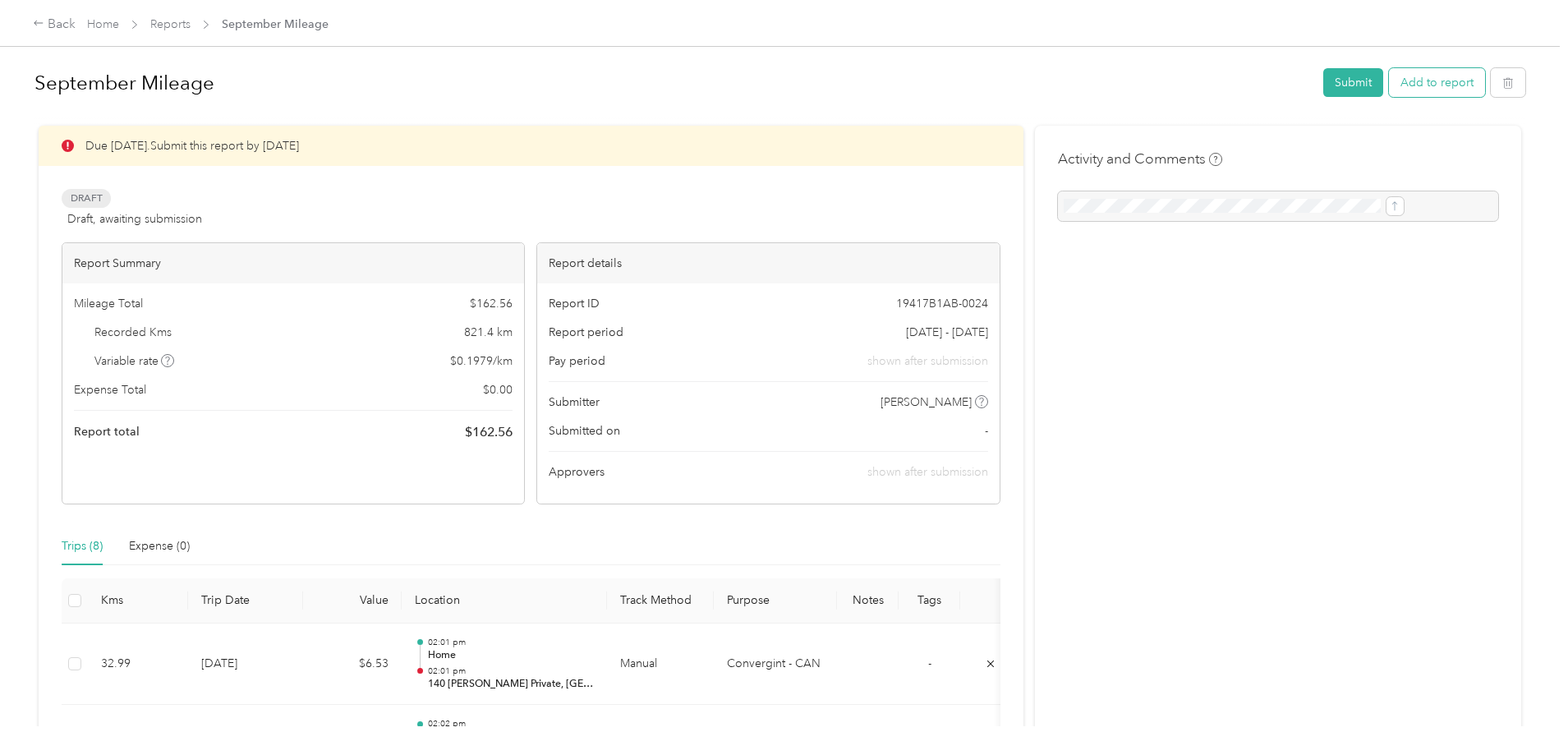
click at [1389, 69] on button "Add to report" at bounding box center [1436, 82] width 96 height 29
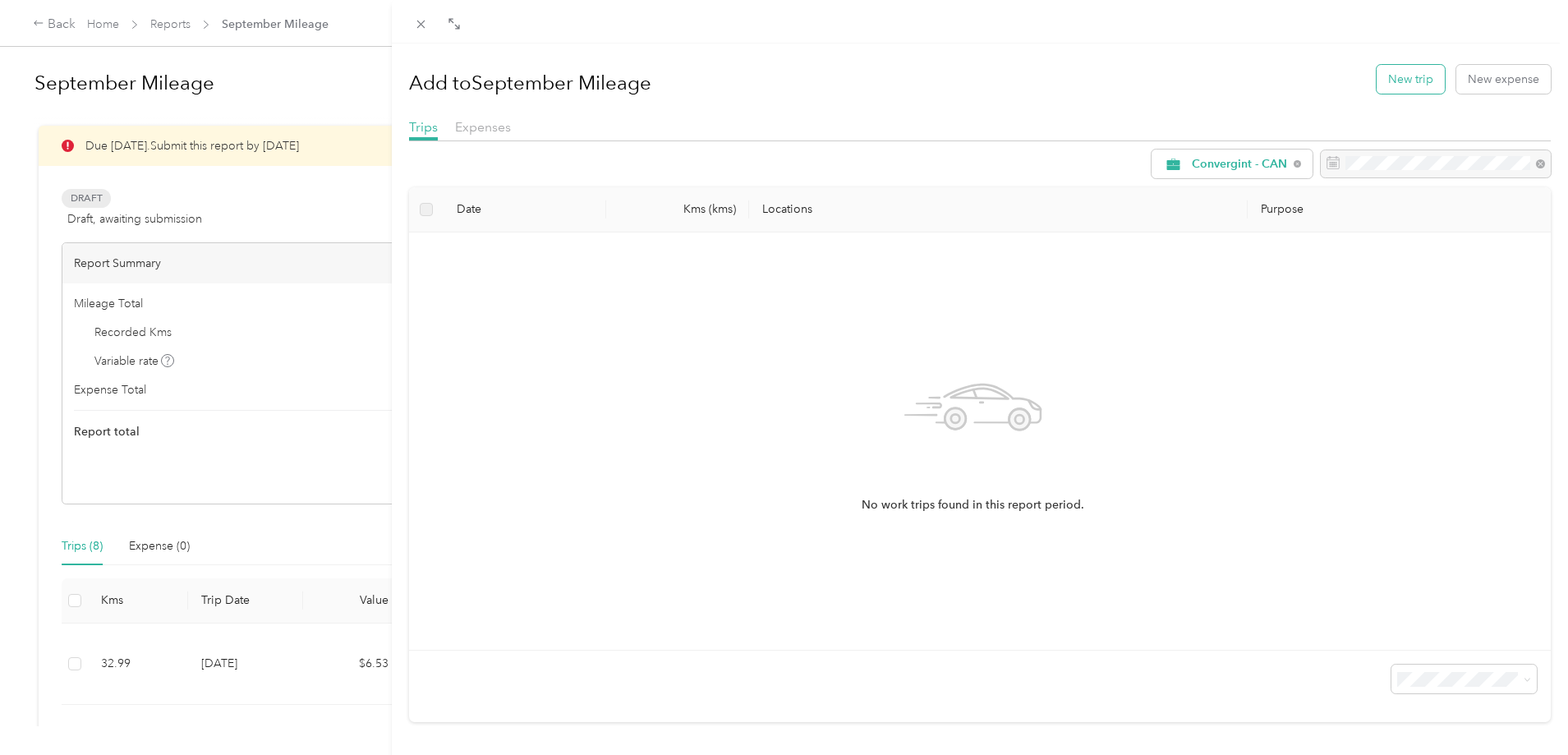
click at [1391, 84] on button "New trip" at bounding box center [1411, 79] width 68 height 29
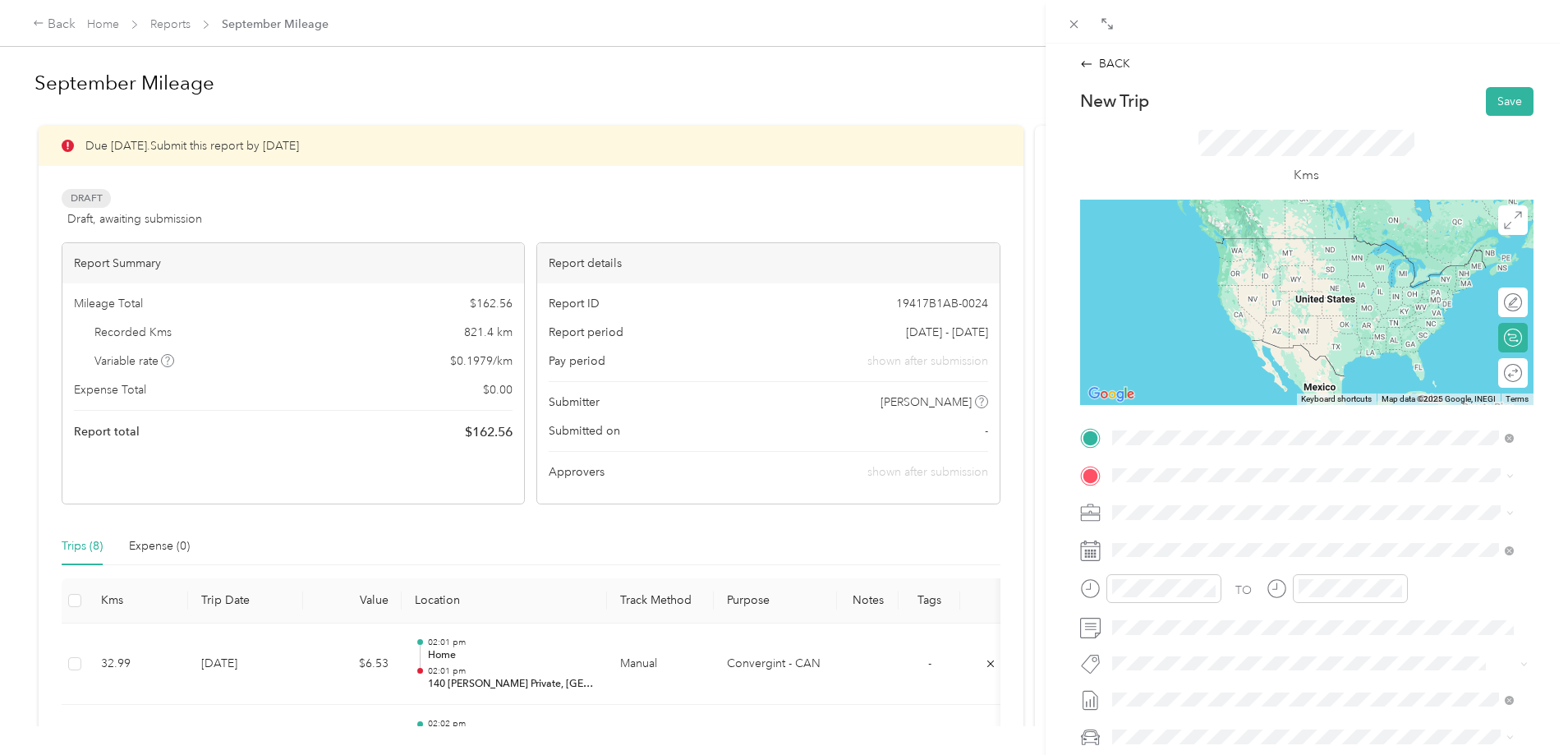
click at [1204, 509] on div "Home" at bounding box center [1255, 502] width 225 height 15
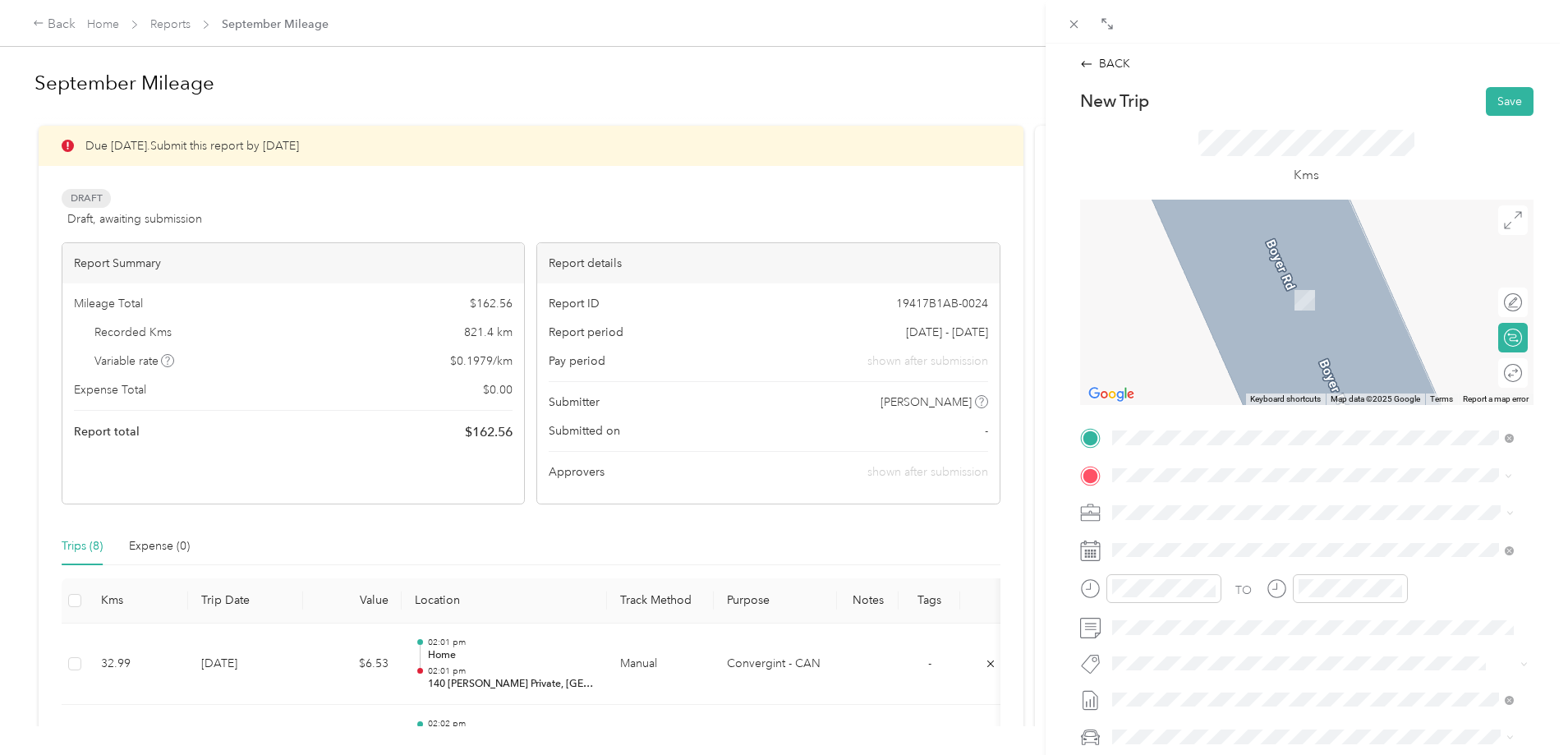
click at [1175, 576] on span "[STREET_ADDRESS]" at bounding box center [1195, 569] width 105 height 15
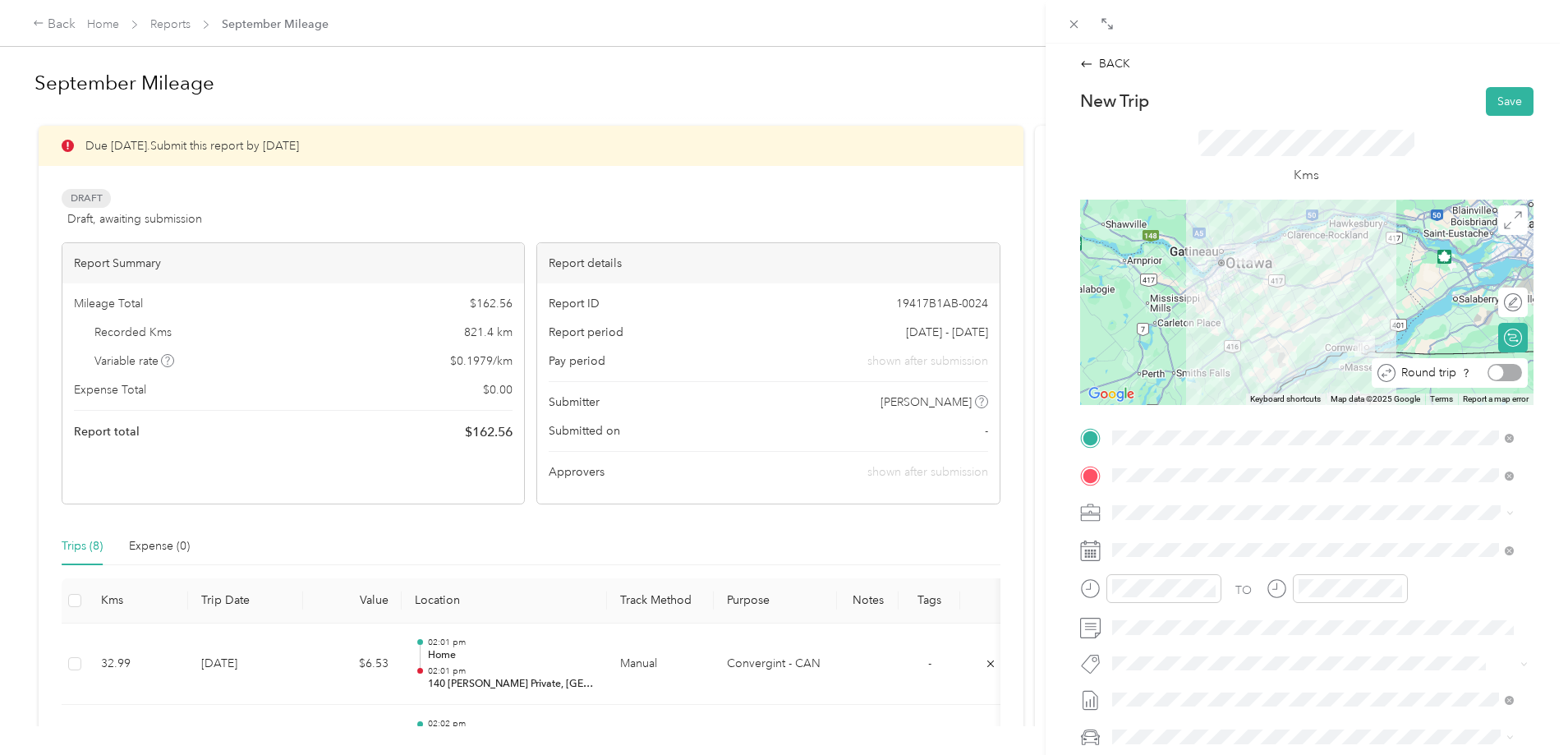
click at [1497, 375] on div at bounding box center [1505, 372] width 35 height 17
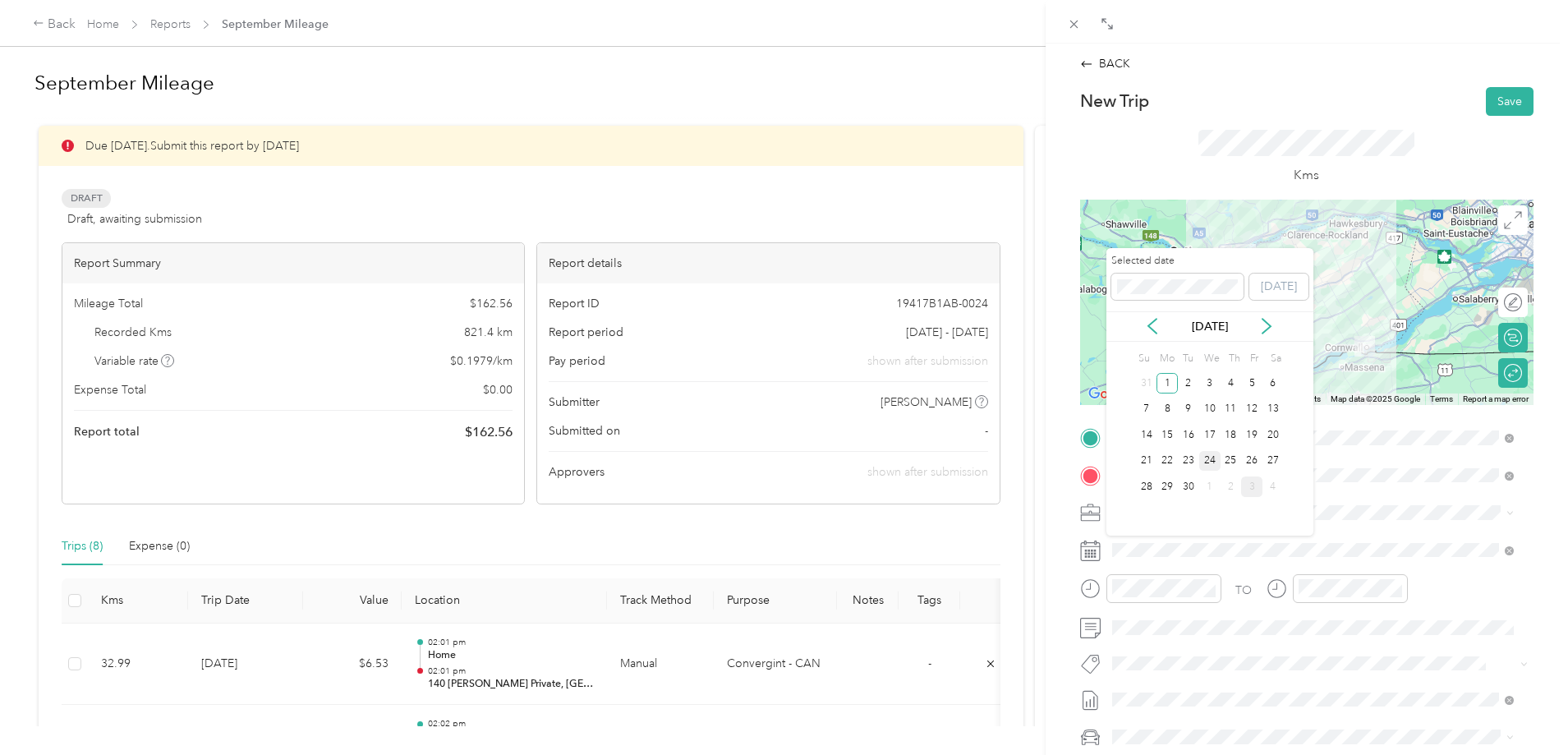
click at [1210, 464] on div "24" at bounding box center [1211, 461] width 21 height 21
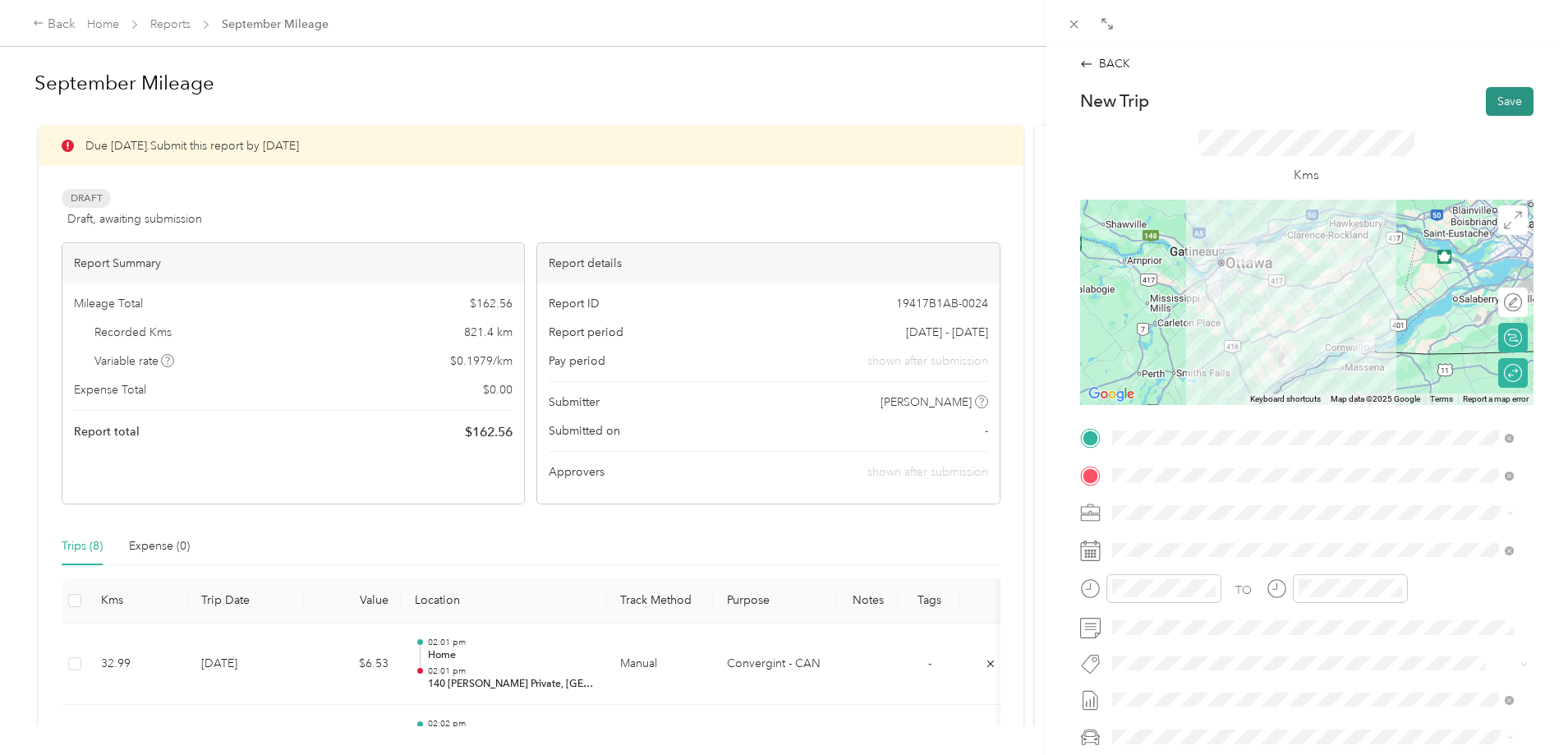
click at [1511, 104] on button "Save" at bounding box center [1510, 101] width 47 height 29
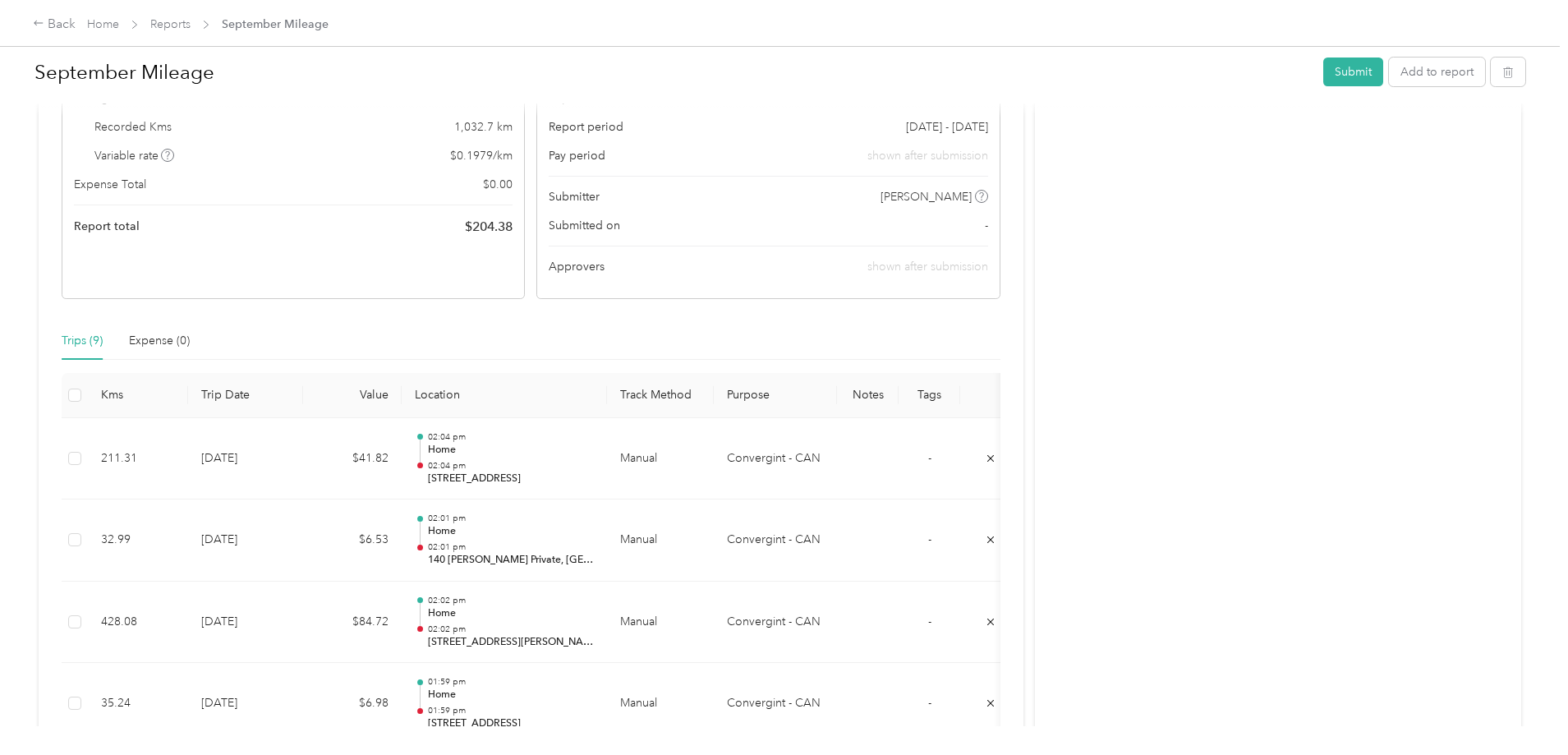
scroll to position [31, 0]
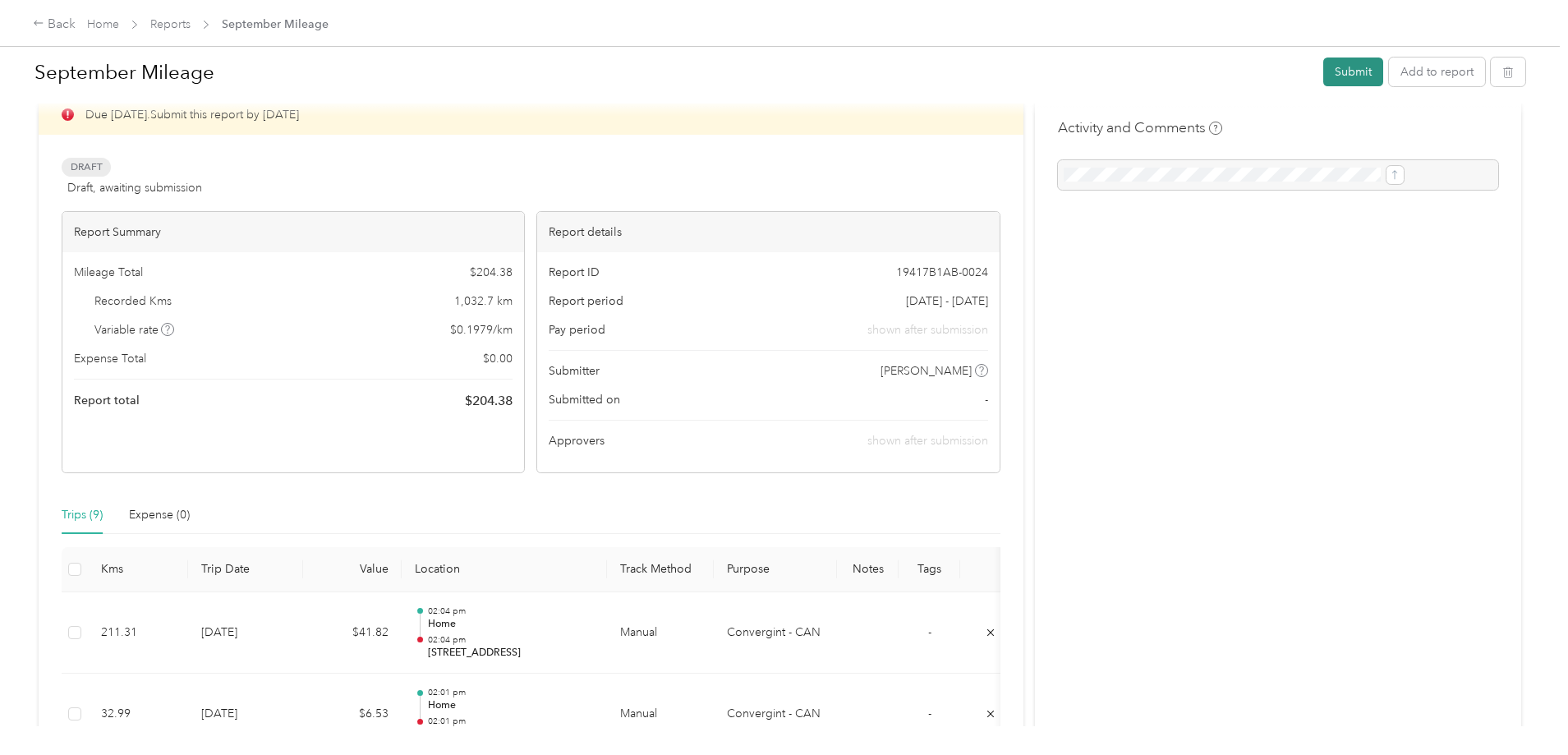
click at [1324, 74] on button "Submit" at bounding box center [1353, 72] width 60 height 29
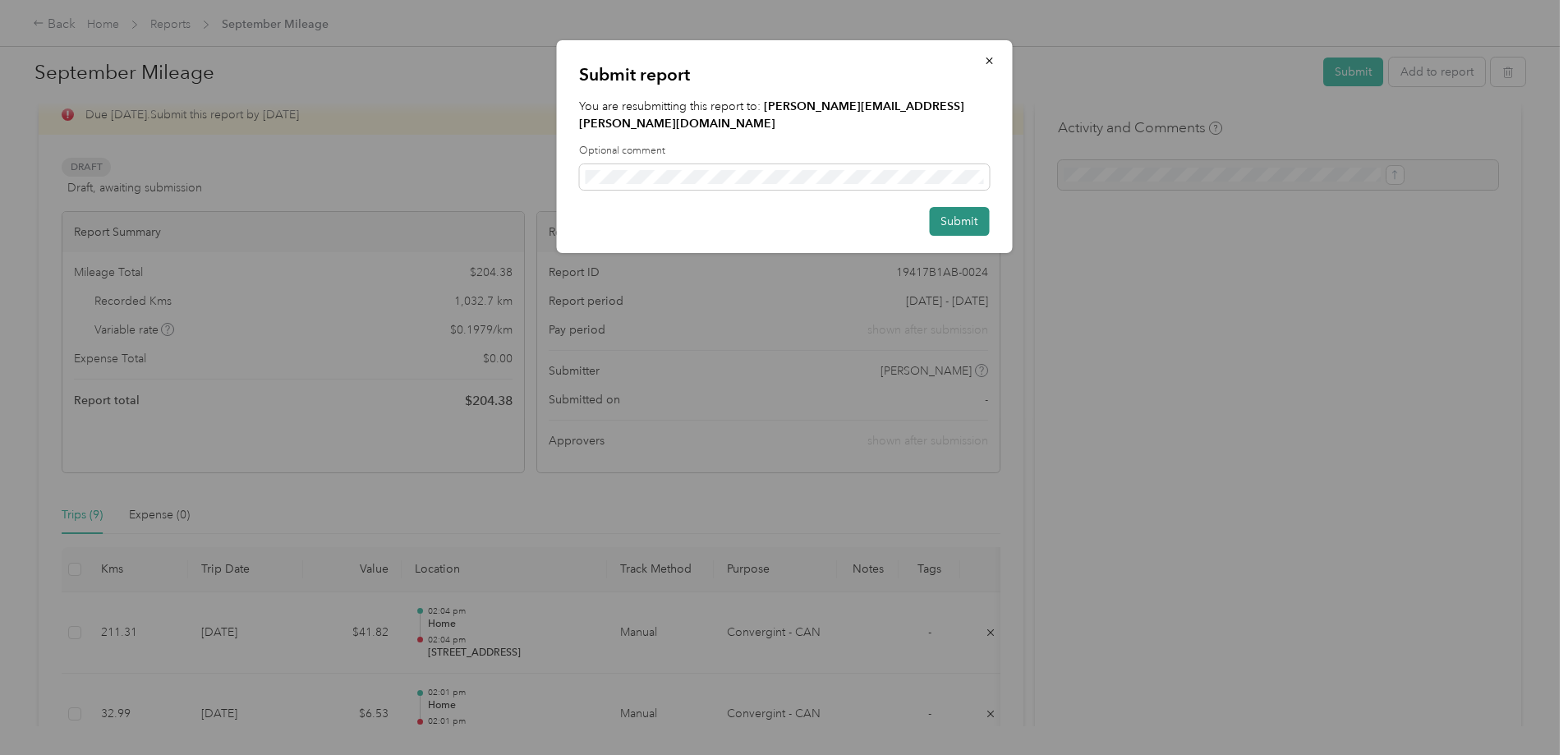
click at [978, 207] on button "Submit" at bounding box center [959, 221] width 60 height 29
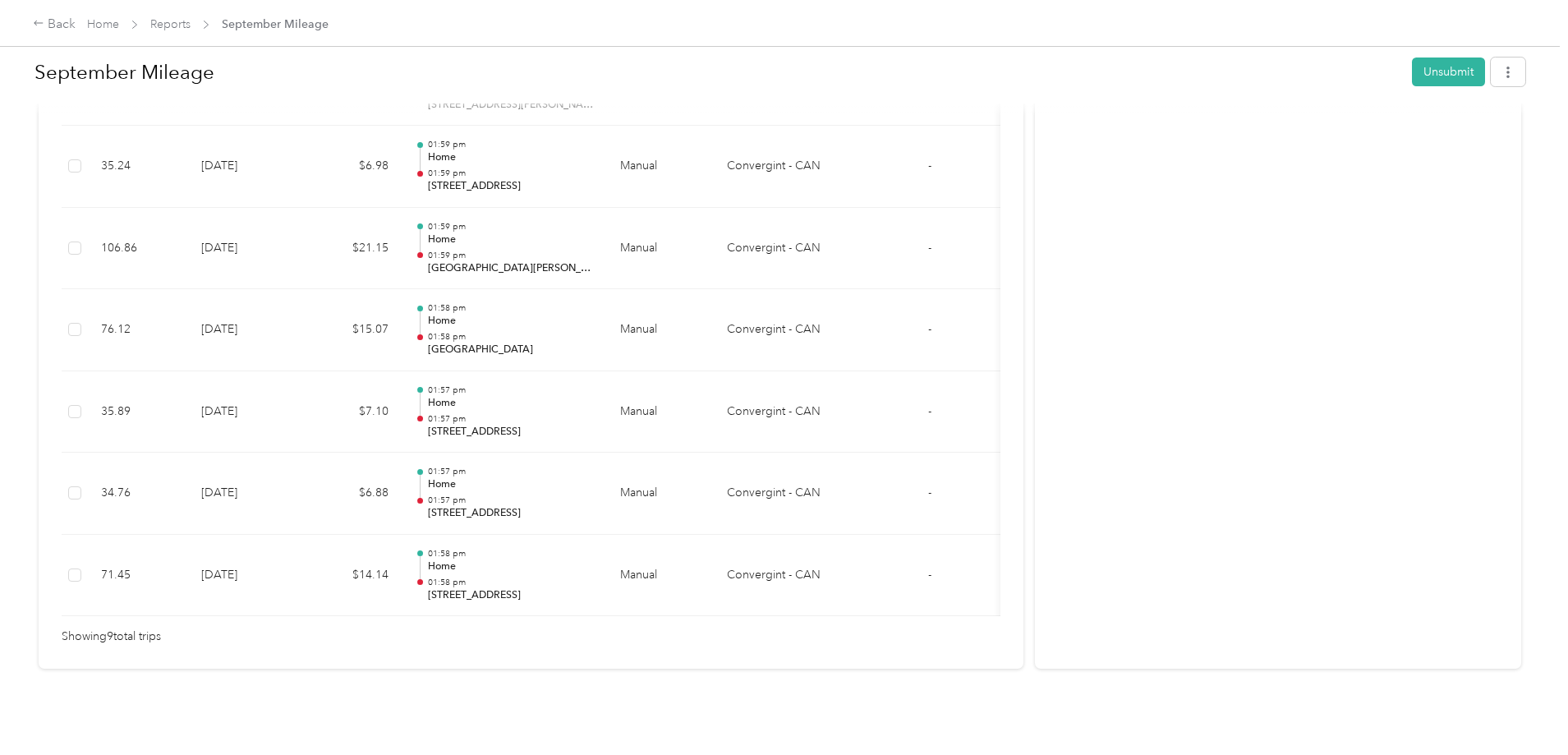
scroll to position [731, 0]
